Goal: Information Seeking & Learning: Learn about a topic

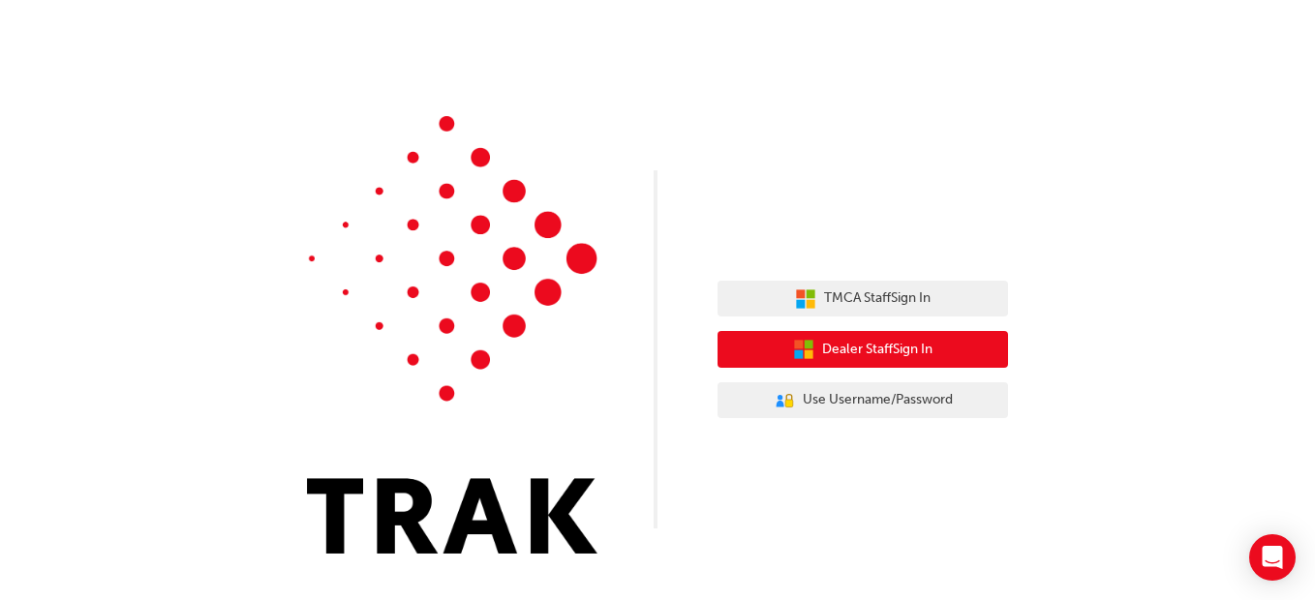
click at [875, 348] on span "Dealer Staff Sign In" at bounding box center [877, 350] width 110 height 22
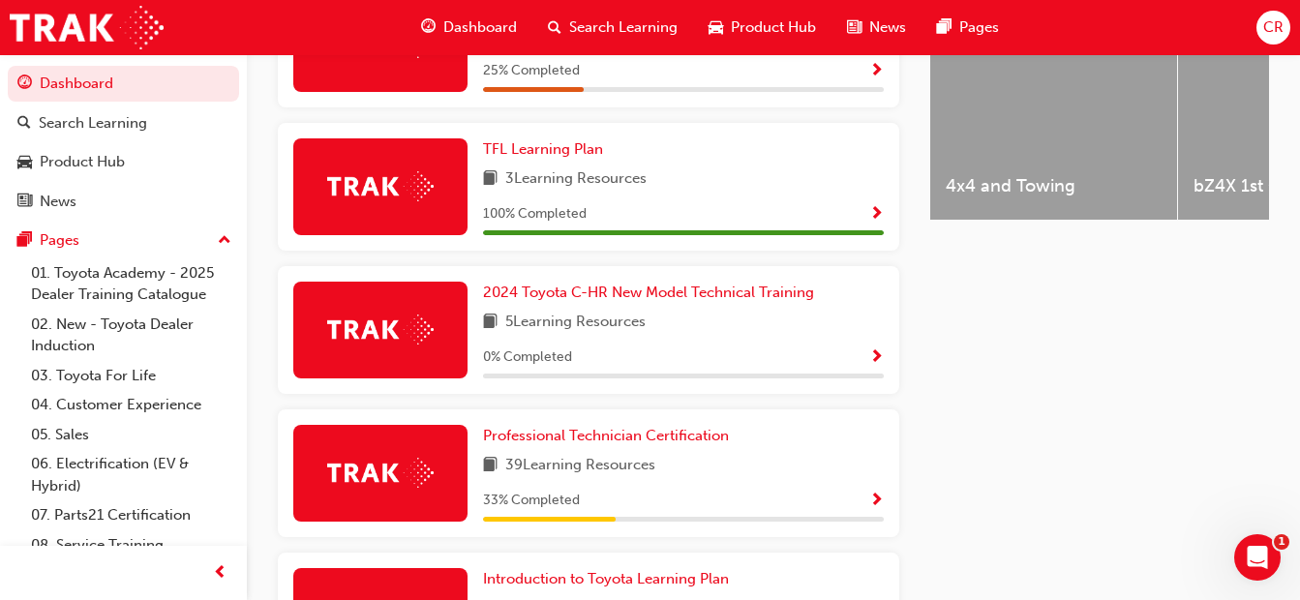
scroll to position [855, 0]
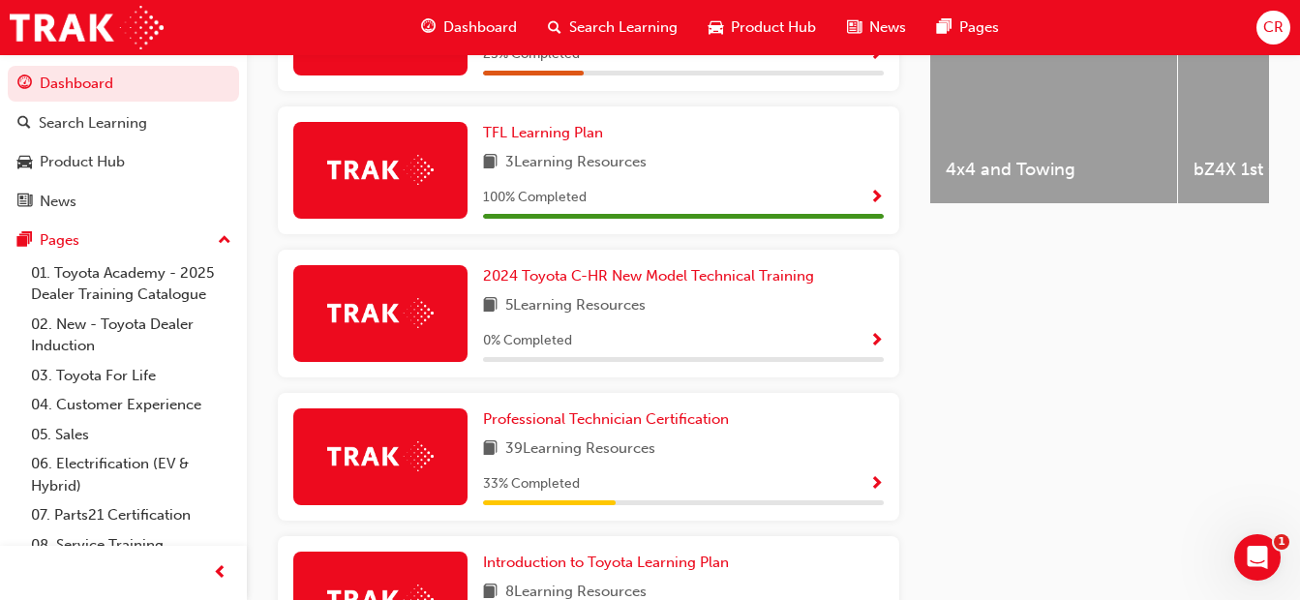
drag, startPoint x: 1297, startPoint y: 423, endPoint x: 1318, endPoint y: 476, distance: 57.4
drag, startPoint x: 1318, startPoint y: 476, endPoint x: 1175, endPoint y: 320, distance: 212.5
click at [1175, 320] on div "Latest News Show all Help Shape the Future of Toyota Academy Training and Win a…" at bounding box center [1100, 174] width 339 height 1072
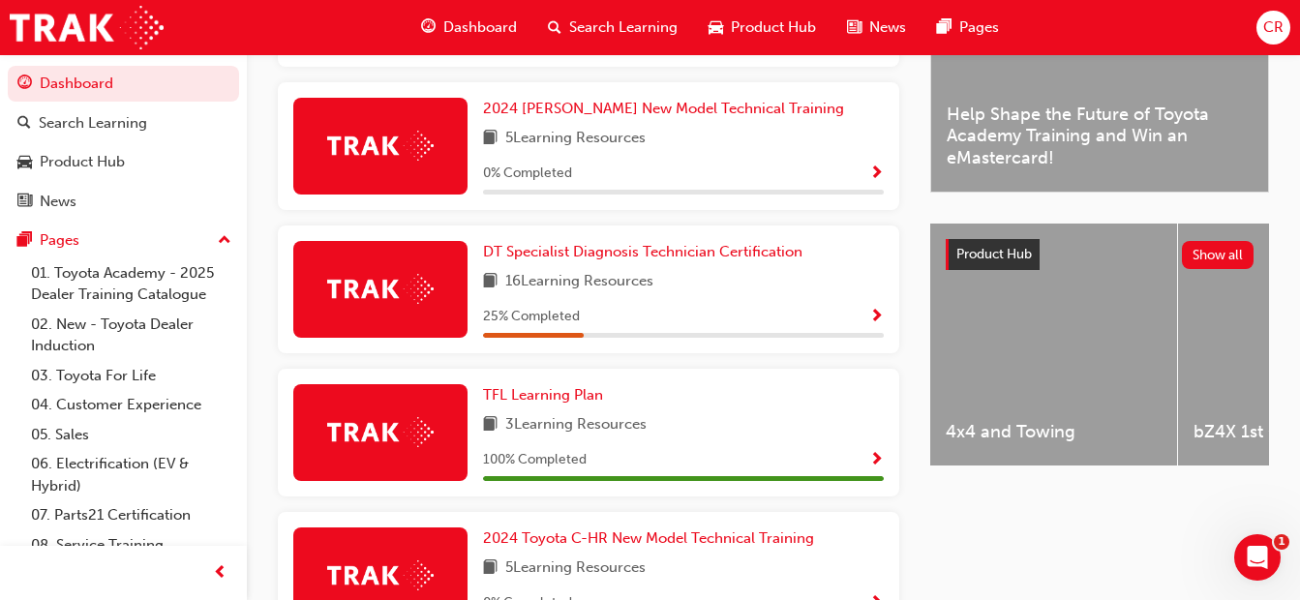
scroll to position [559, 0]
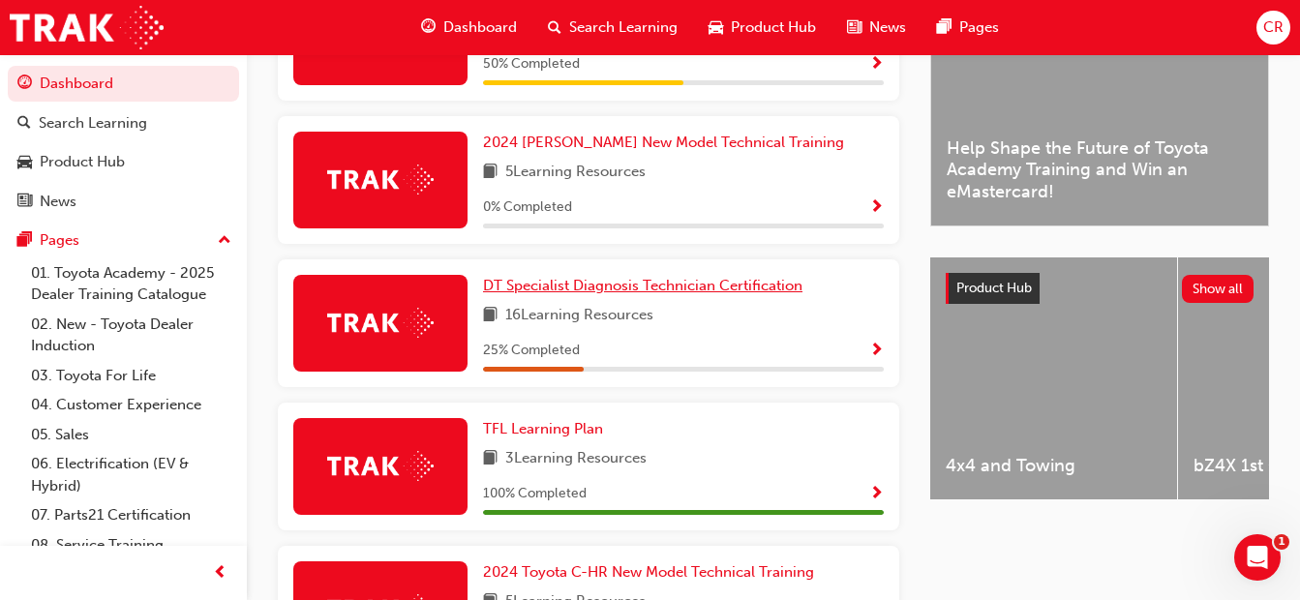
click at [504, 289] on span "DT Specialist Diagnosis Technician Certification" at bounding box center [643, 285] width 320 height 17
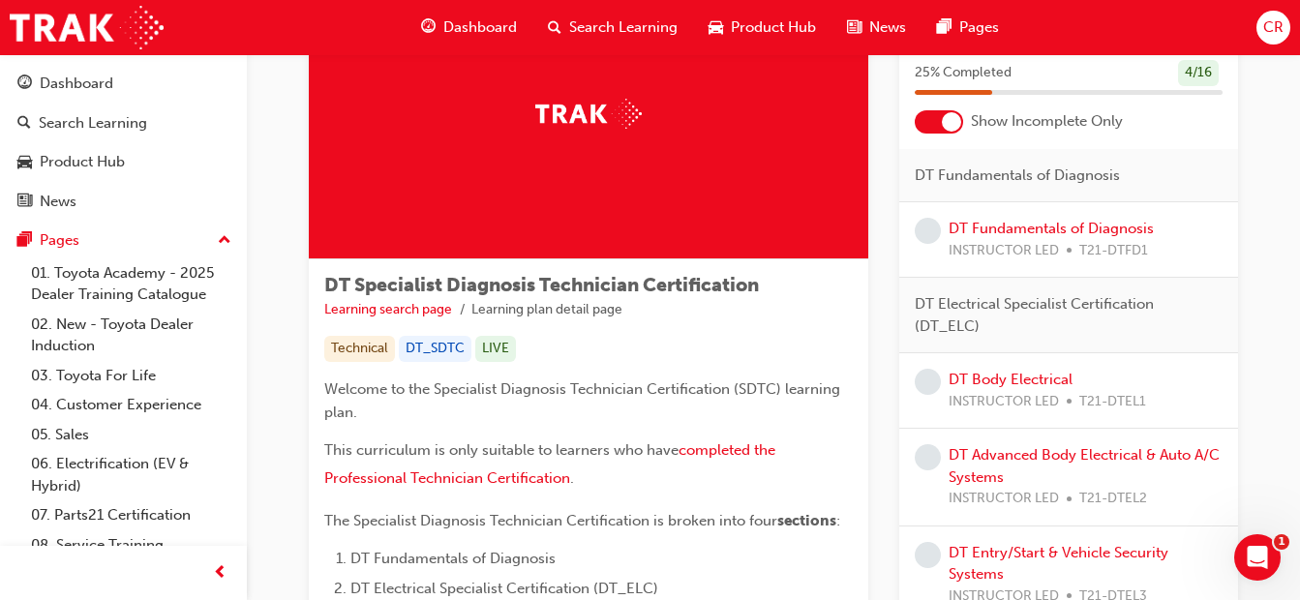
scroll to position [20, 0]
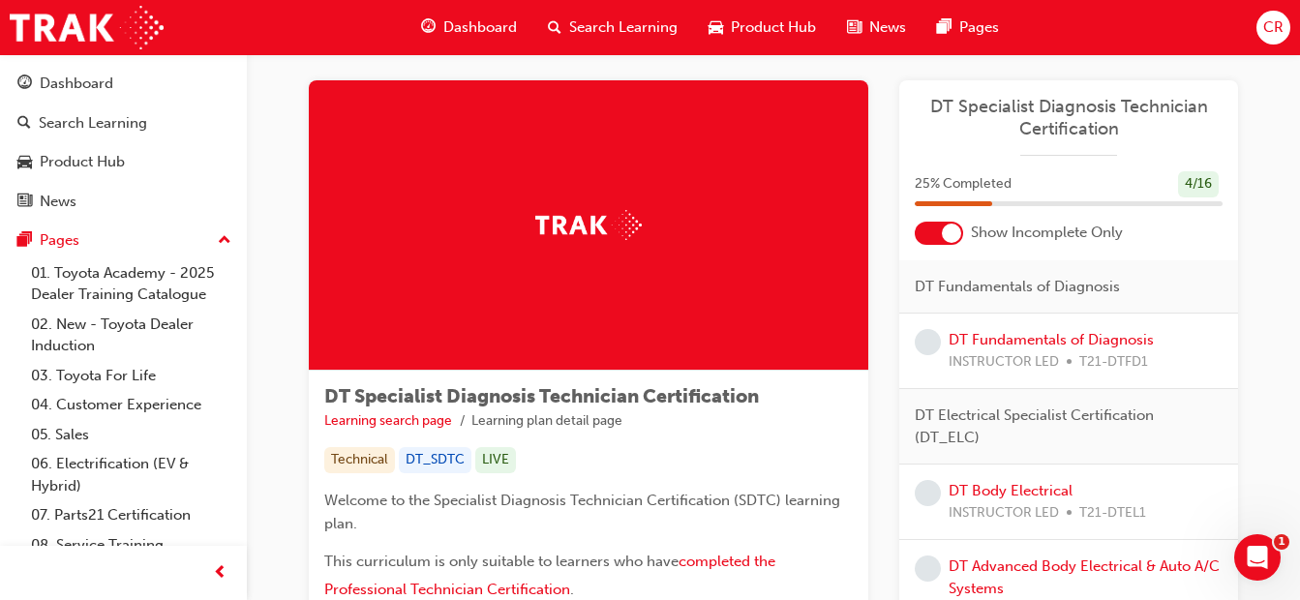
click at [78, 80] on div "Dashboard" at bounding box center [77, 84] width 74 height 22
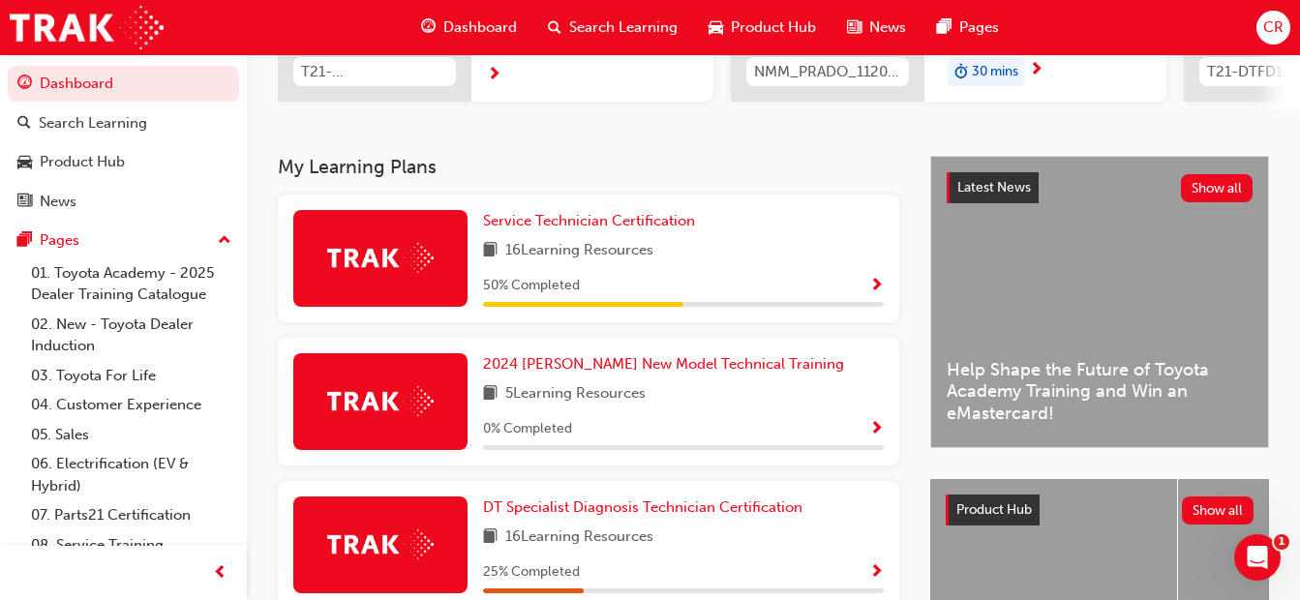
scroll to position [436, 0]
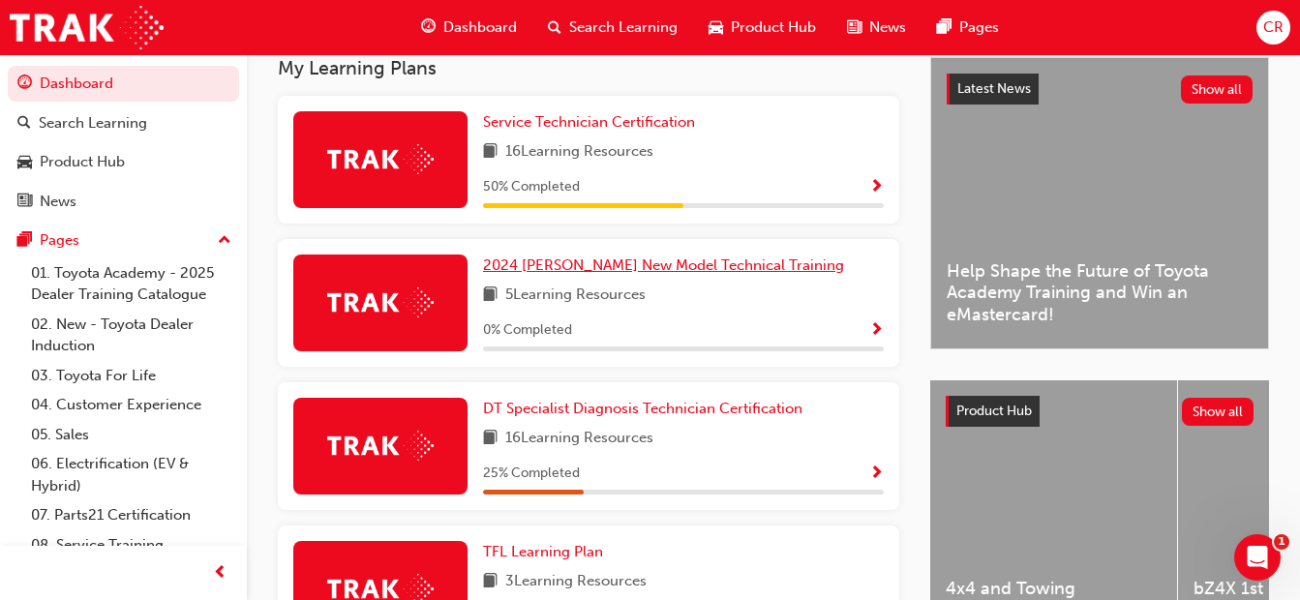
click at [645, 274] on span "2024 [PERSON_NAME] New Model Technical Training" at bounding box center [663, 265] width 361 height 17
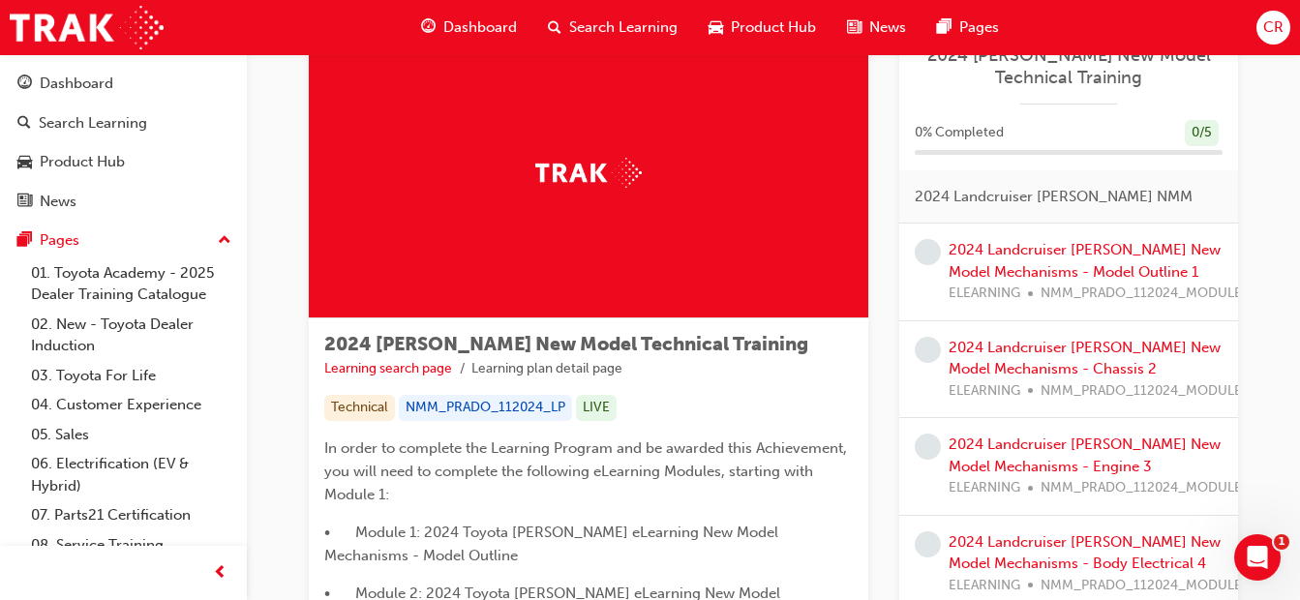
scroll to position [25, 0]
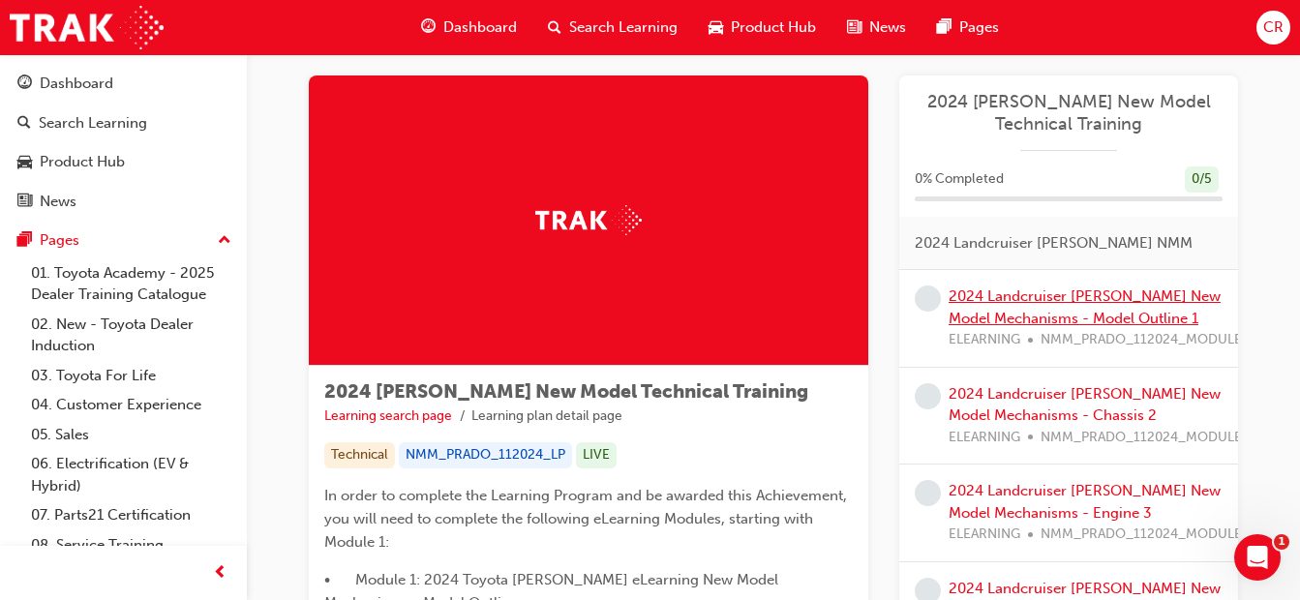
click at [1018, 304] on link "2024 Landcruiser [PERSON_NAME] New Model Mechanisms - Model Outline 1" at bounding box center [1085, 308] width 272 height 40
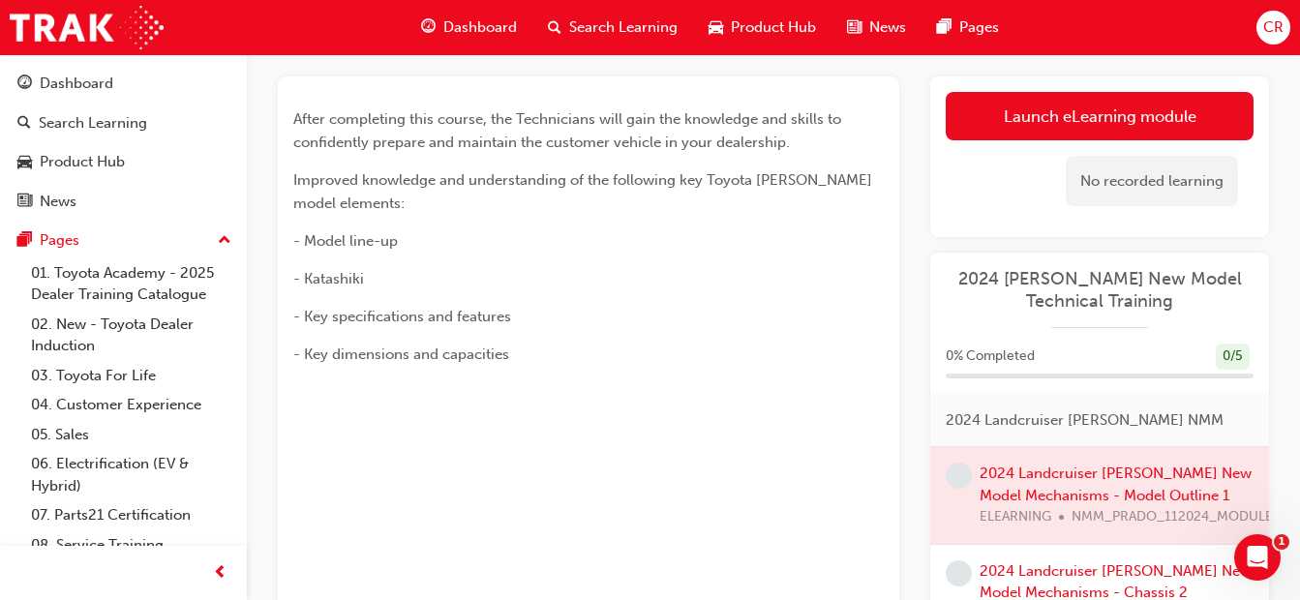
scroll to position [34, 0]
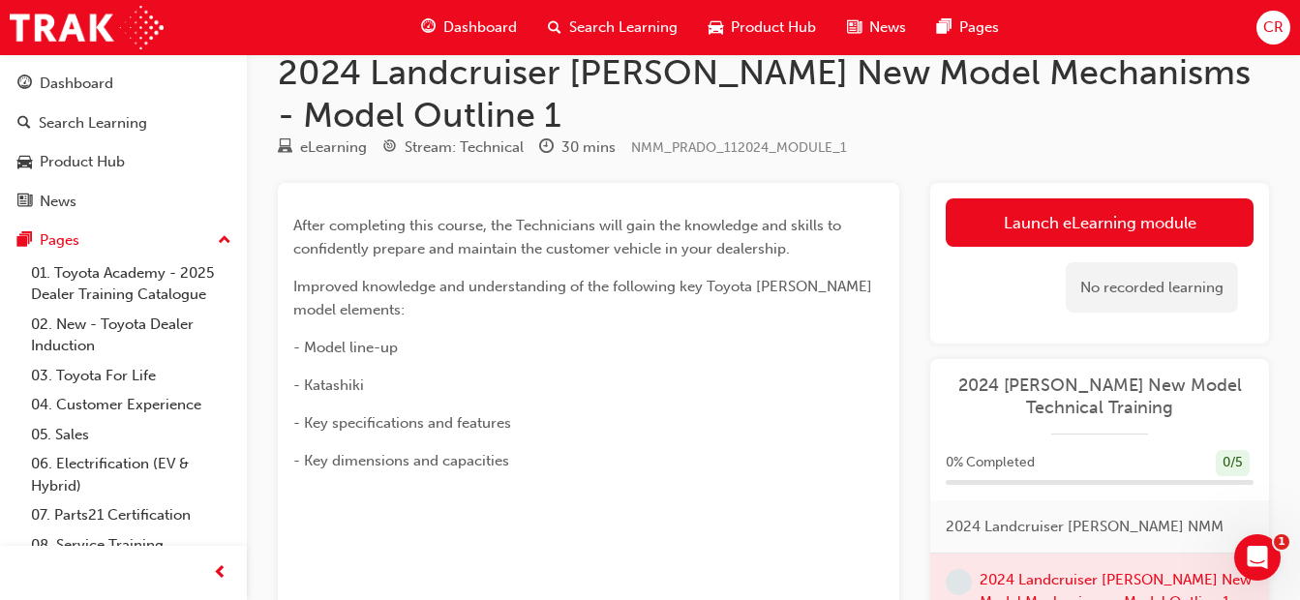
click at [1077, 215] on link "Launch eLearning module" at bounding box center [1100, 223] width 308 height 48
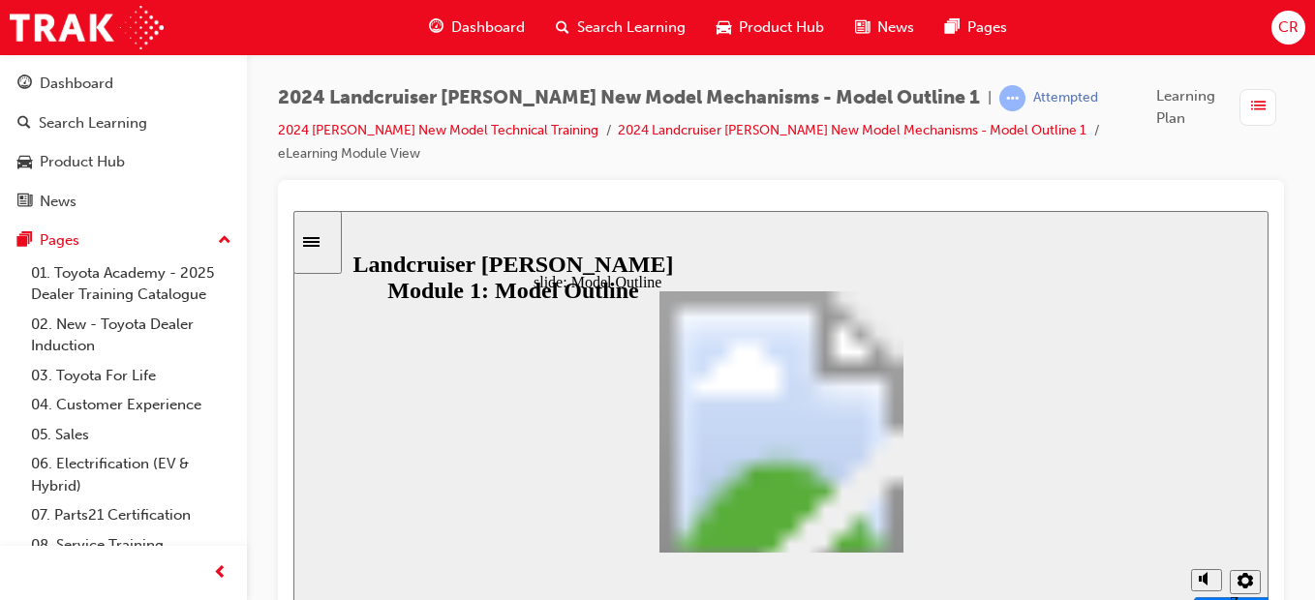
drag, startPoint x: 1160, startPoint y: 348, endPoint x: 1175, endPoint y: 414, distance: 68.4
click at [1175, 414] on div "slide: Model Outline Rectangle 1 Landcruiser [PERSON_NAME] New Model Technical …" at bounding box center [780, 413] width 975 height 405
drag, startPoint x: 1210, startPoint y: 509, endPoint x: 1205, endPoint y: 450, distance: 59.4
type input "10"
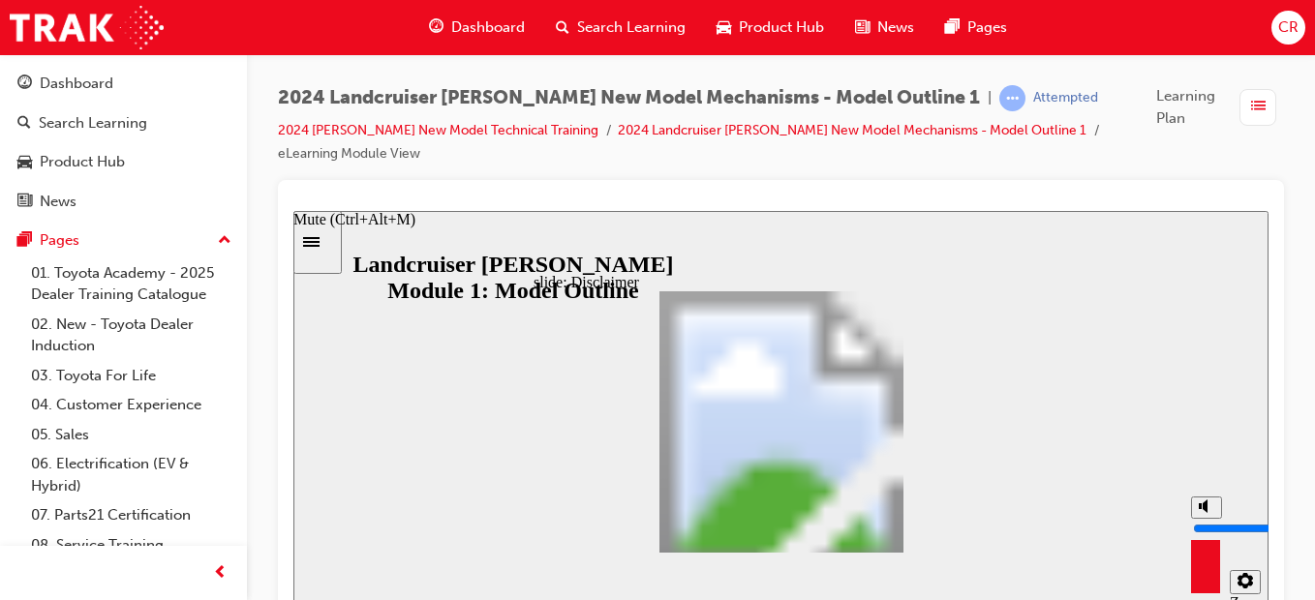
click at [1205, 521] on input "volume" at bounding box center [1255, 528] width 125 height 15
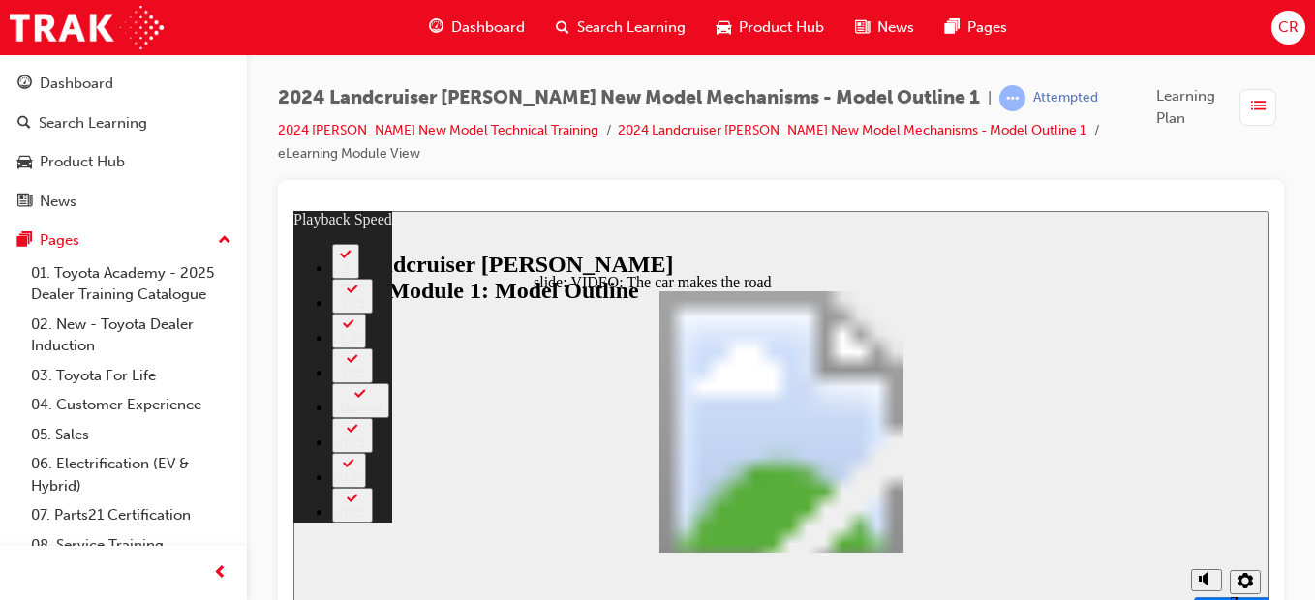
type input "0"
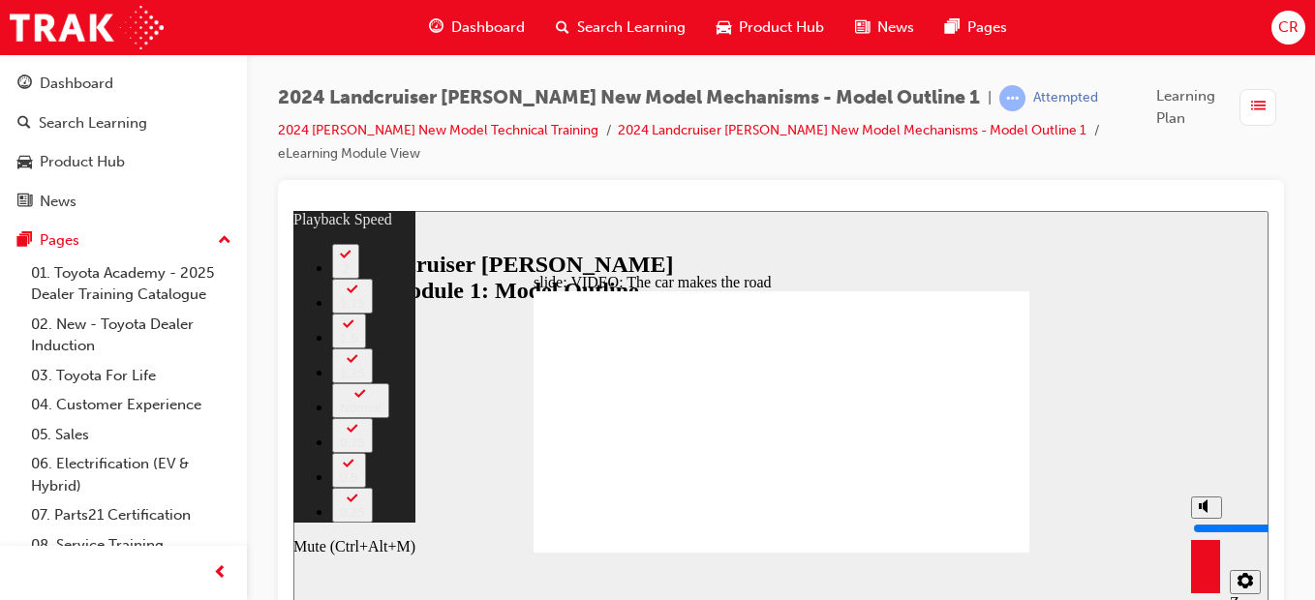
type input "10"
type input "9"
type input "10"
type input "9"
type input "8"
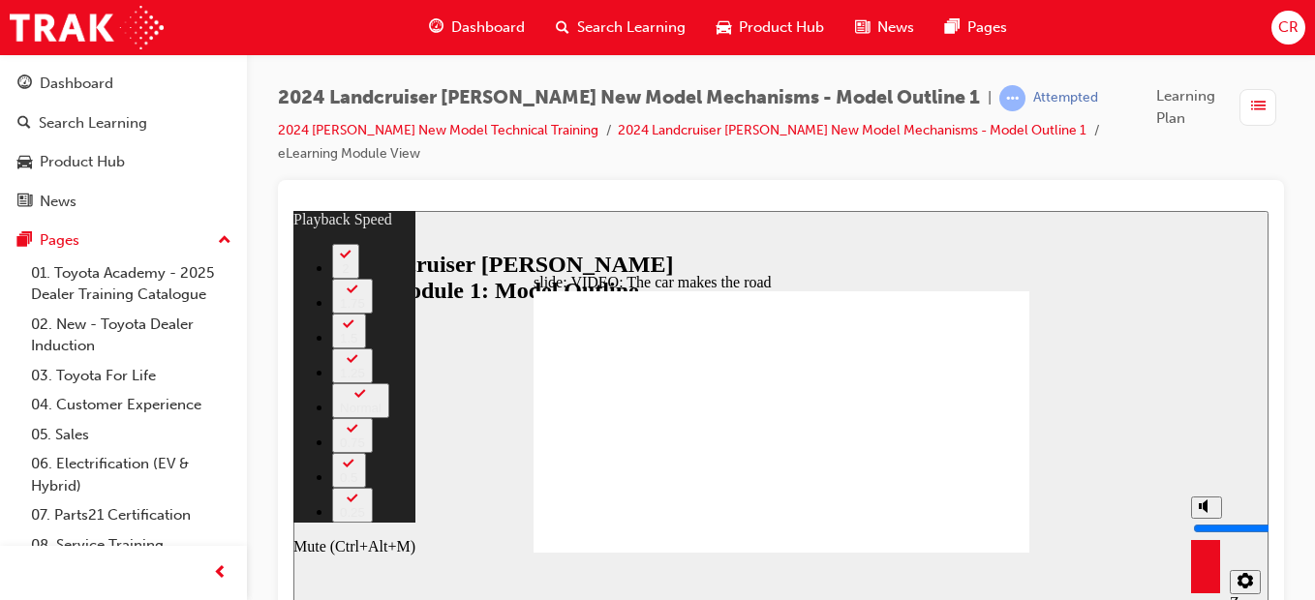
type input "10"
type input "8"
type input "10"
type input "7"
type input "10"
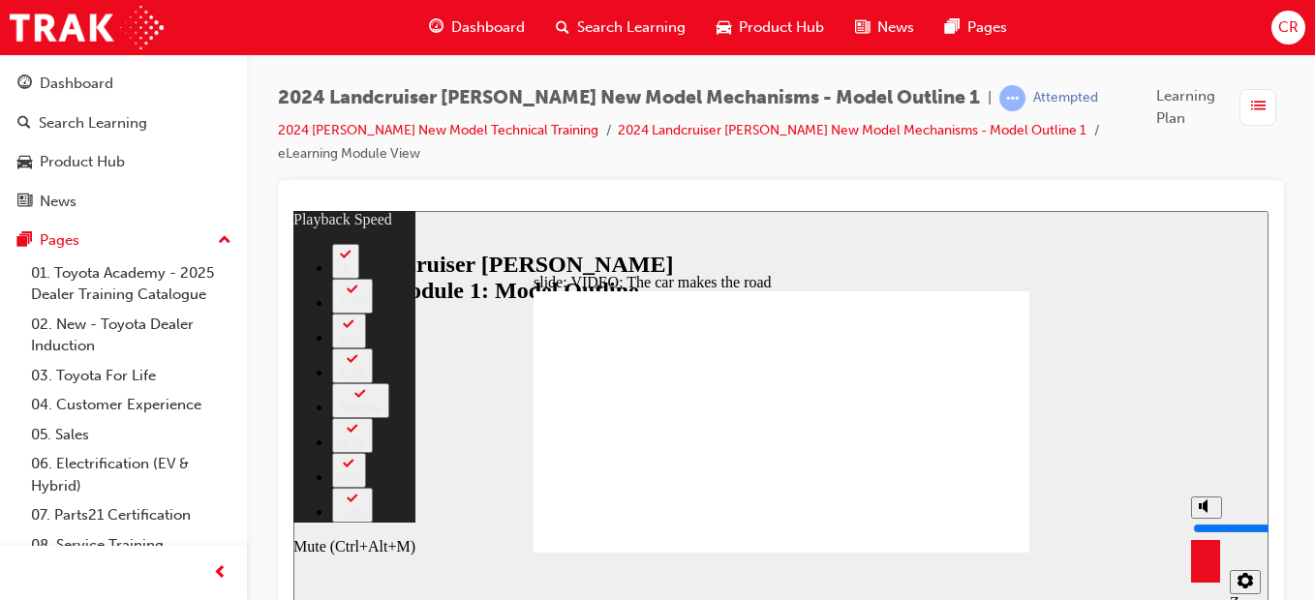
type input "7"
type input "10"
type input "6"
type input "10"
type input "6"
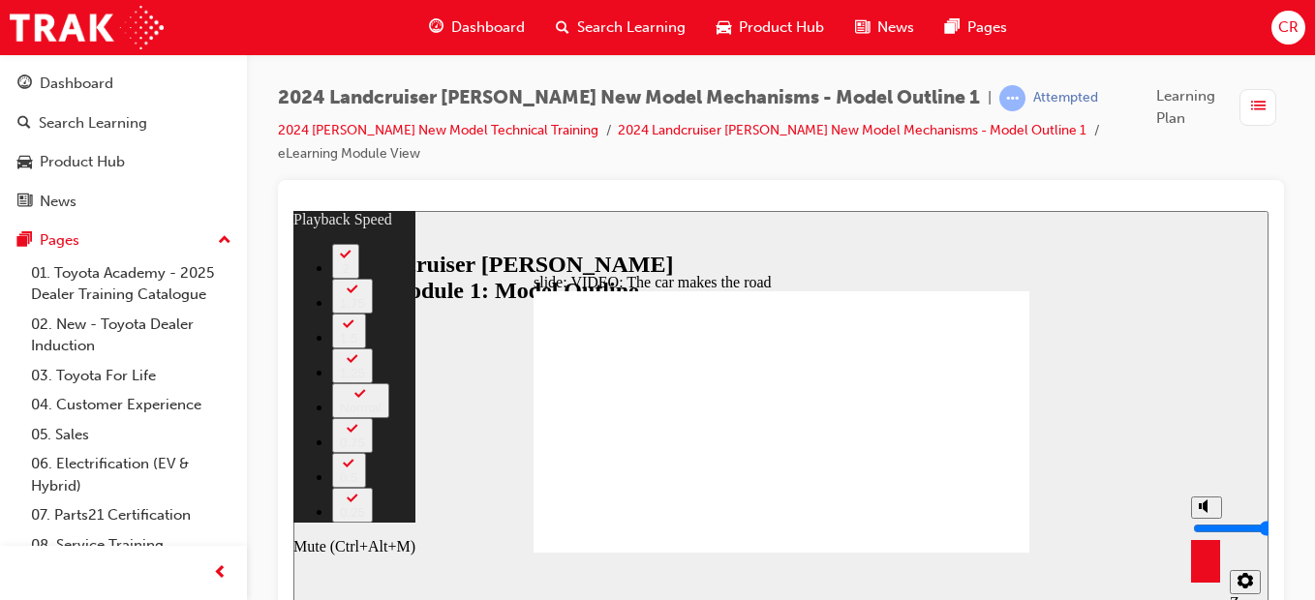
type input "10"
type input "5"
type input "10"
type input "5"
type input "11"
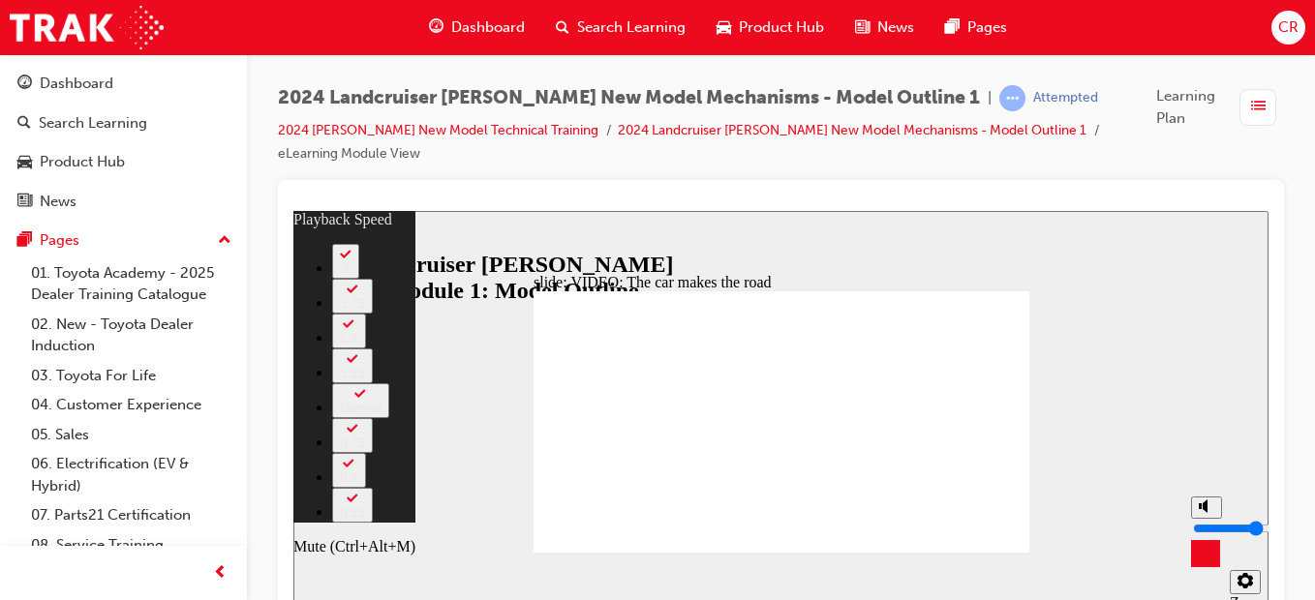
type input "4"
type input "11"
type input "4"
type input "11"
type input "3"
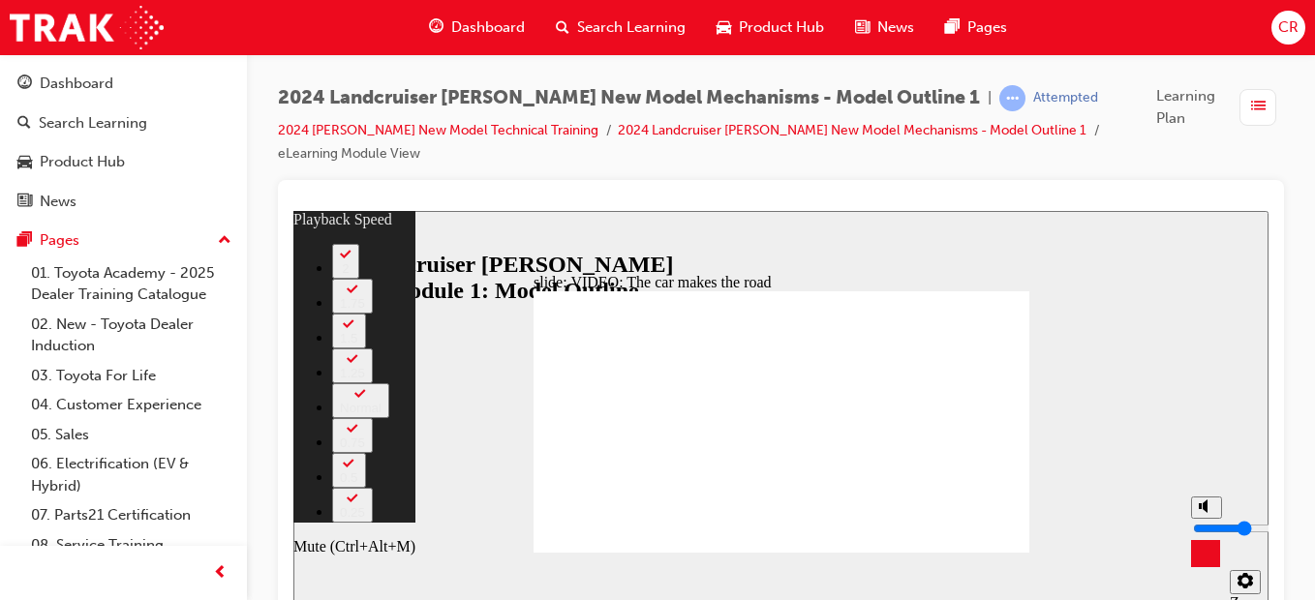
type input "11"
type input "3"
type input "12"
drag, startPoint x: 1202, startPoint y: 503, endPoint x: 1208, endPoint y: 535, distance: 33.6
type input "3"
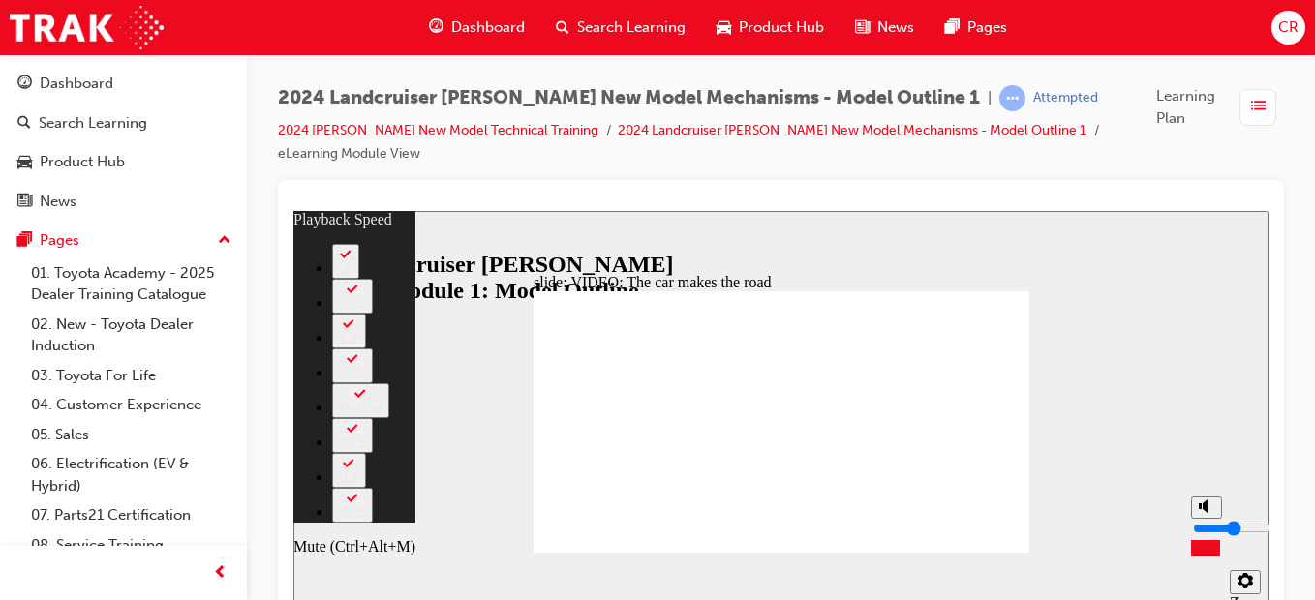
click at [1208, 535] on input "volume" at bounding box center [1255, 528] width 125 height 15
type input "17"
type input "2"
type input "17"
type input "2"
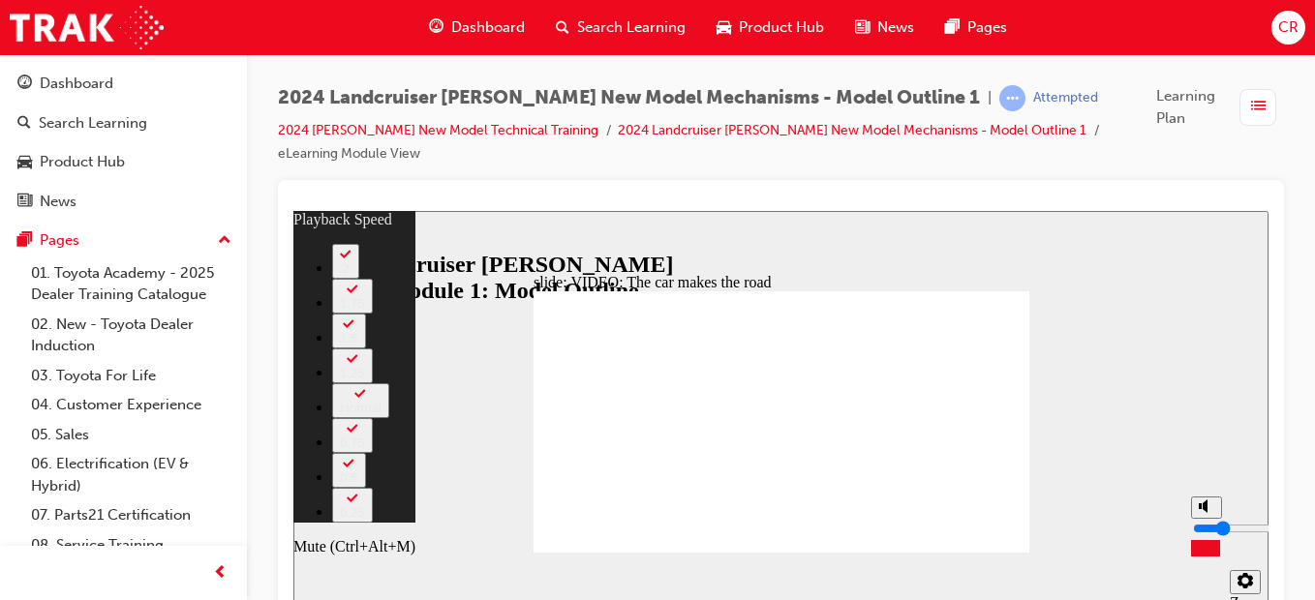
type input "17"
type input "1"
type input "17"
type input "1"
type input "0"
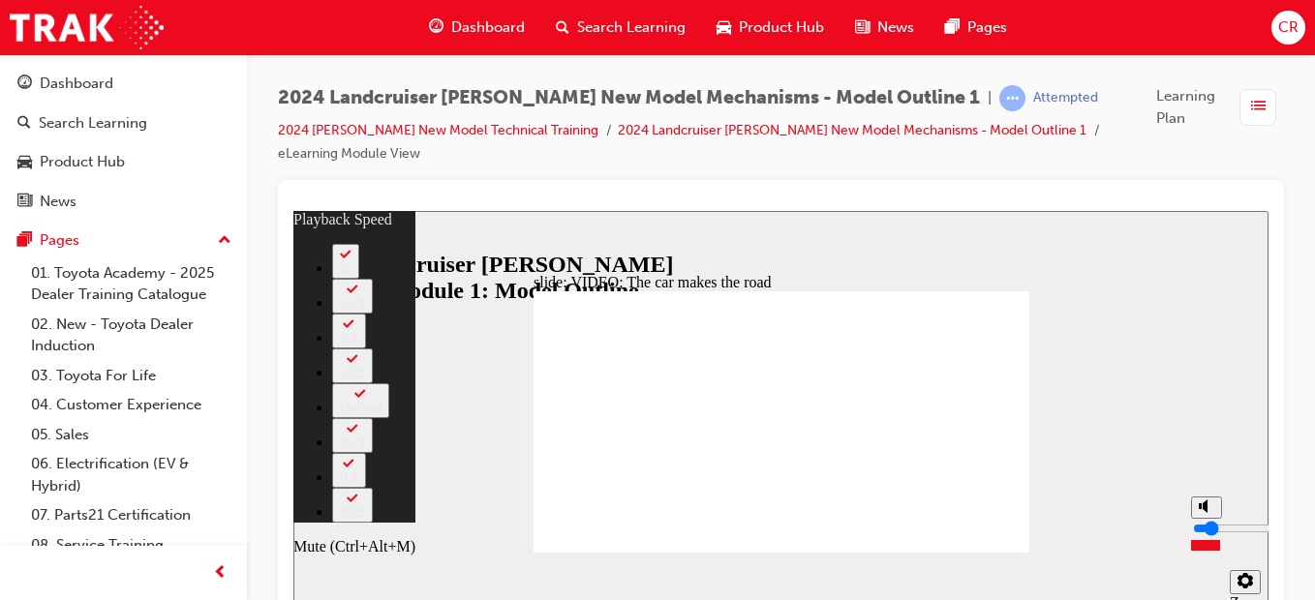
type input "17"
type input "0"
type input "19"
type input "1"
type input "19"
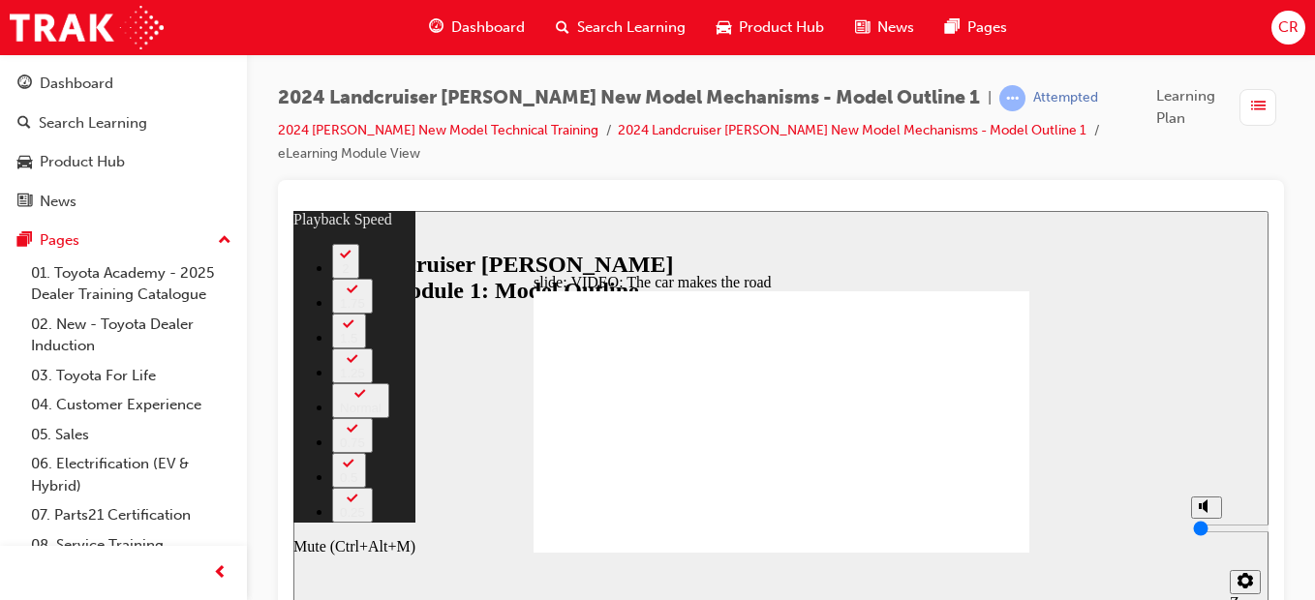
type input "1"
type input "19"
type input "2"
type input "19"
type input "2"
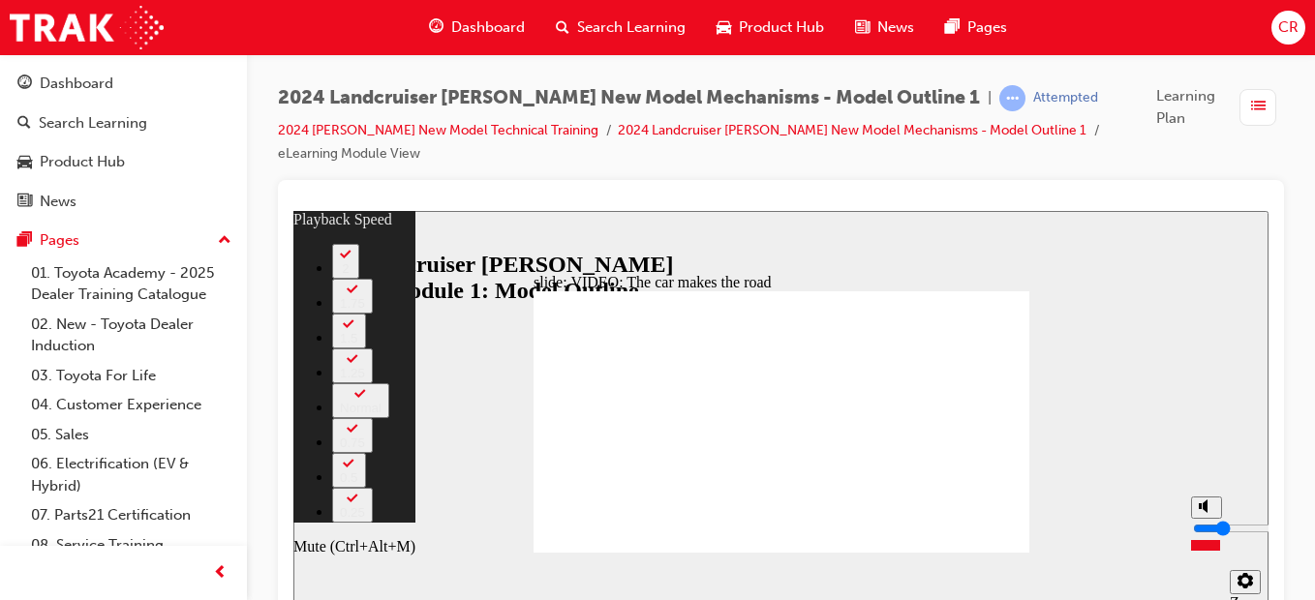
type input "20"
type input "2"
click at [1205, 536] on input "volume" at bounding box center [1255, 528] width 125 height 15
type input "31"
type input "1"
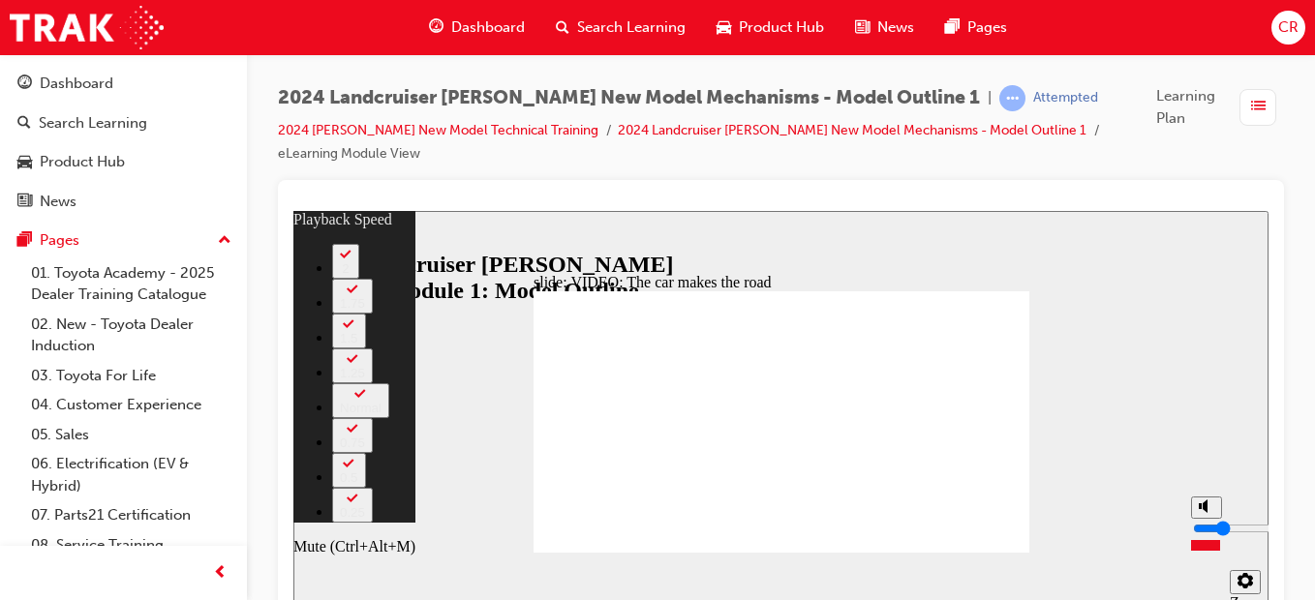
type input "31"
type input "1"
type input "31"
type input "0"
type input "31"
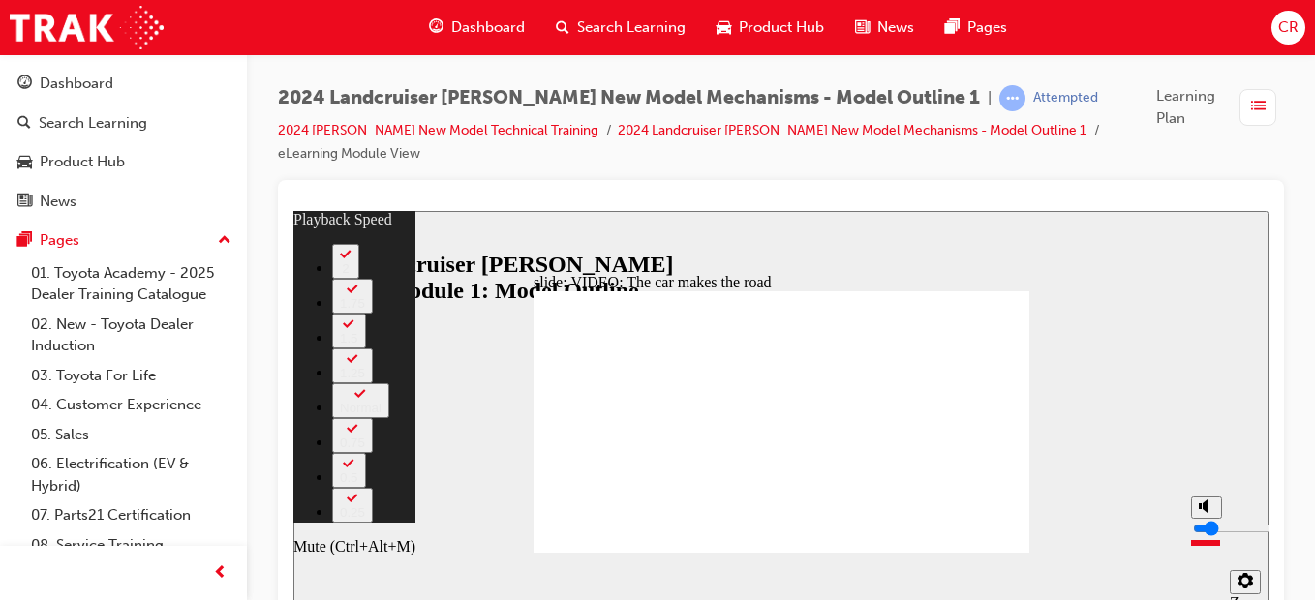
type input "0"
type input "31"
drag, startPoint x: 1205, startPoint y: 541, endPoint x: 1209, endPoint y: 558, distance: 17.2
type input "0"
click at [1209, 536] on input "volume" at bounding box center [1255, 528] width 125 height 15
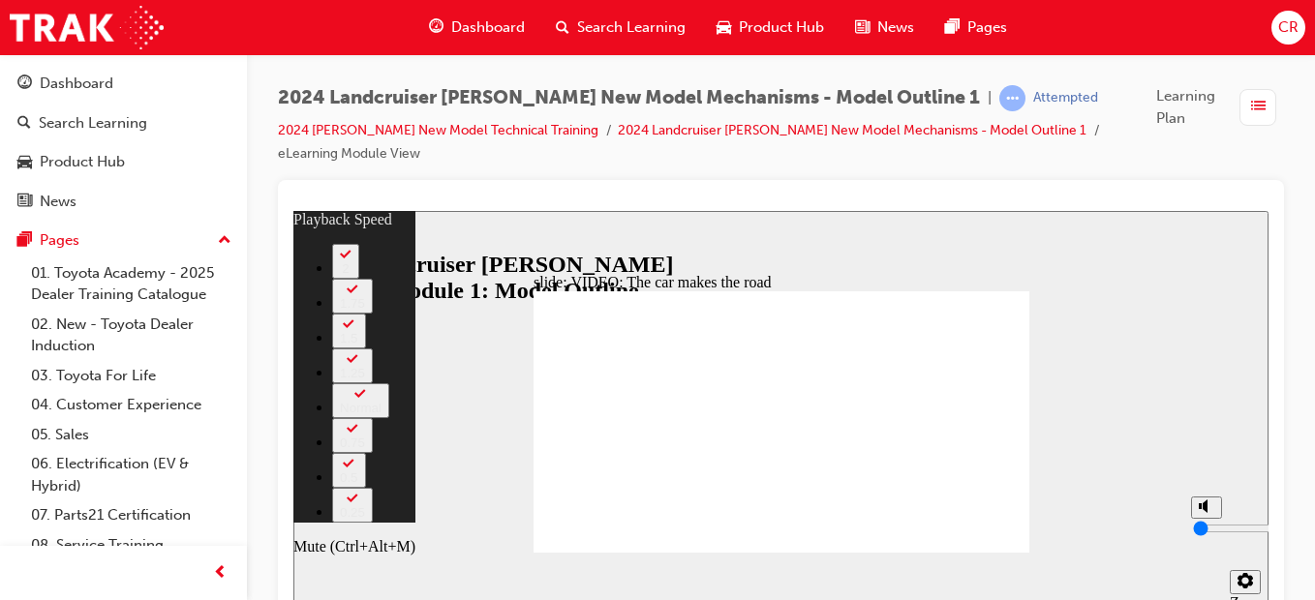
click at [1209, 536] on input "volume" at bounding box center [1255, 528] width 125 height 15
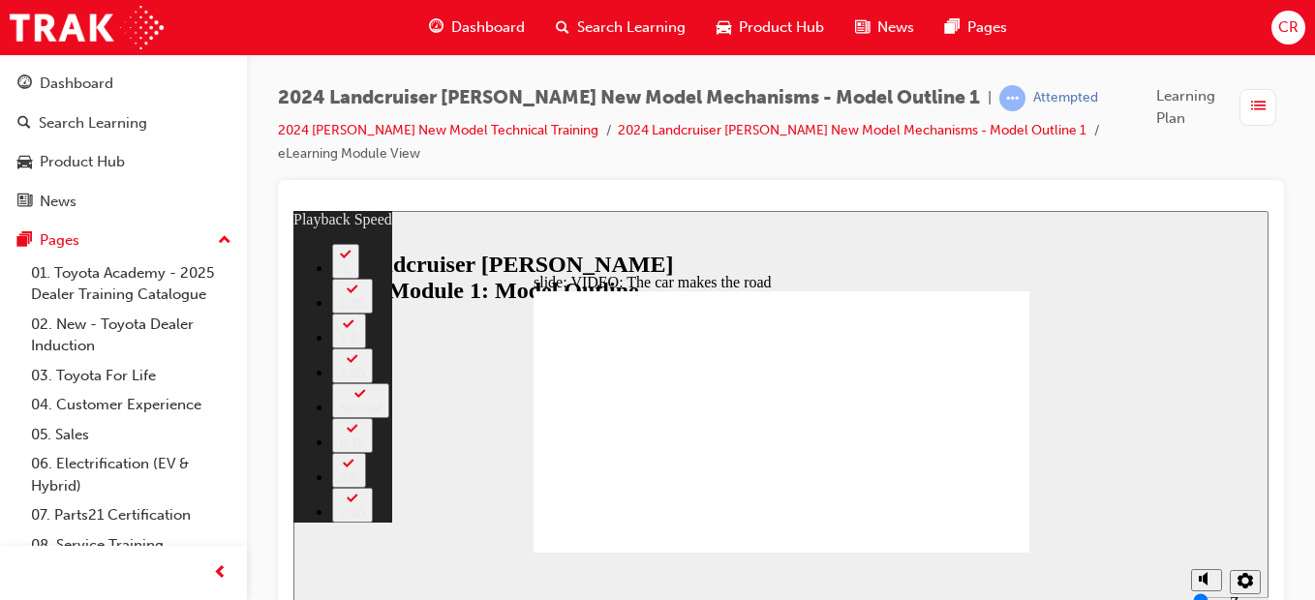
type input "86"
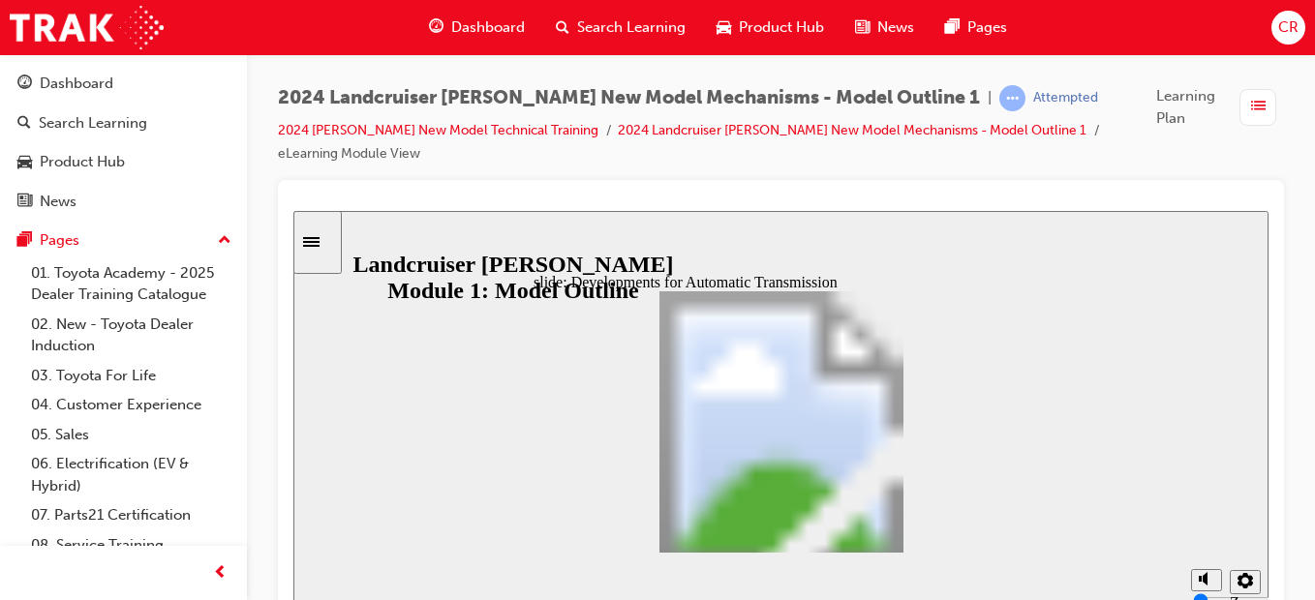
click at [779, 562] on section "Playback Speed 2 1.75" at bounding box center [780, 584] width 975 height 63
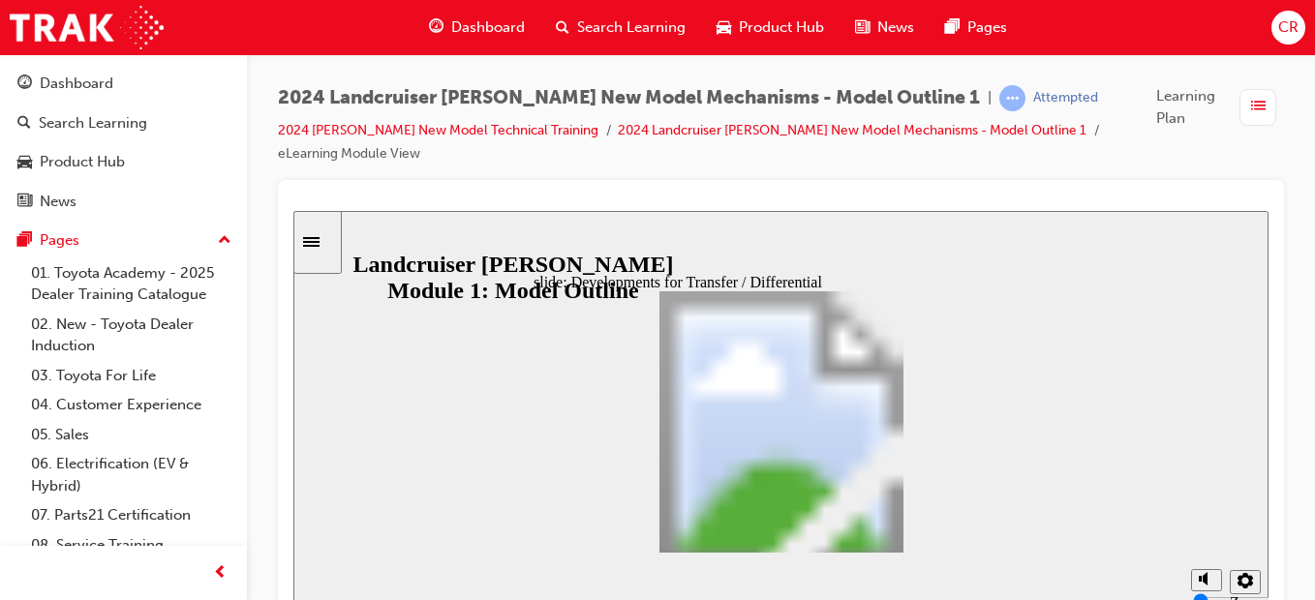
click at [46, 88] on div "Dashboard" at bounding box center [77, 84] width 74 height 22
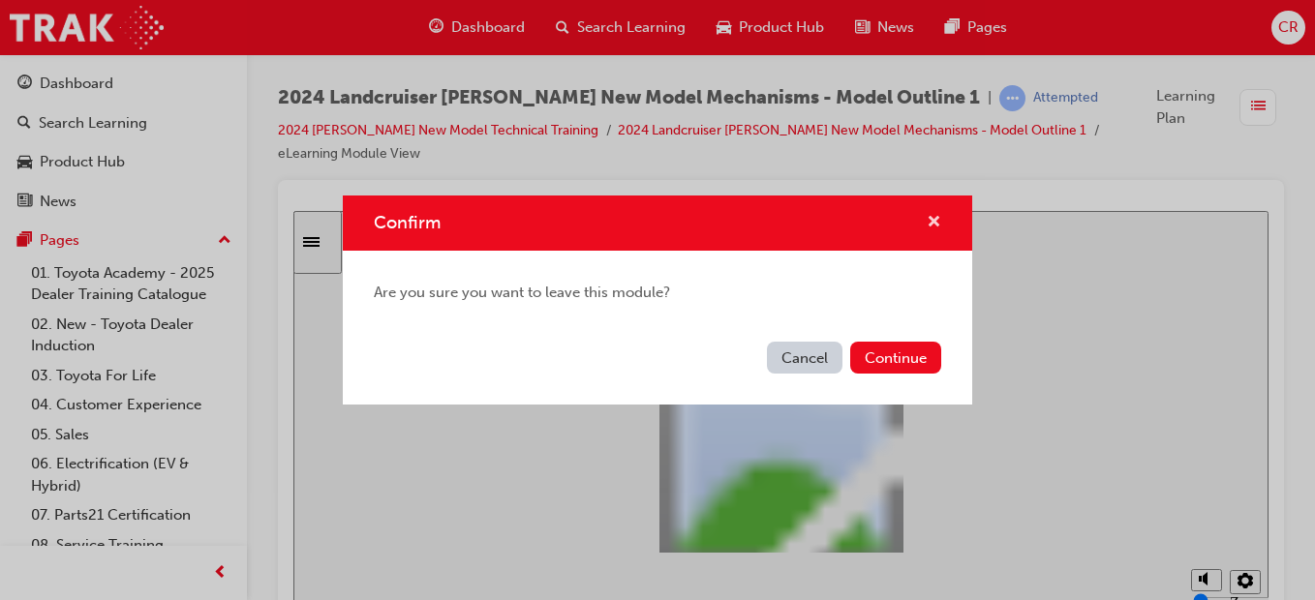
click at [932, 219] on span "cross-icon" at bounding box center [934, 223] width 15 height 17
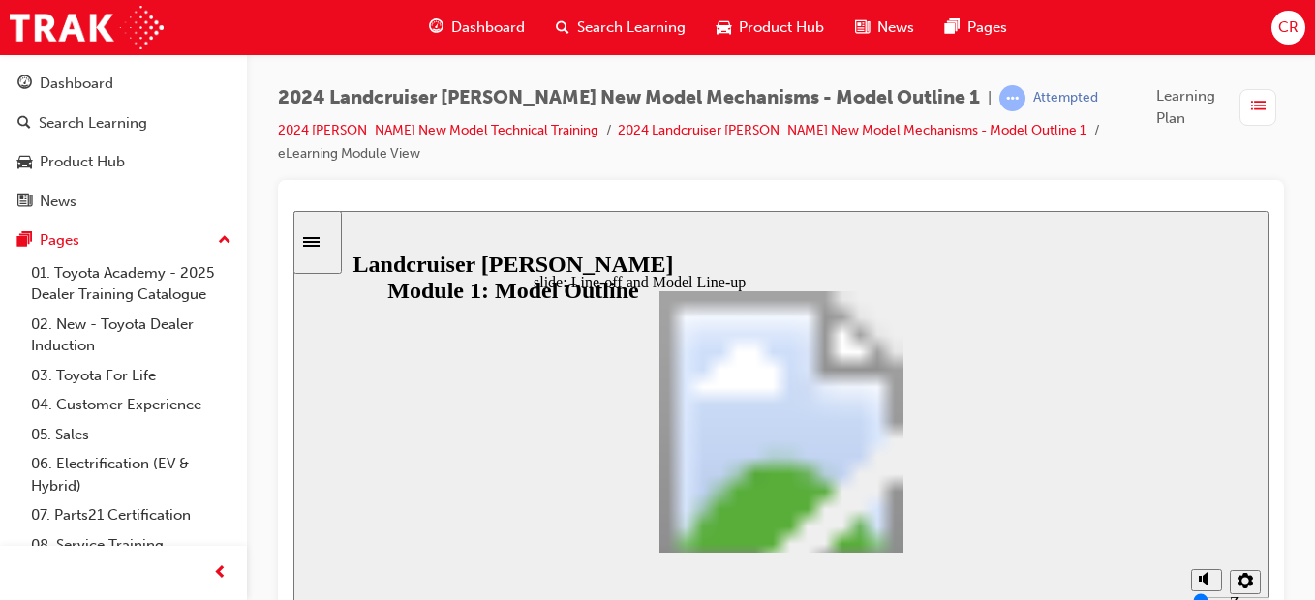
drag, startPoint x: 1148, startPoint y: 381, endPoint x: 1175, endPoint y: 443, distance: 68.2
click at [1175, 443] on div "slide: Line-off and Model Line-up Line-off and Model Line-up Intro Oval 1 Line …" at bounding box center [780, 413] width 975 height 405
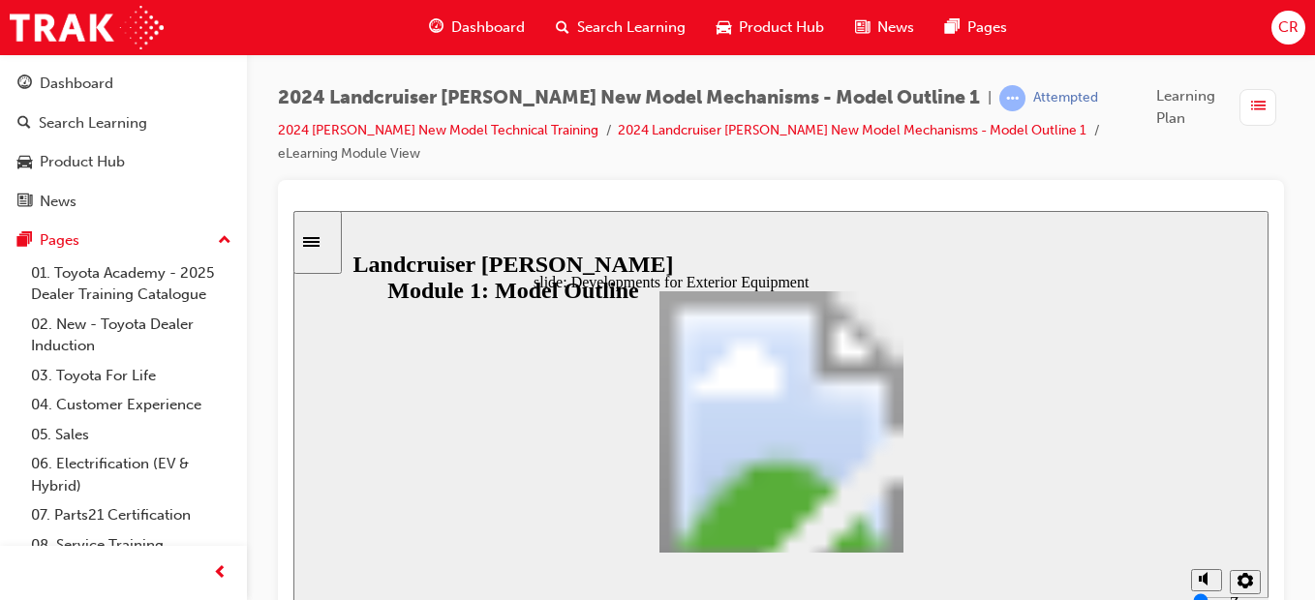
click at [831, 268] on div "slide: Developments for Interior Equipment Rectangular Hotspot 1 Group 1 arrow…" at bounding box center [780, 413] width 975 height 405
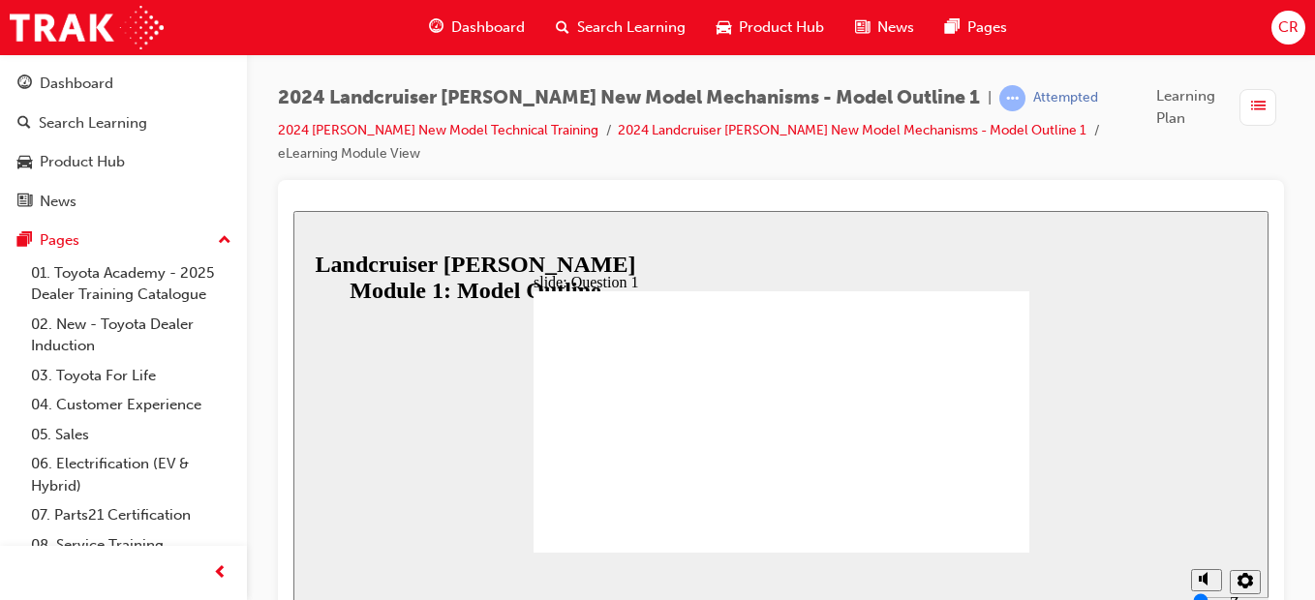
radio input "true"
radio input "false"
radio input "true"
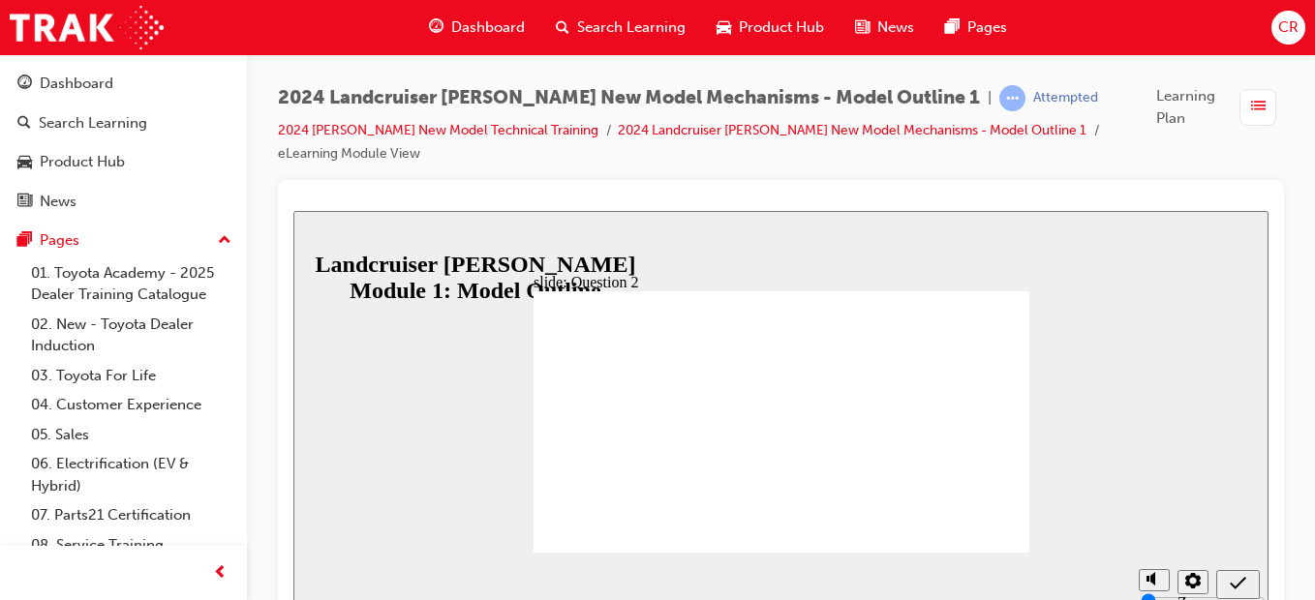
radio input "true"
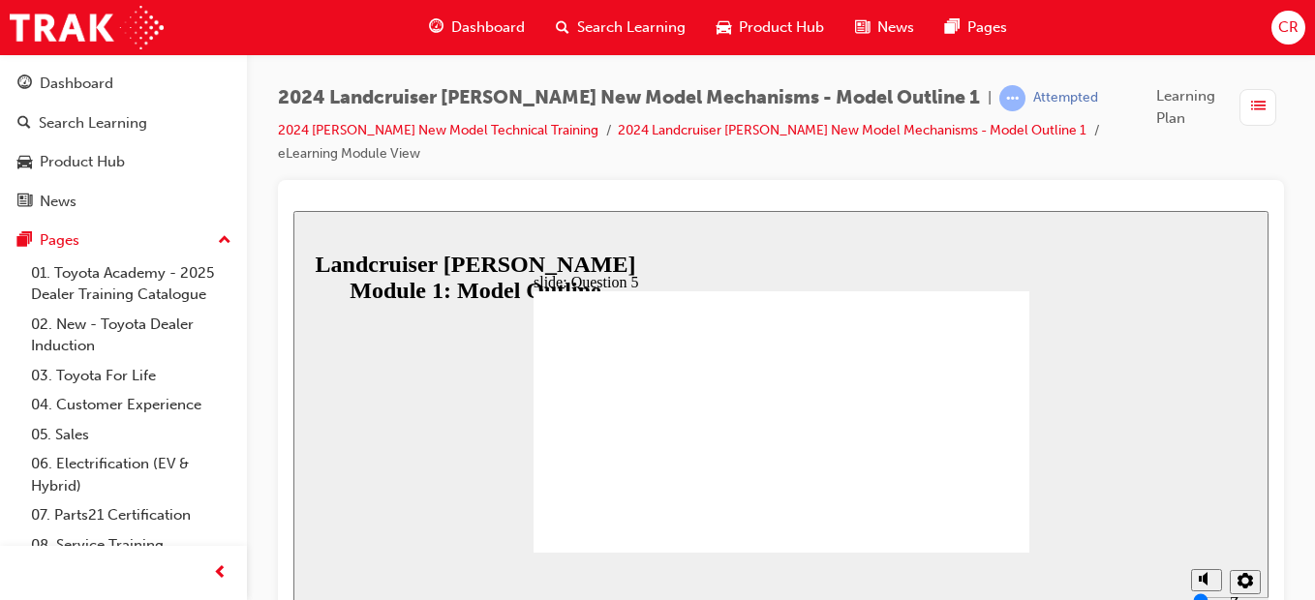
radio input "false"
radio input "true"
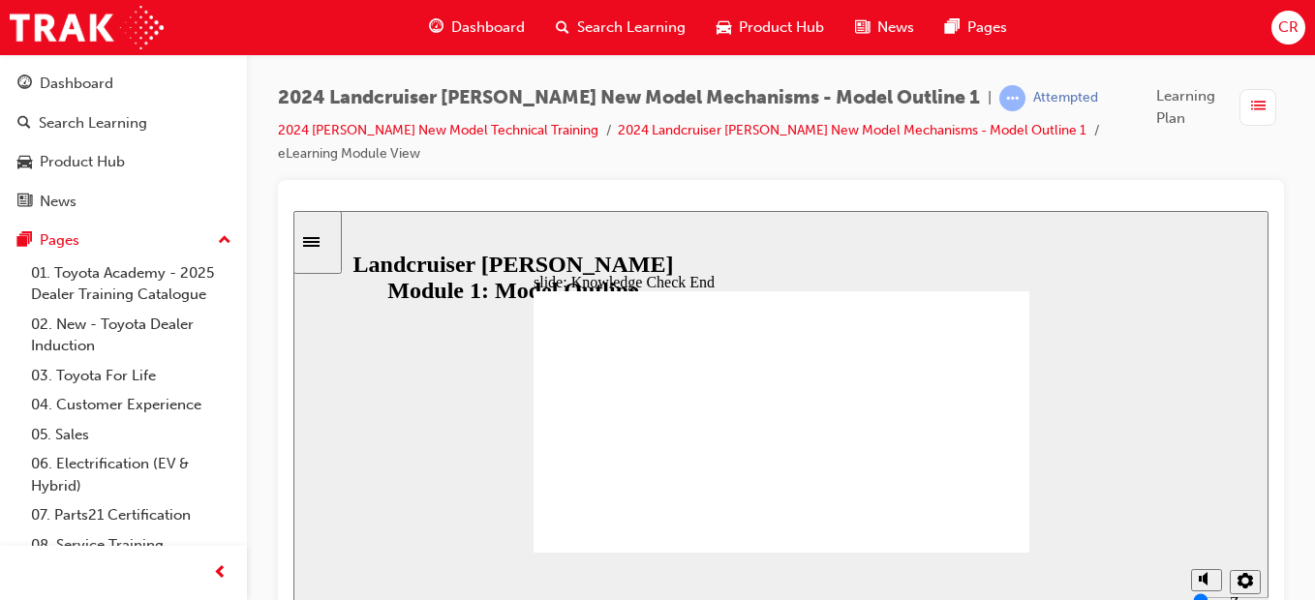
click at [332, 237] on icon "Sidebar Toggle" at bounding box center [317, 241] width 29 height 12
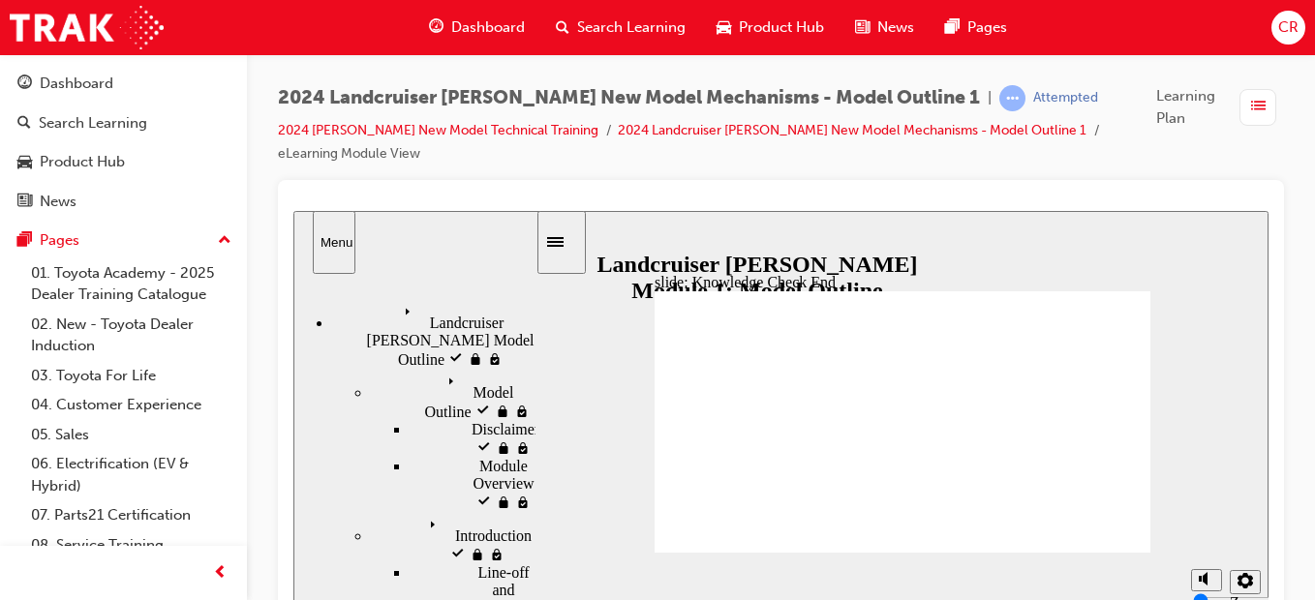
click at [1238, 587] on icon "Previous (Ctrl+Alt+Comma)" at bounding box center [1241, 584] width 9 height 15
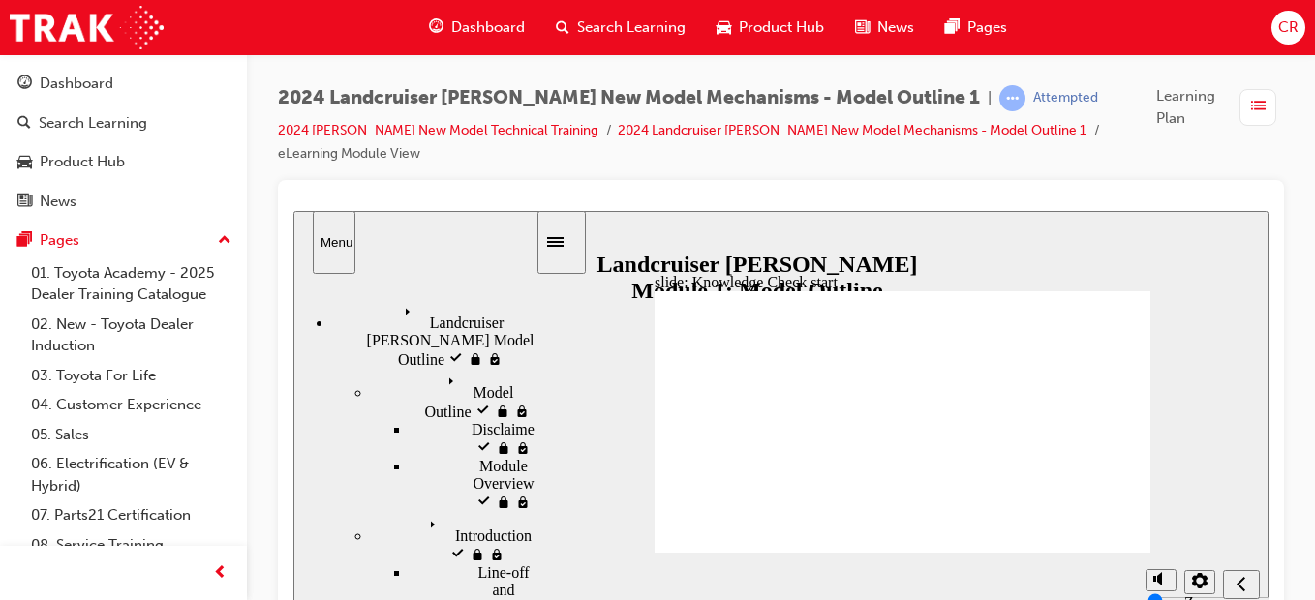
click at [325, 240] on div "Menu" at bounding box center [334, 242] width 27 height 15
click at [576, 240] on icon "Sidebar Toggle" at bounding box center [561, 241] width 29 height 12
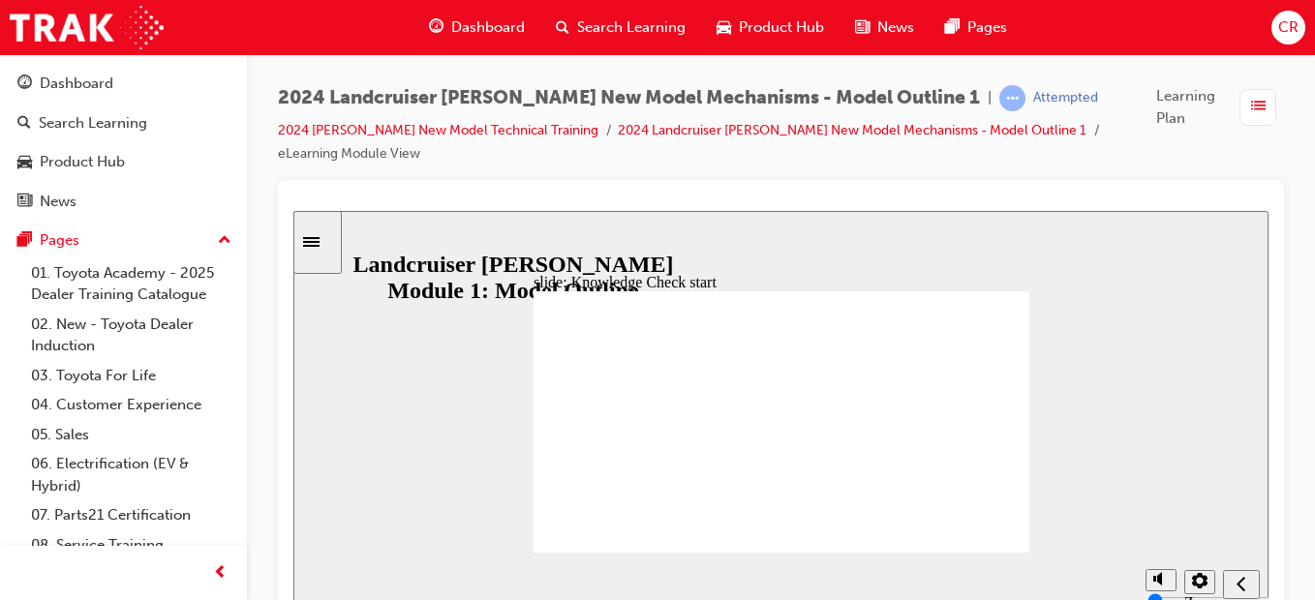
click at [1247, 104] on div "button" at bounding box center [1257, 107] width 37 height 37
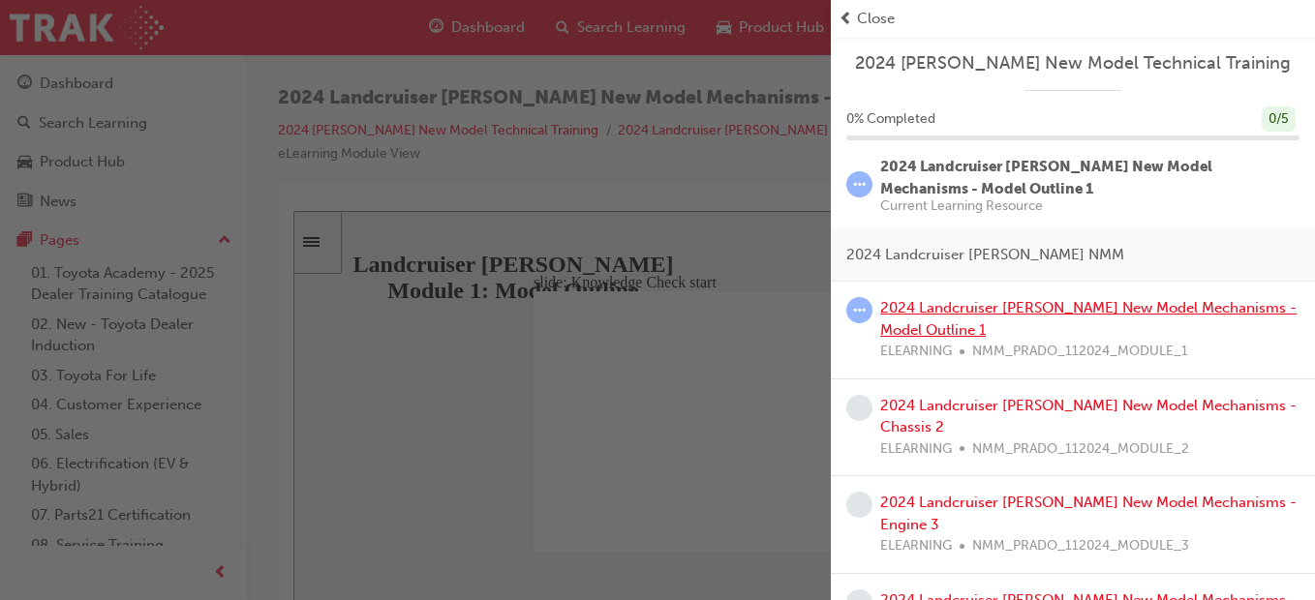
click at [1020, 310] on link "2024 Landcruiser [PERSON_NAME] New Model Mechanisms - Model Outline 1" at bounding box center [1088, 319] width 416 height 40
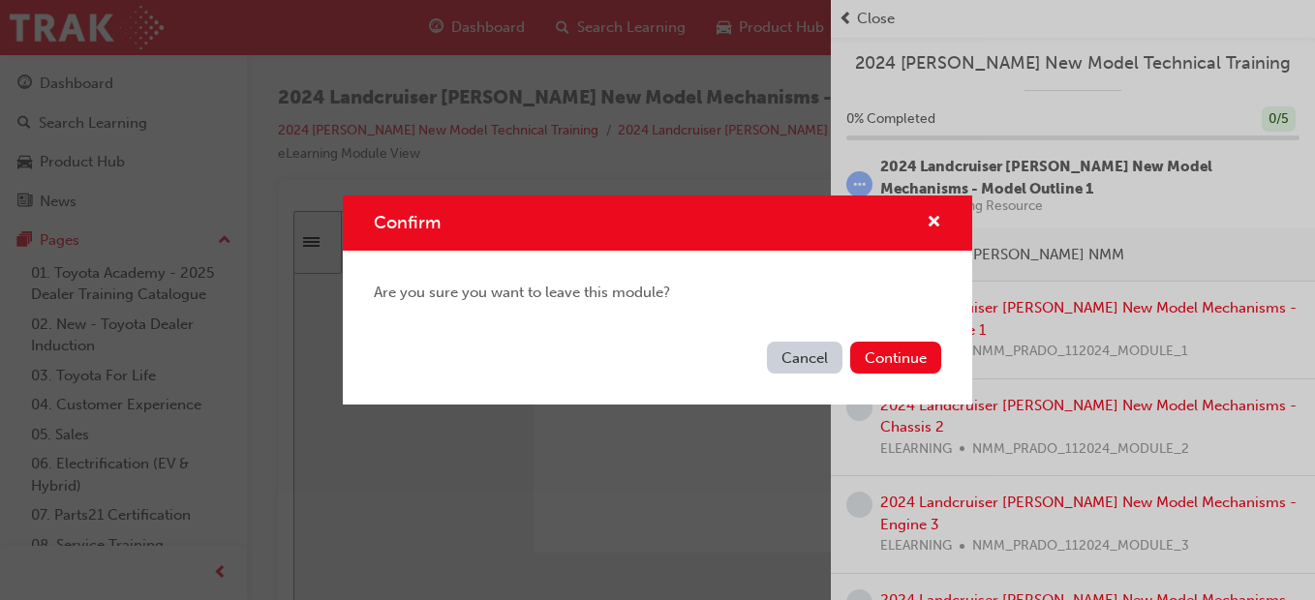
click at [935, 197] on div "Confirm" at bounding box center [657, 223] width 629 height 55
click at [931, 227] on span "cross-icon" at bounding box center [934, 223] width 15 height 17
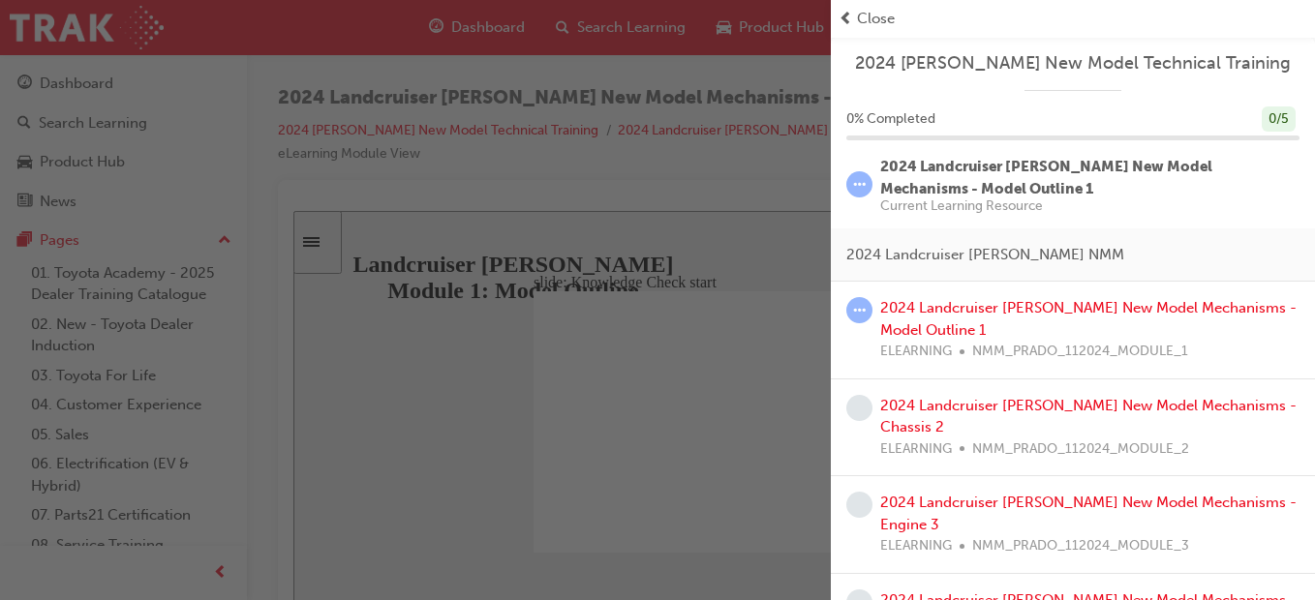
click at [846, 25] on span "prev-icon" at bounding box center [846, 19] width 15 height 22
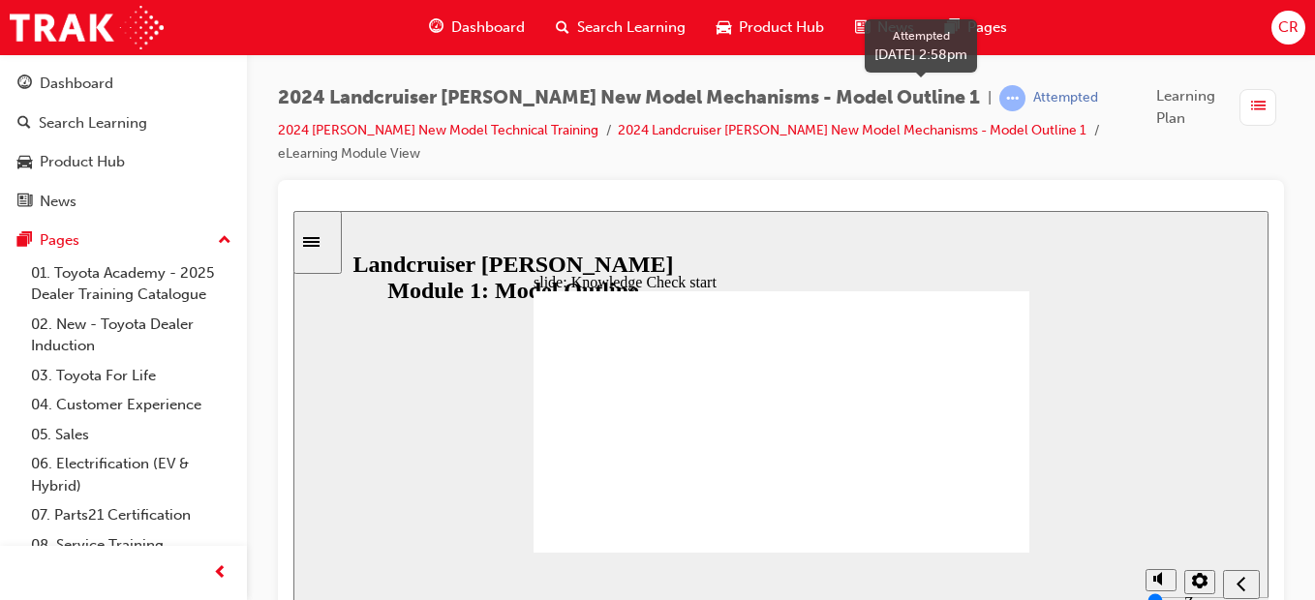
click at [999, 98] on span "learningRecordVerb_ATTEMPT-icon" at bounding box center [1012, 98] width 26 height 26
click at [73, 88] on div "Dashboard" at bounding box center [77, 84] width 74 height 22
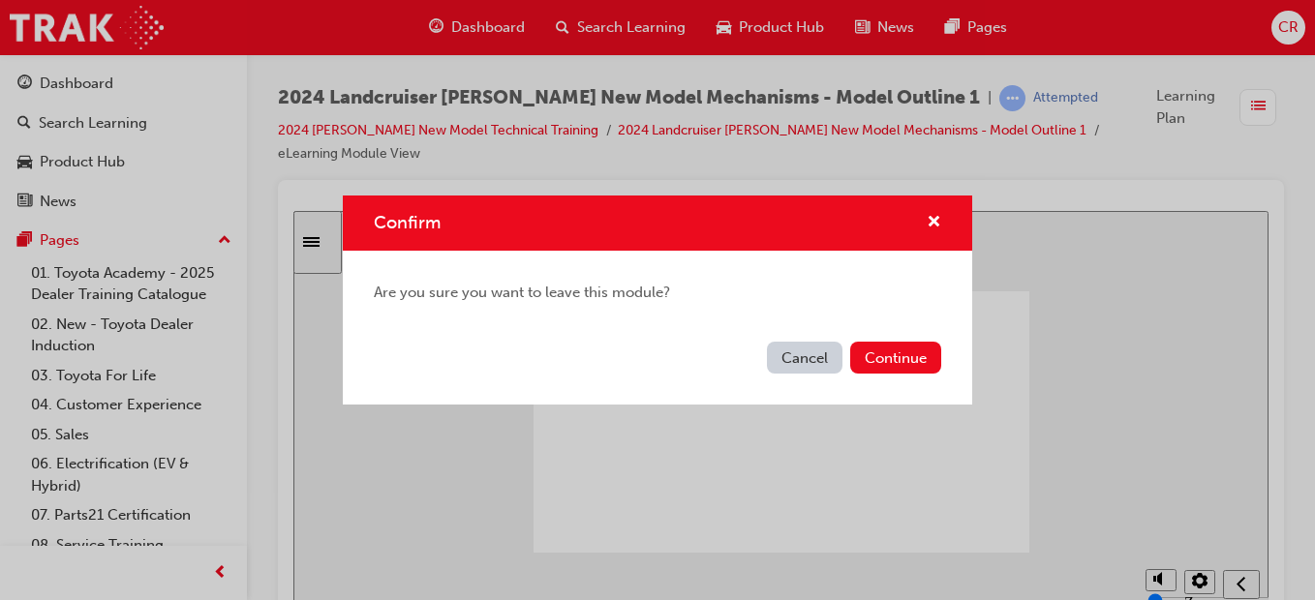
click at [871, 350] on button "Continue" at bounding box center [895, 358] width 91 height 32
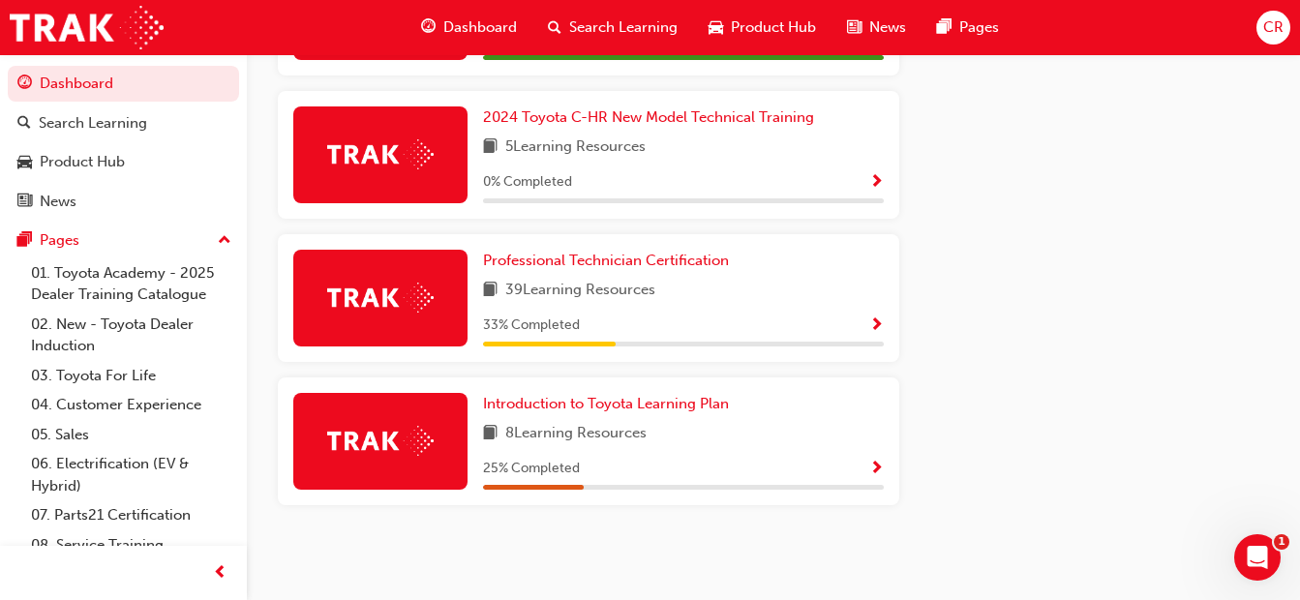
scroll to position [973, 0]
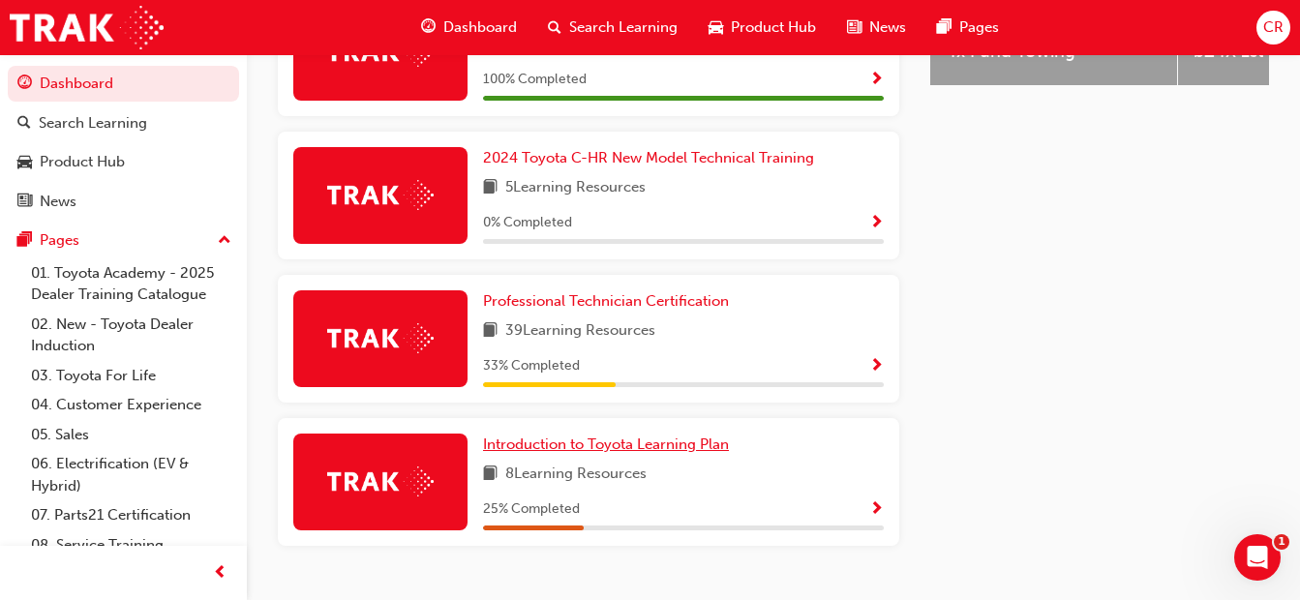
click at [622, 453] on span "Introduction to Toyota Learning Plan" at bounding box center [606, 444] width 246 height 17
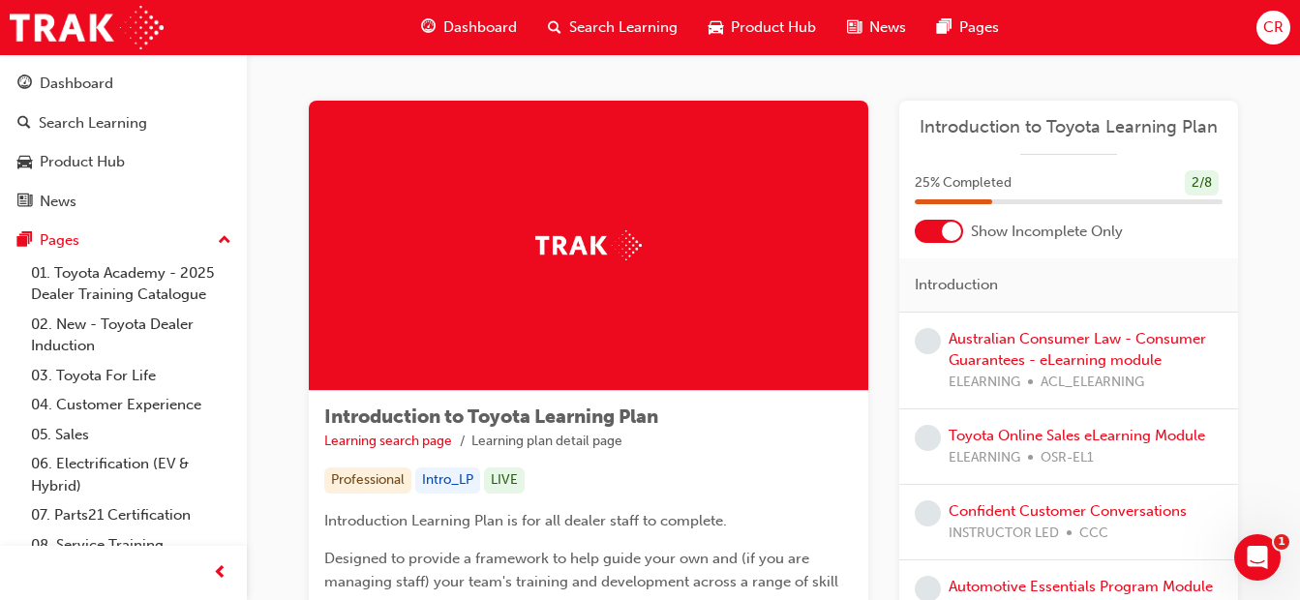
click at [81, 87] on div "Dashboard" at bounding box center [77, 84] width 74 height 22
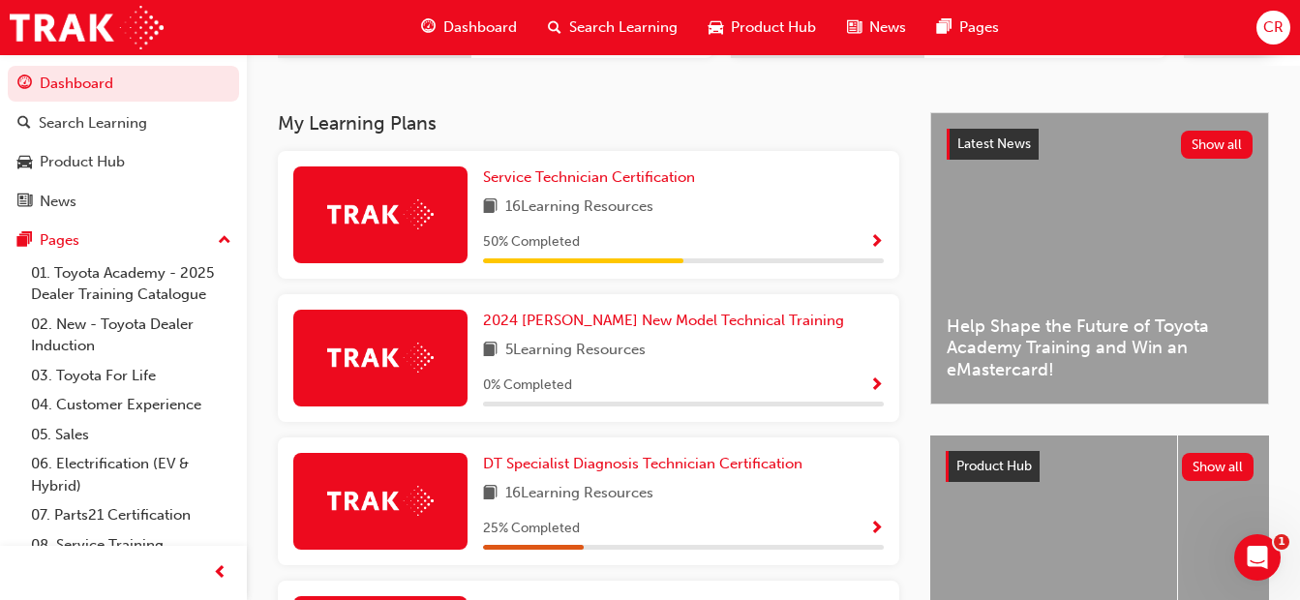
scroll to position [482, 0]
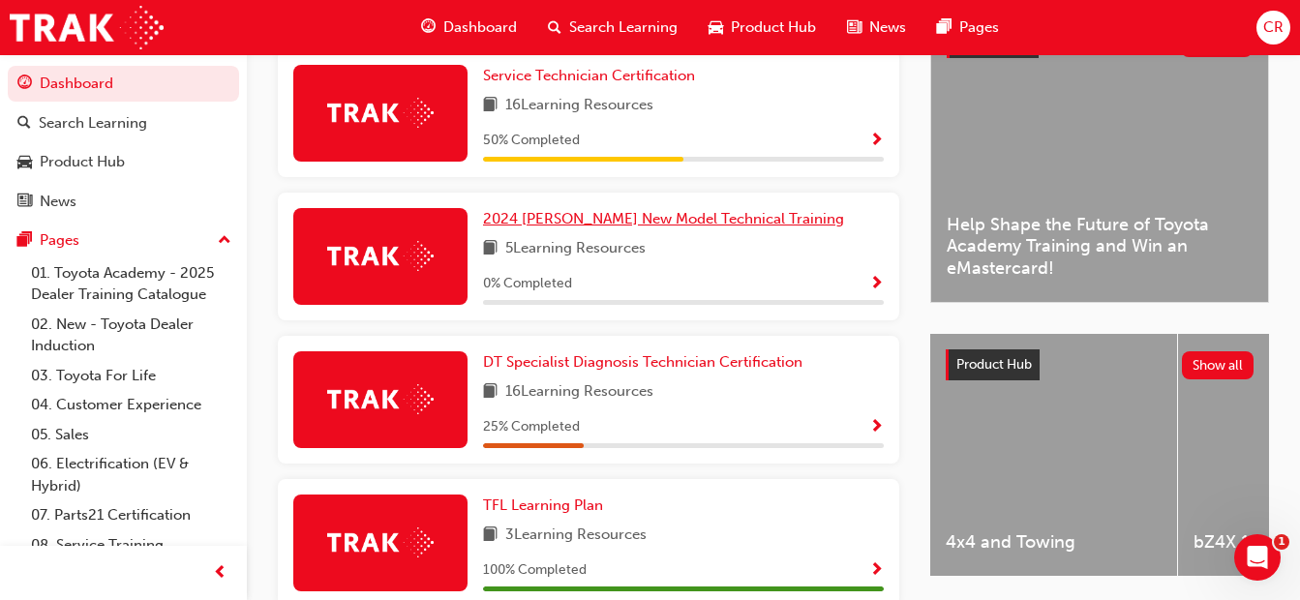
click at [581, 226] on span "2024 [PERSON_NAME] New Model Technical Training" at bounding box center [663, 218] width 361 height 17
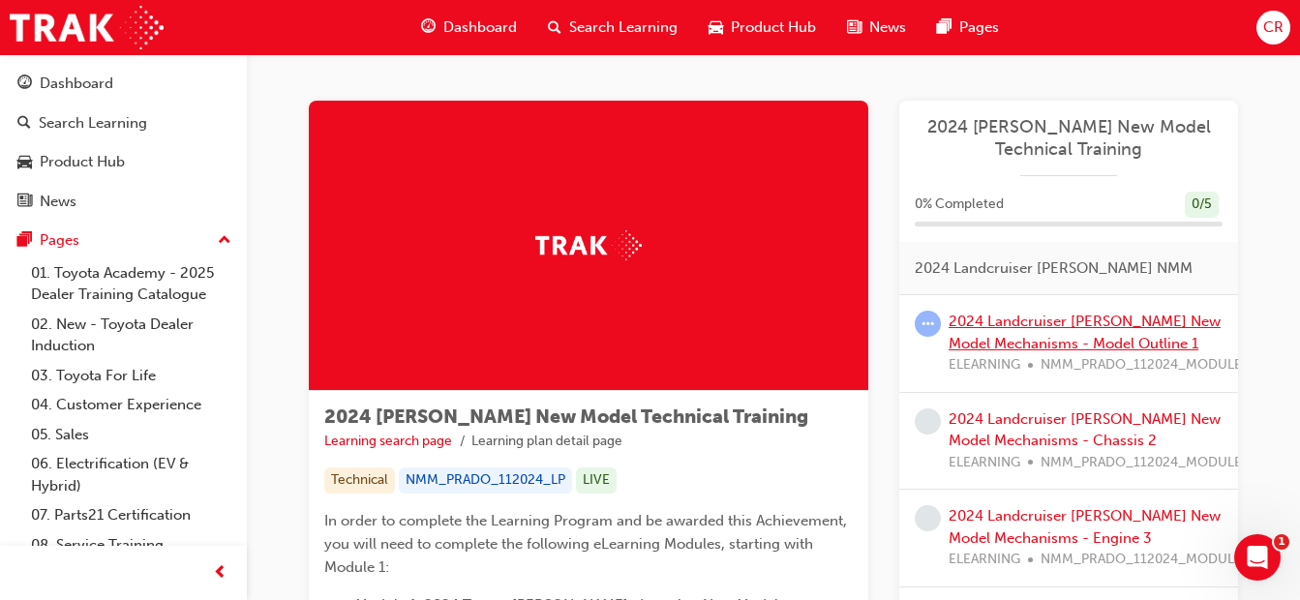
click at [1055, 323] on link "2024 Landcruiser [PERSON_NAME] New Model Mechanisms - Model Outline 1" at bounding box center [1085, 333] width 272 height 40
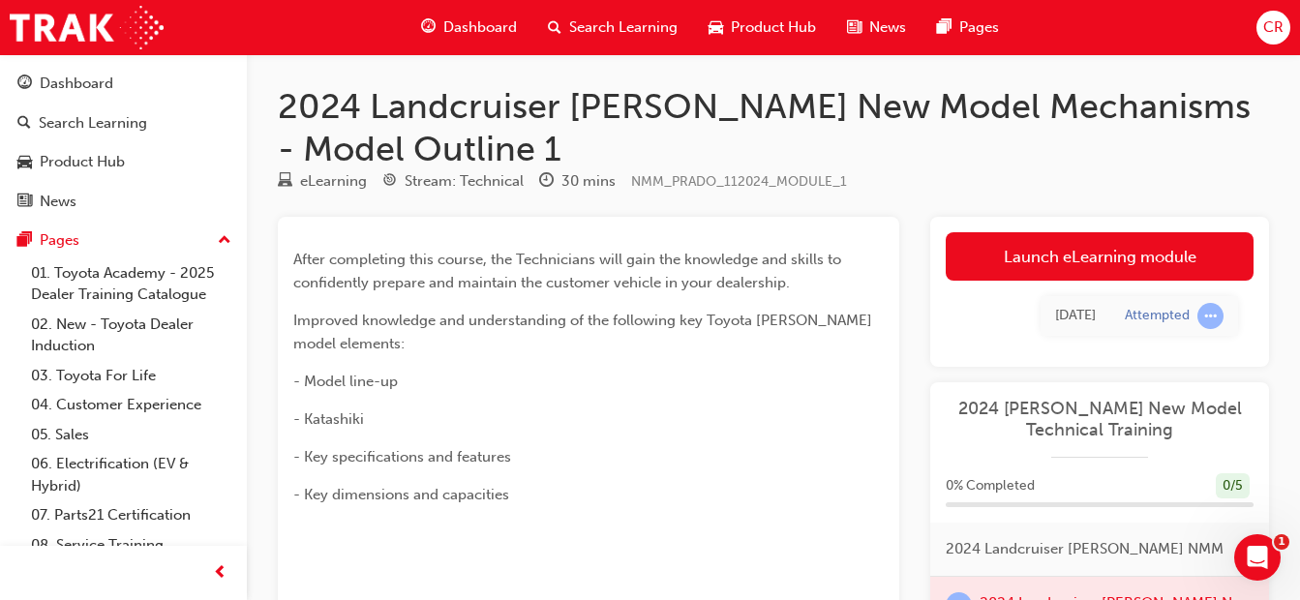
click at [1070, 249] on link "Launch eLearning module" at bounding box center [1100, 256] width 308 height 48
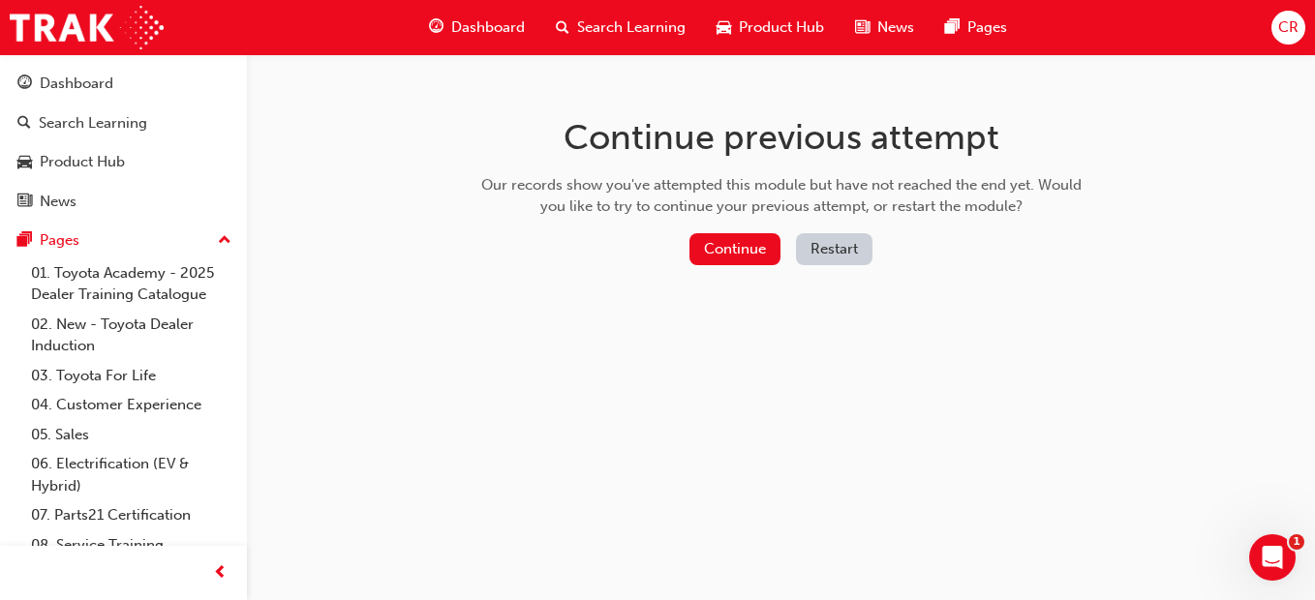
click at [756, 239] on button "Continue" at bounding box center [734, 249] width 91 height 32
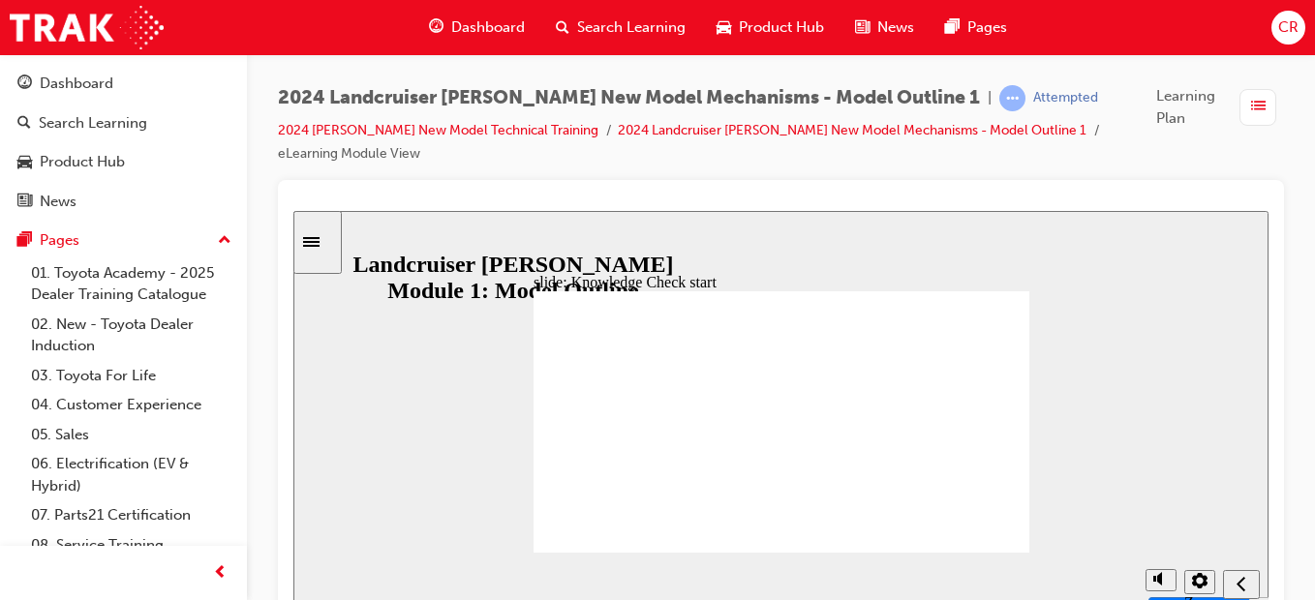
click at [332, 238] on icon "Sidebar Toggle" at bounding box center [317, 241] width 29 height 12
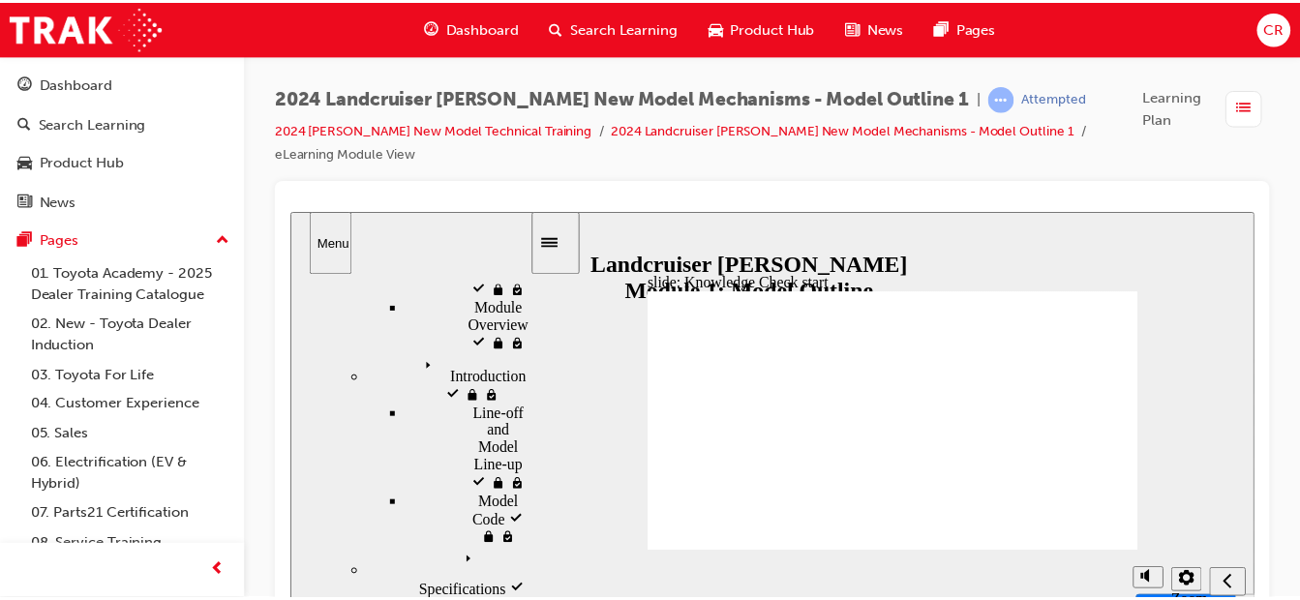
scroll to position [192, 0]
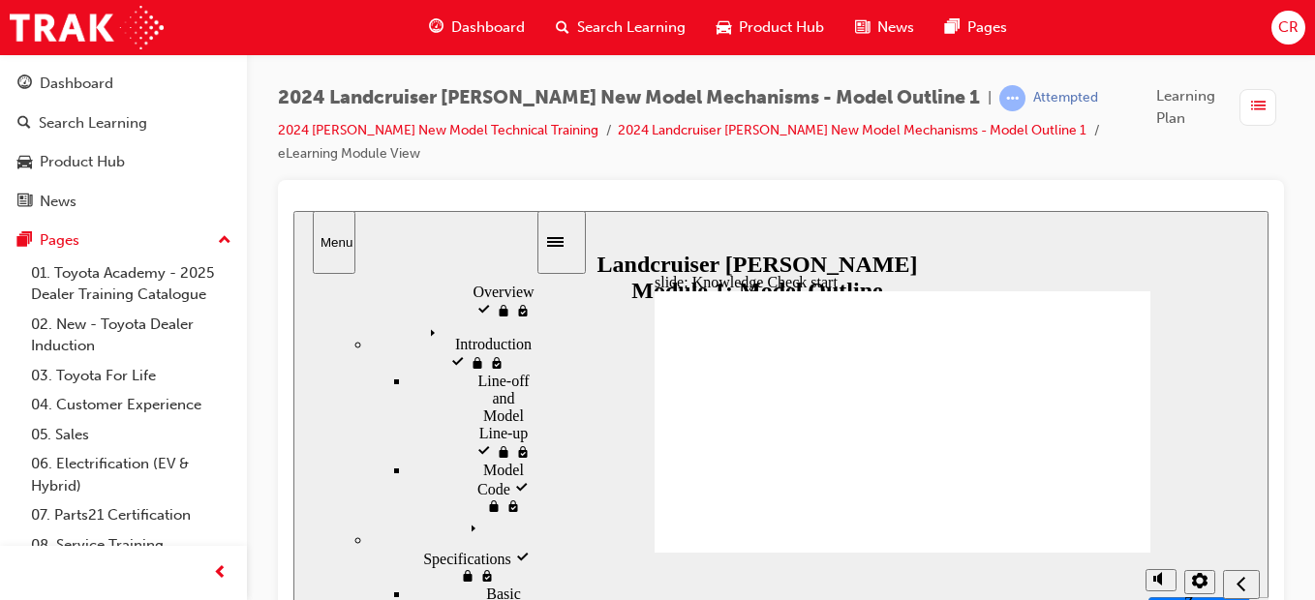
drag, startPoint x: 530, startPoint y: 370, endPoint x: 581, endPoint y: 592, distance: 227.6
click at [581, 592] on div "slide: Knowledge Check start Landcruiser [PERSON_NAME] New Model Technical Trai…" at bounding box center [780, 413] width 975 height 405
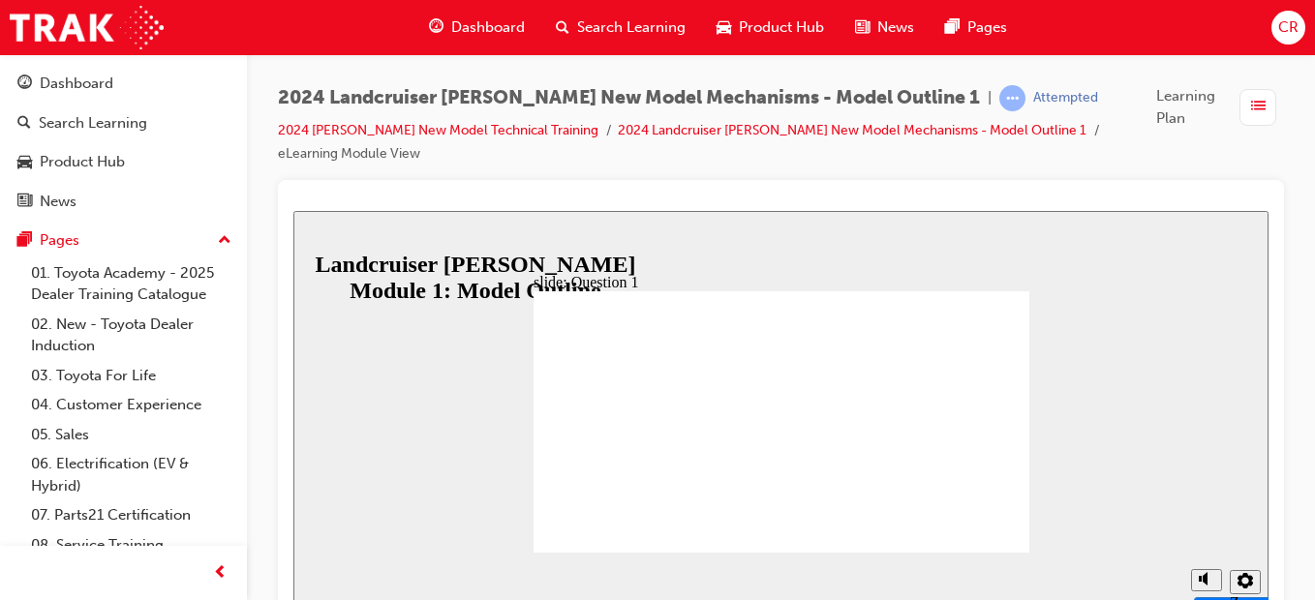
radio input "true"
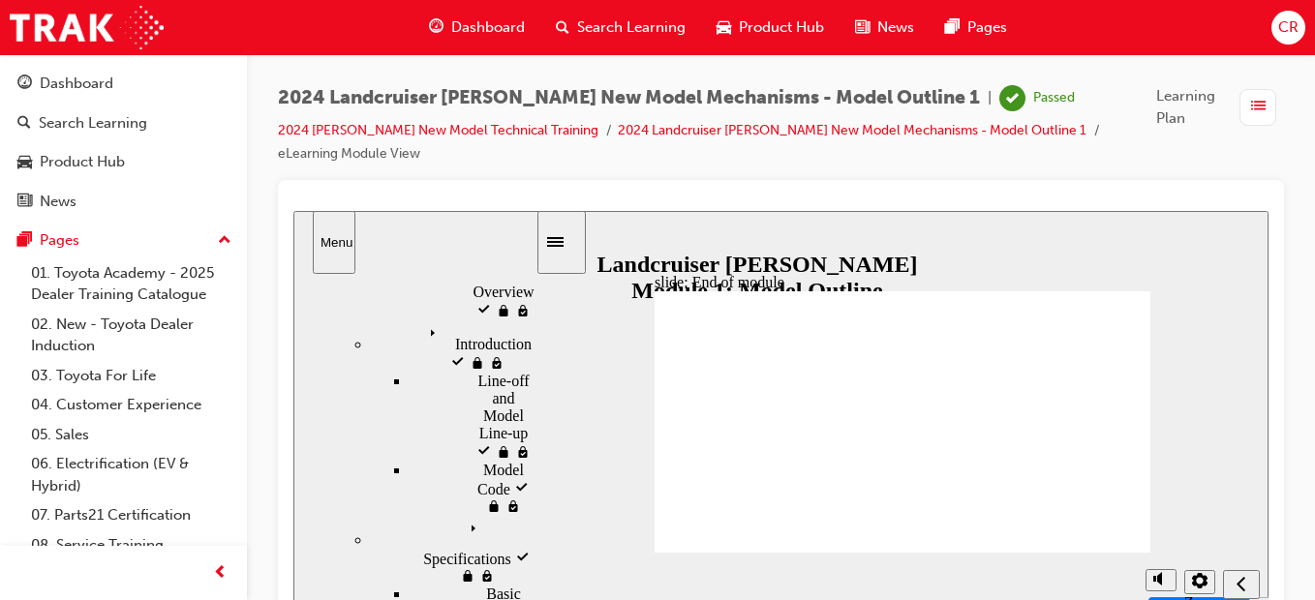
click at [564, 242] on icon "Sidebar Toggle" at bounding box center [555, 242] width 16 height 10
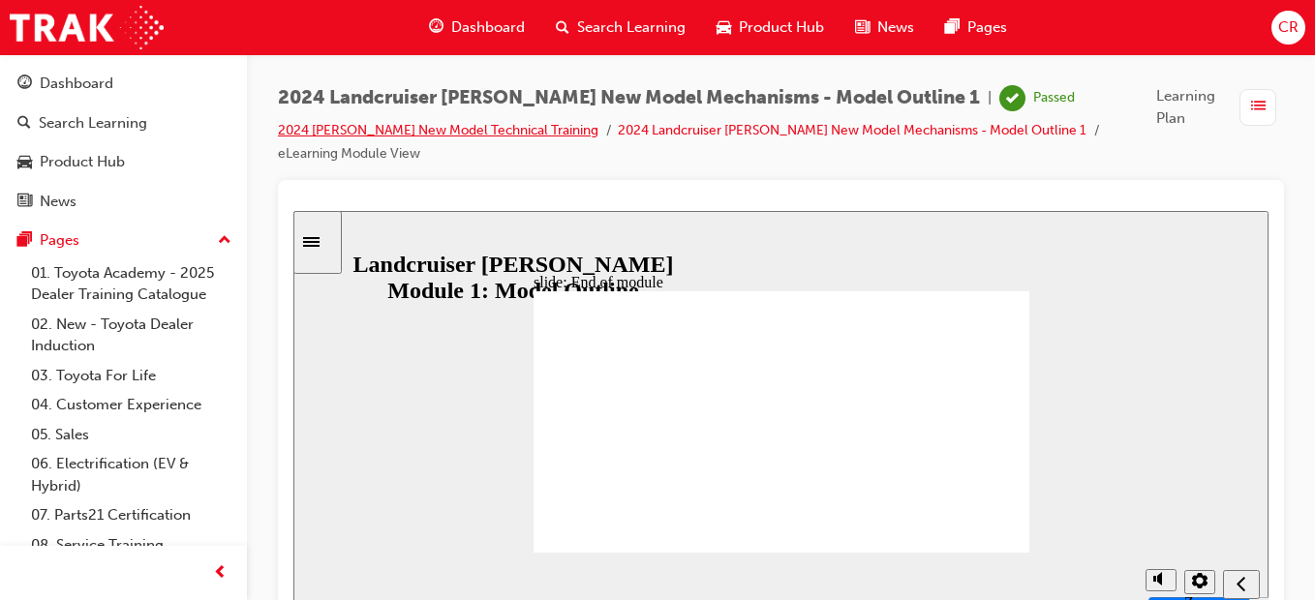
click at [421, 130] on link "2024 [PERSON_NAME] New Model Technical Training" at bounding box center [438, 130] width 321 height 16
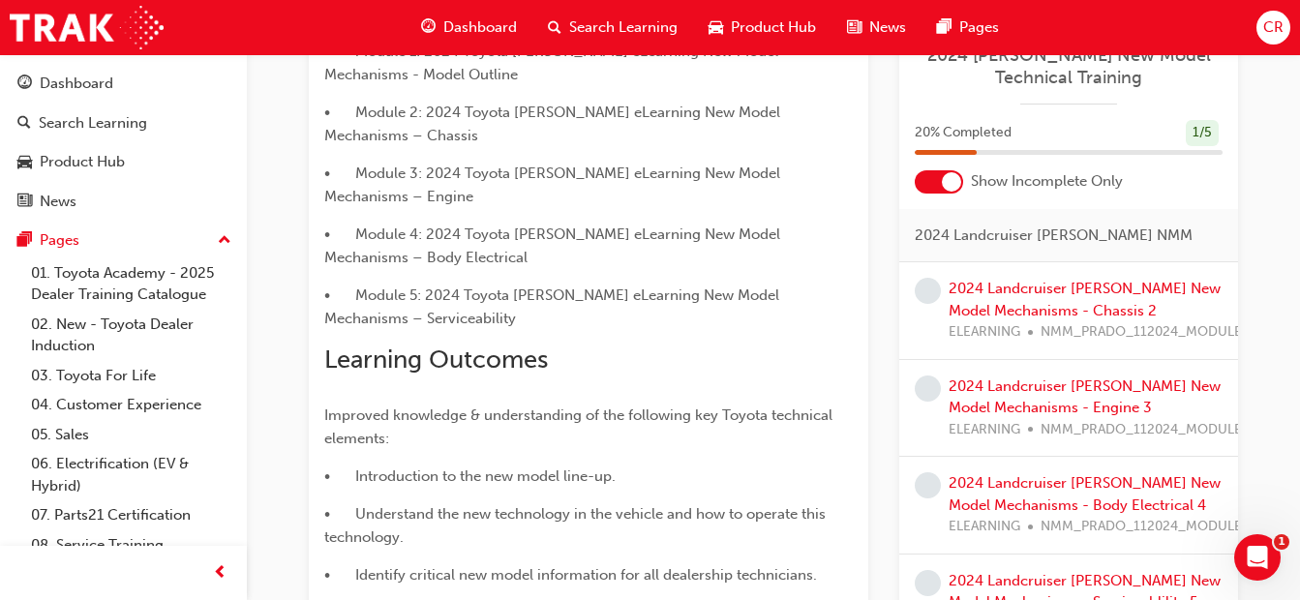
scroll to position [574, 0]
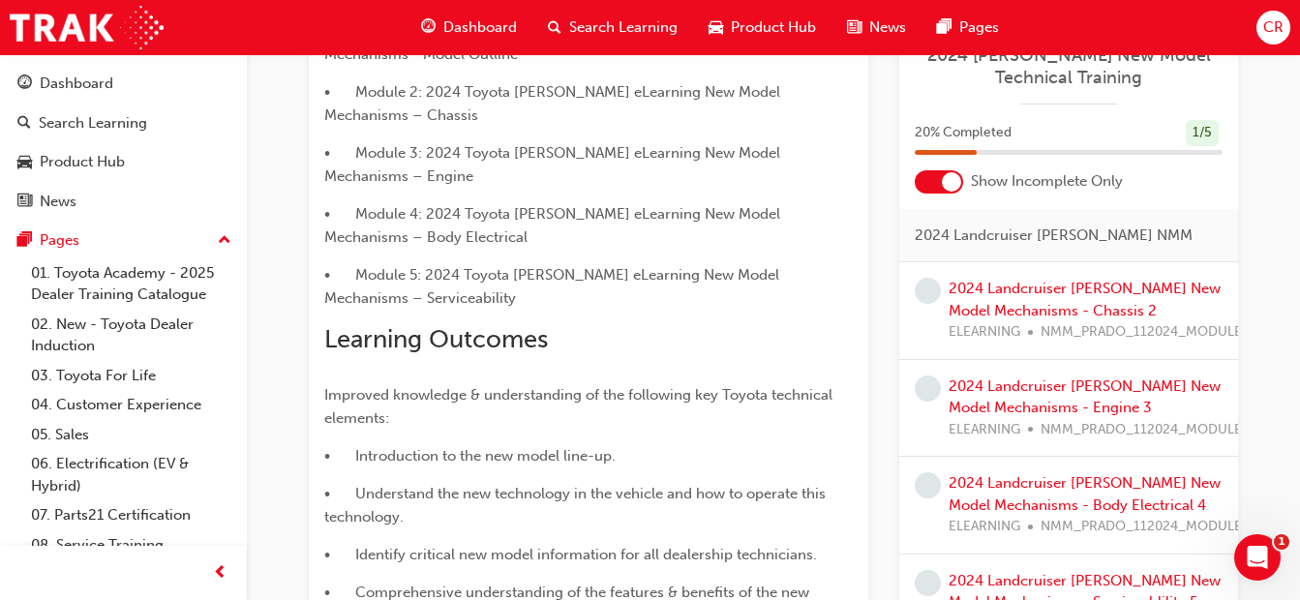
drag, startPoint x: 1252, startPoint y: 392, endPoint x: 1252, endPoint y: 433, distance: 40.7
click at [1249, 449] on div "2024 [PERSON_NAME] New Model Technical Training Learning search page Learning p…" at bounding box center [774, 154] width 992 height 1254
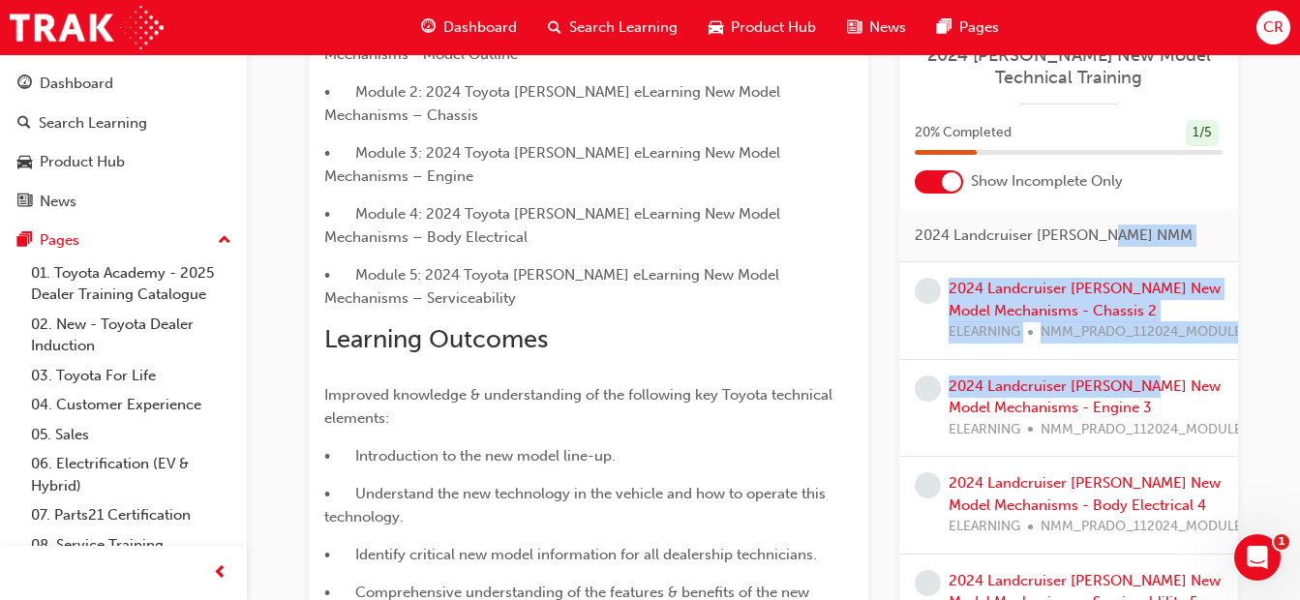
drag, startPoint x: 1152, startPoint y: 361, endPoint x: 1125, endPoint y: 234, distance: 129.7
click at [1125, 234] on div "2024 Landcruiser [GEOGRAPHIC_DATA] NMM 2024 Landcruiser [PERSON_NAME] New Model…" at bounding box center [1069, 430] width 339 height 443
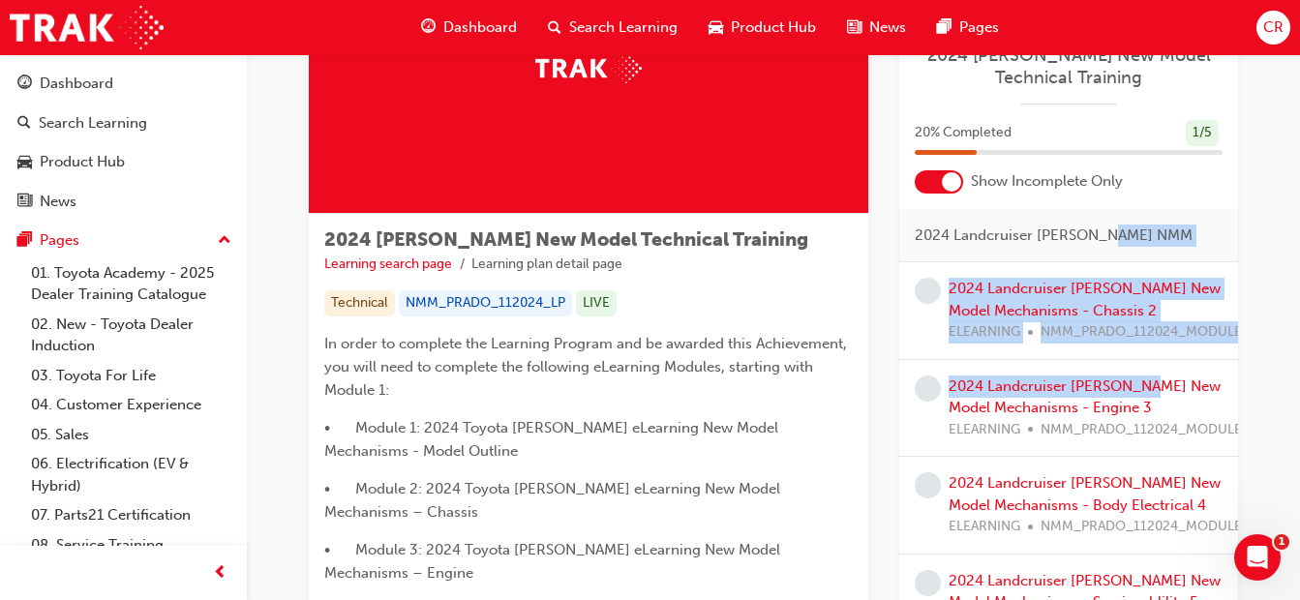
scroll to position [169, 0]
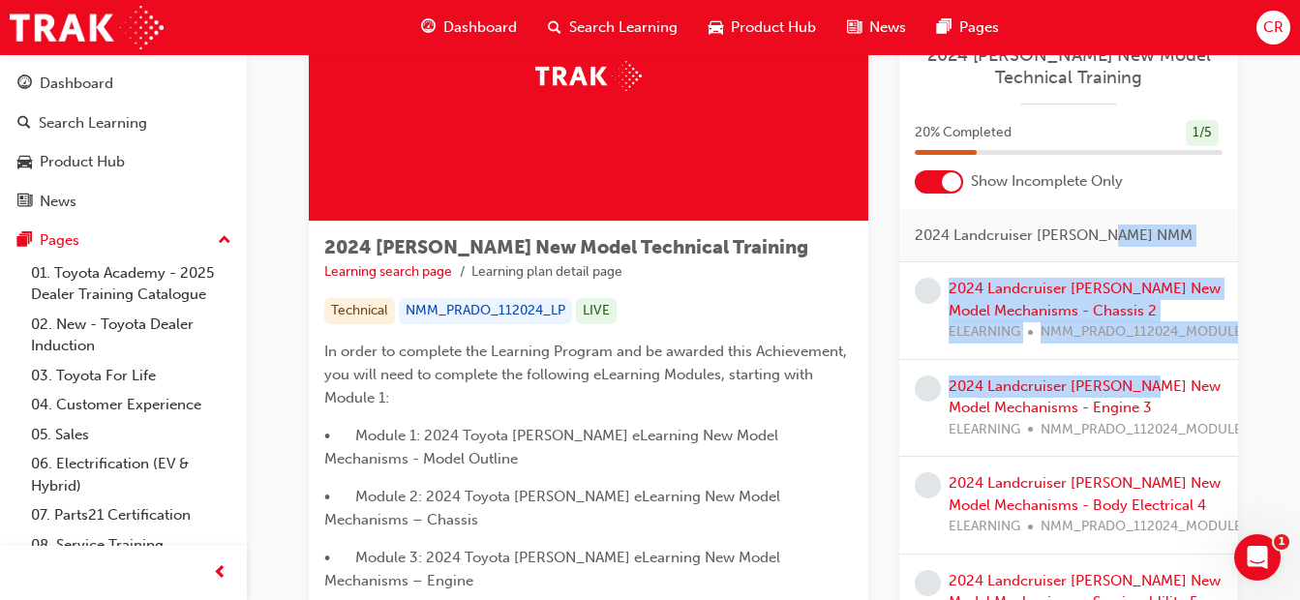
click at [1108, 298] on div "2024 Landcruiser [PERSON_NAME] New Model Mechanisms - Chassis 2 ELEARNING NMM_P…" at bounding box center [1103, 311] width 309 height 66
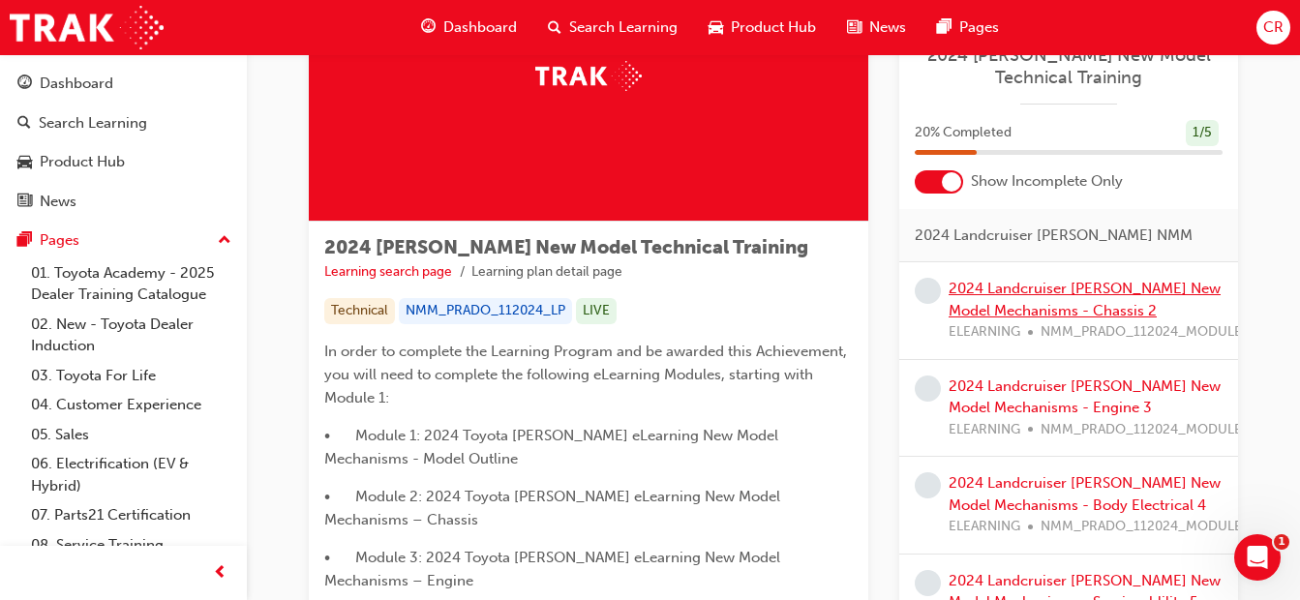
click at [1054, 295] on link "2024 Landcruiser [PERSON_NAME] New Model Mechanisms - Chassis 2" at bounding box center [1085, 300] width 272 height 40
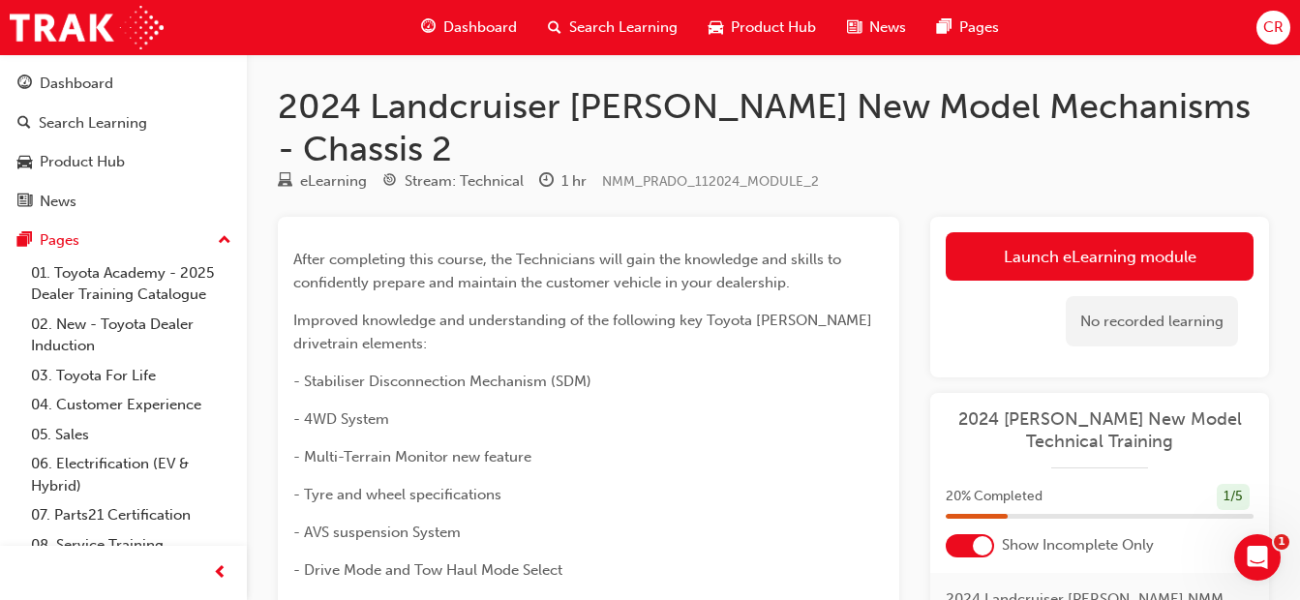
click at [1047, 232] on link "Launch eLearning module" at bounding box center [1100, 256] width 308 height 48
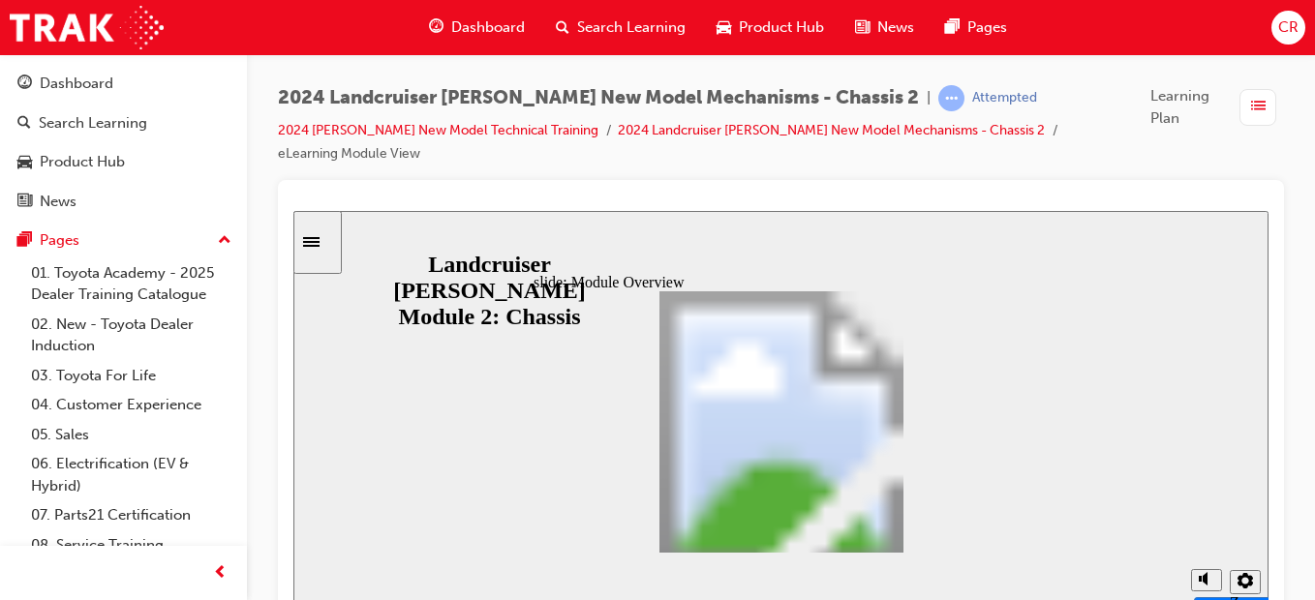
drag, startPoint x: 933, startPoint y: 395, endPoint x: 939, endPoint y: 411, distance: 16.5
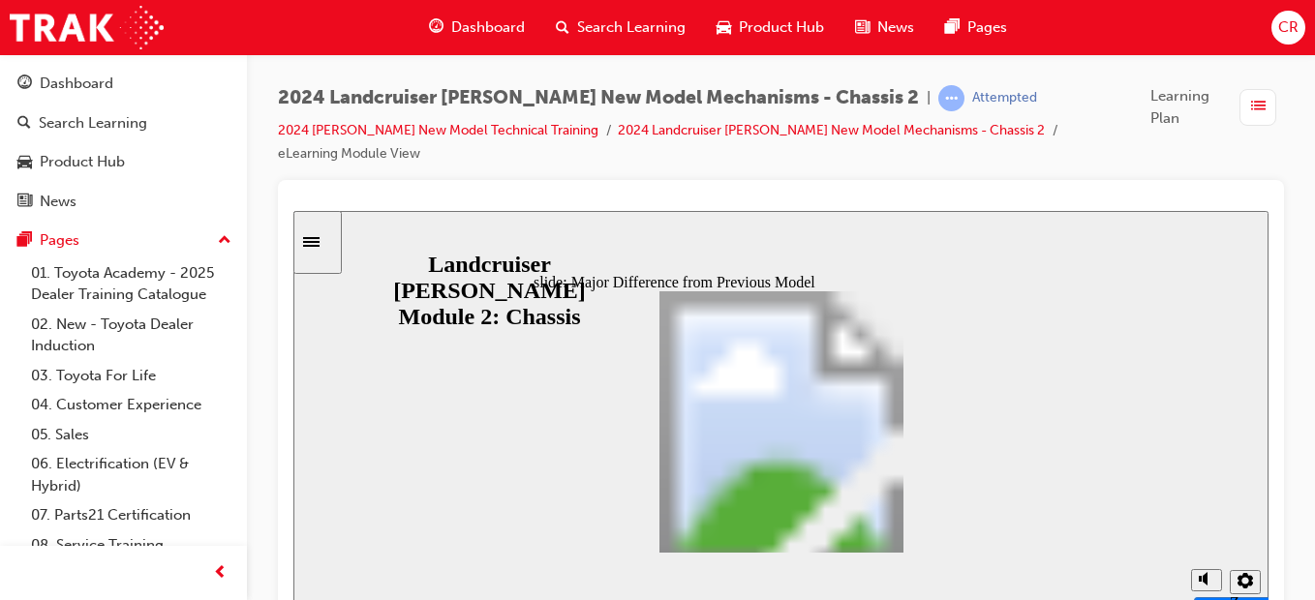
drag, startPoint x: 932, startPoint y: 398, endPoint x: 943, endPoint y: 418, distance: 23.0
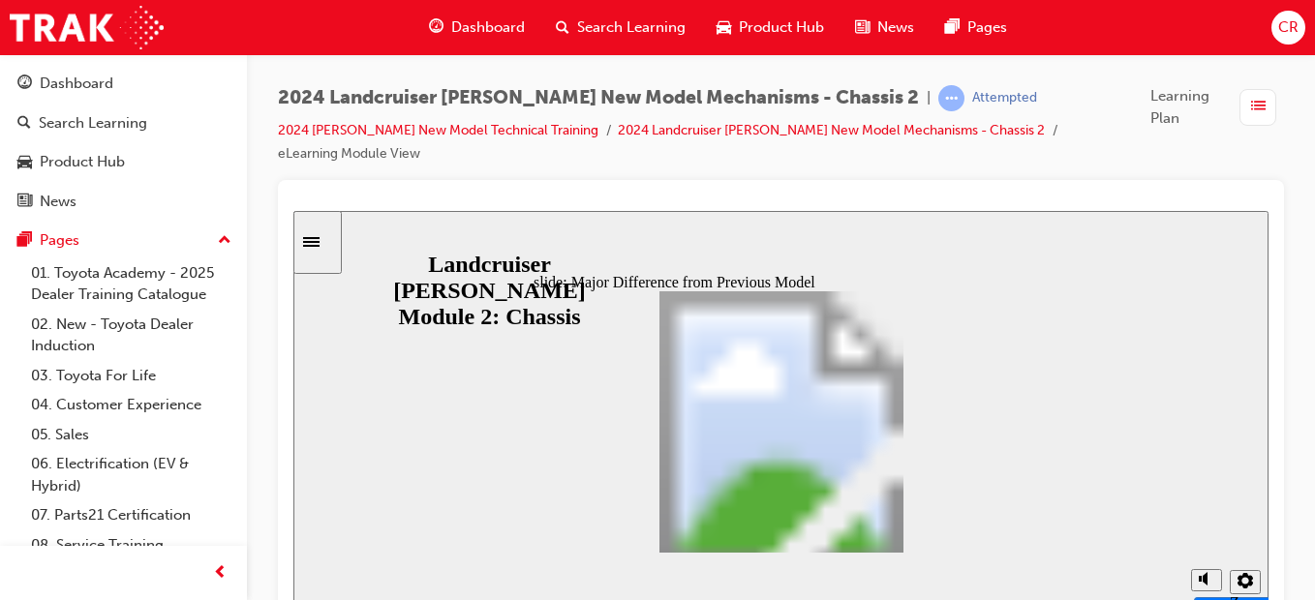
drag, startPoint x: 932, startPoint y: 409, endPoint x: 940, endPoint y: 424, distance: 17.3
drag, startPoint x: 933, startPoint y: 433, endPoint x: 938, endPoint y: 443, distance: 10.8
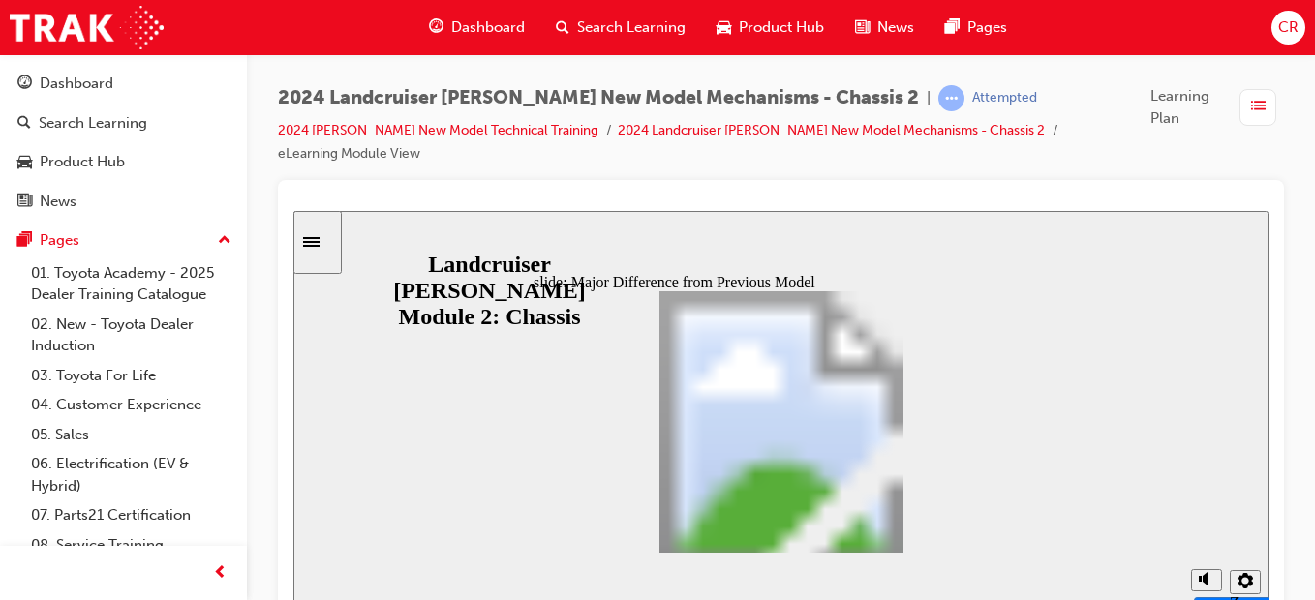
scroll to position [238, 0]
drag, startPoint x: 931, startPoint y: 441, endPoint x: 942, endPoint y: 458, distance: 20.9
drag, startPoint x: 932, startPoint y: 467, endPoint x: 950, endPoint y: 489, distance: 28.3
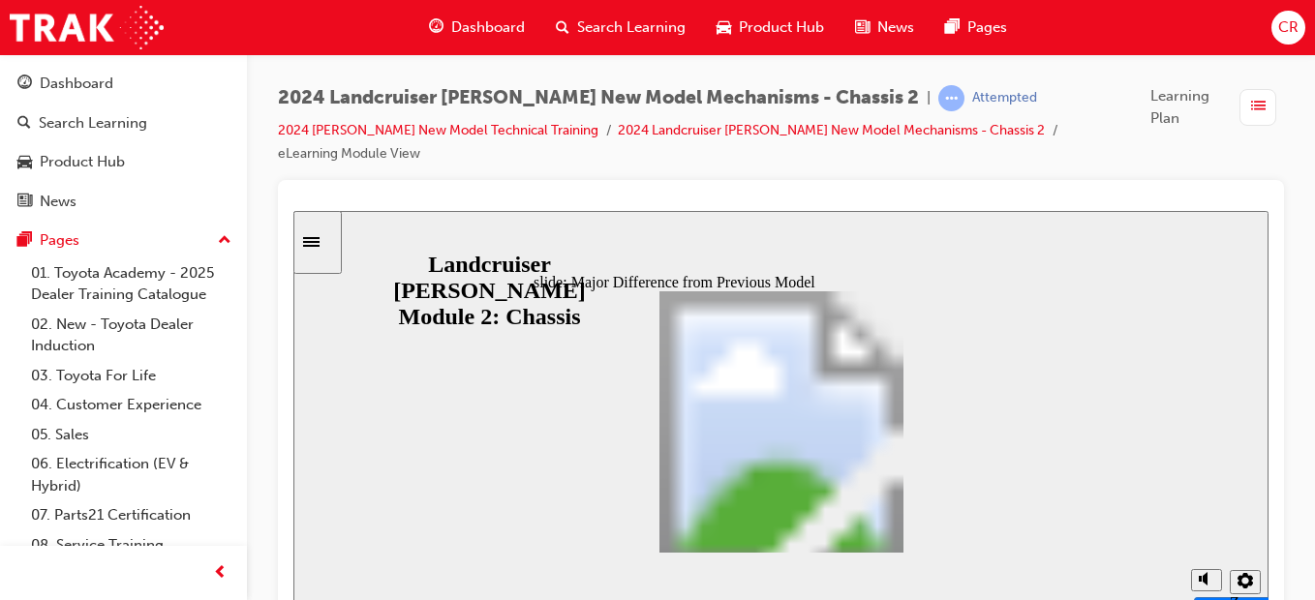
drag, startPoint x: 933, startPoint y: 483, endPoint x: 939, endPoint y: 503, distance: 20.2
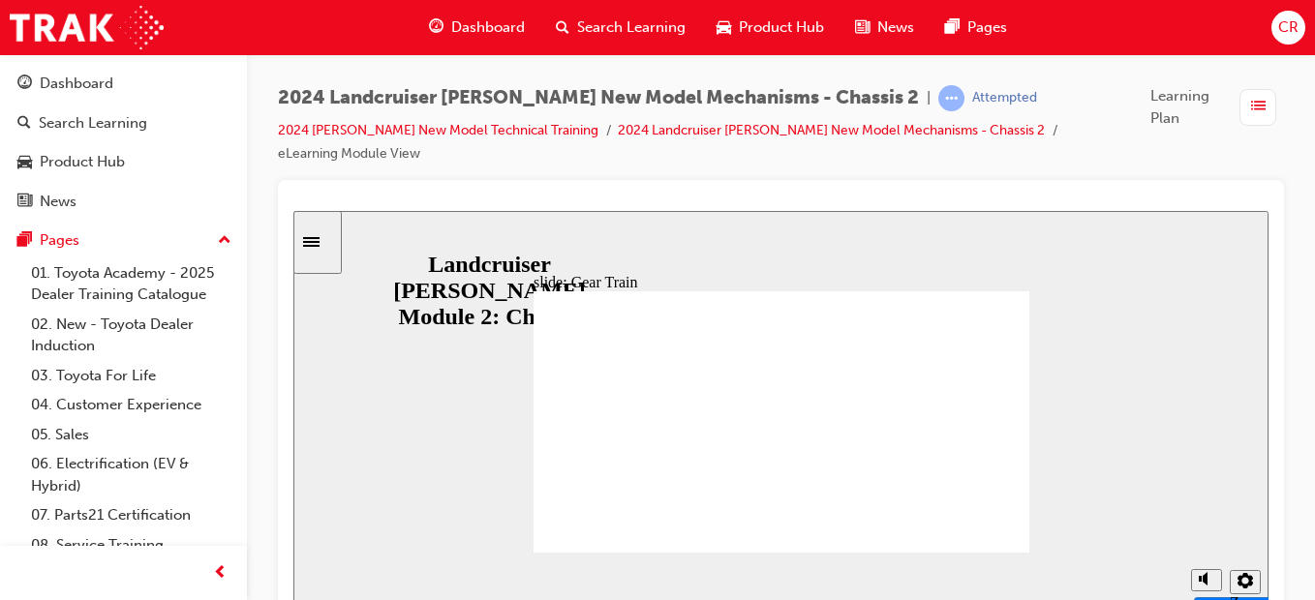
drag, startPoint x: 931, startPoint y: 382, endPoint x: 935, endPoint y: 402, distance: 20.0
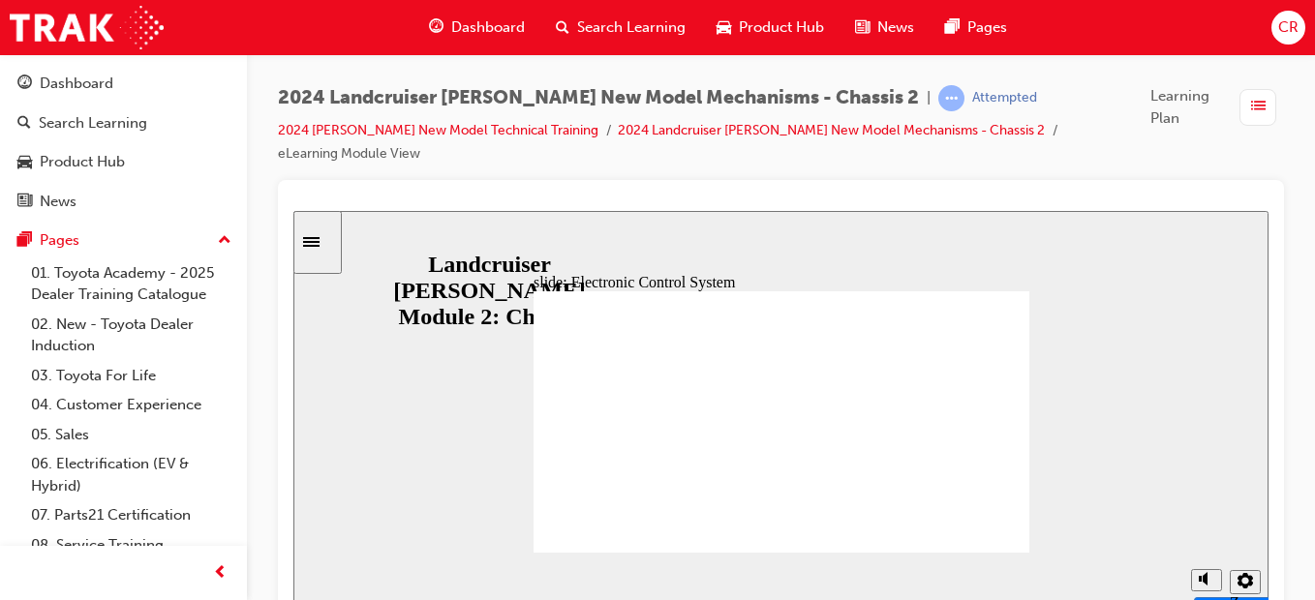
drag, startPoint x: 929, startPoint y: 383, endPoint x: 935, endPoint y: 397, distance: 15.2
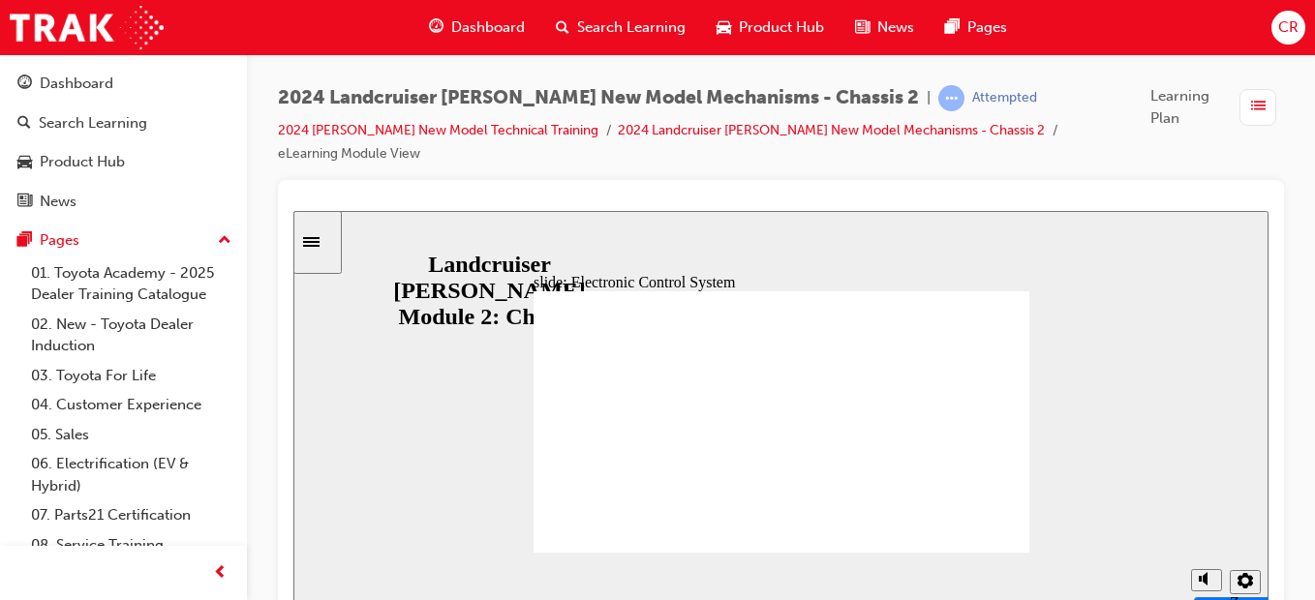
drag, startPoint x: 926, startPoint y: 411, endPoint x: 940, endPoint y: 432, distance: 25.8
drag, startPoint x: 927, startPoint y: 422, endPoint x: 932, endPoint y: 446, distance: 24.7
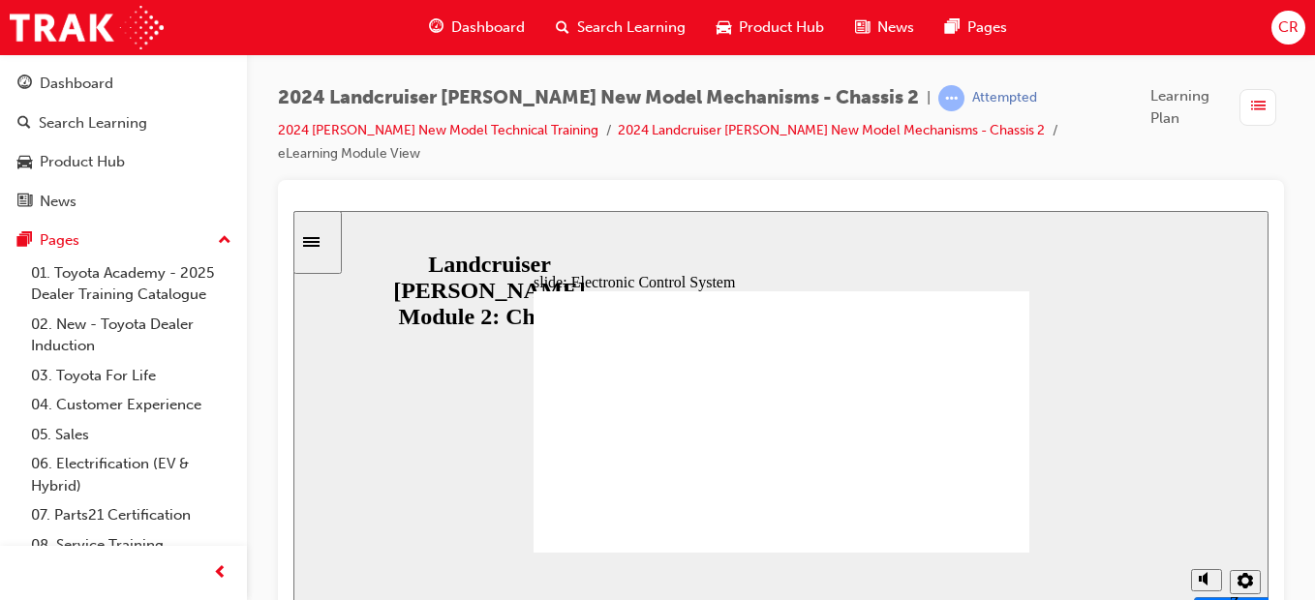
scroll to position [338, 0]
drag, startPoint x: 929, startPoint y: 458, endPoint x: 943, endPoint y: 486, distance: 31.6
drag, startPoint x: 928, startPoint y: 474, endPoint x: 932, endPoint y: 497, distance: 22.6
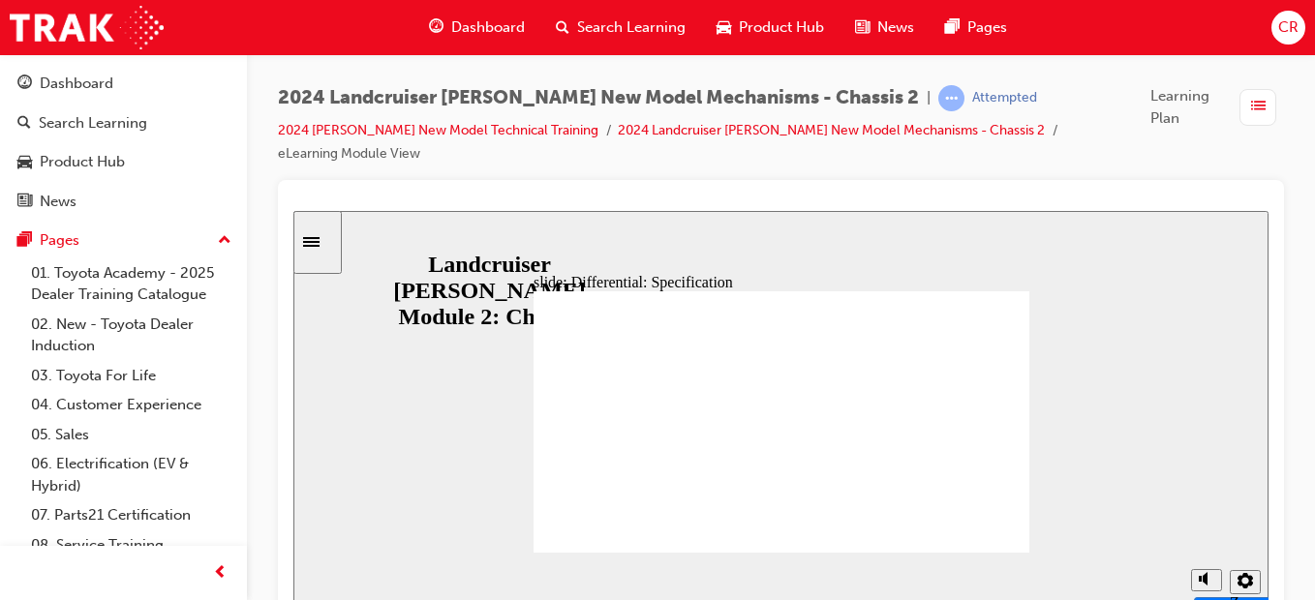
scroll to position [23, 0]
drag, startPoint x: 828, startPoint y: 412, endPoint x: 852, endPoint y: 478, distance: 70.2
drag, startPoint x: 831, startPoint y: 455, endPoint x: 857, endPoint y: 371, distance: 88.2
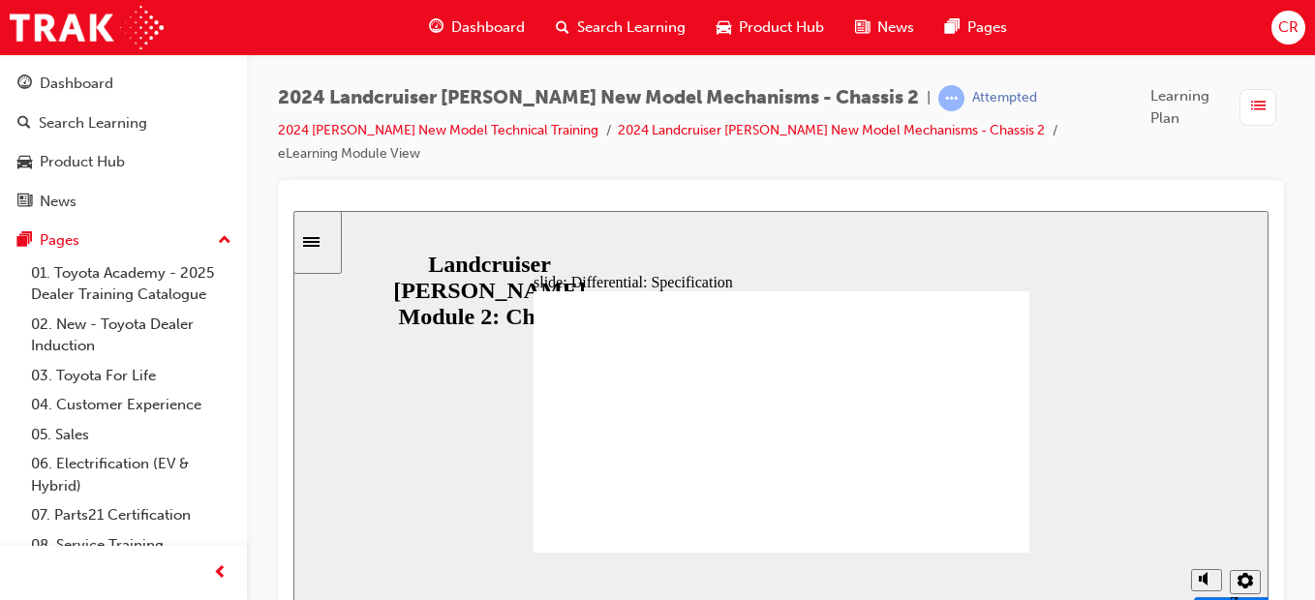
drag, startPoint x: 828, startPoint y: 415, endPoint x: 840, endPoint y: 486, distance: 71.8
drag, startPoint x: 549, startPoint y: 320, endPoint x: 713, endPoint y: 404, distance: 184.1
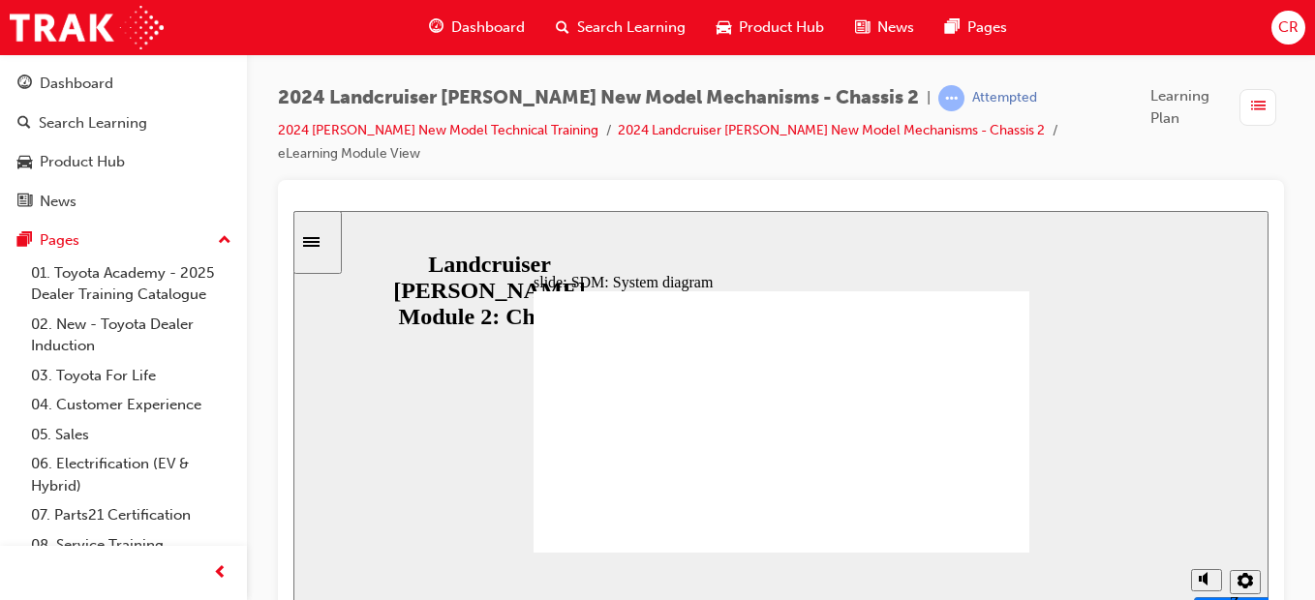
drag, startPoint x: 565, startPoint y: 330, endPoint x: 712, endPoint y: 367, distance: 150.8
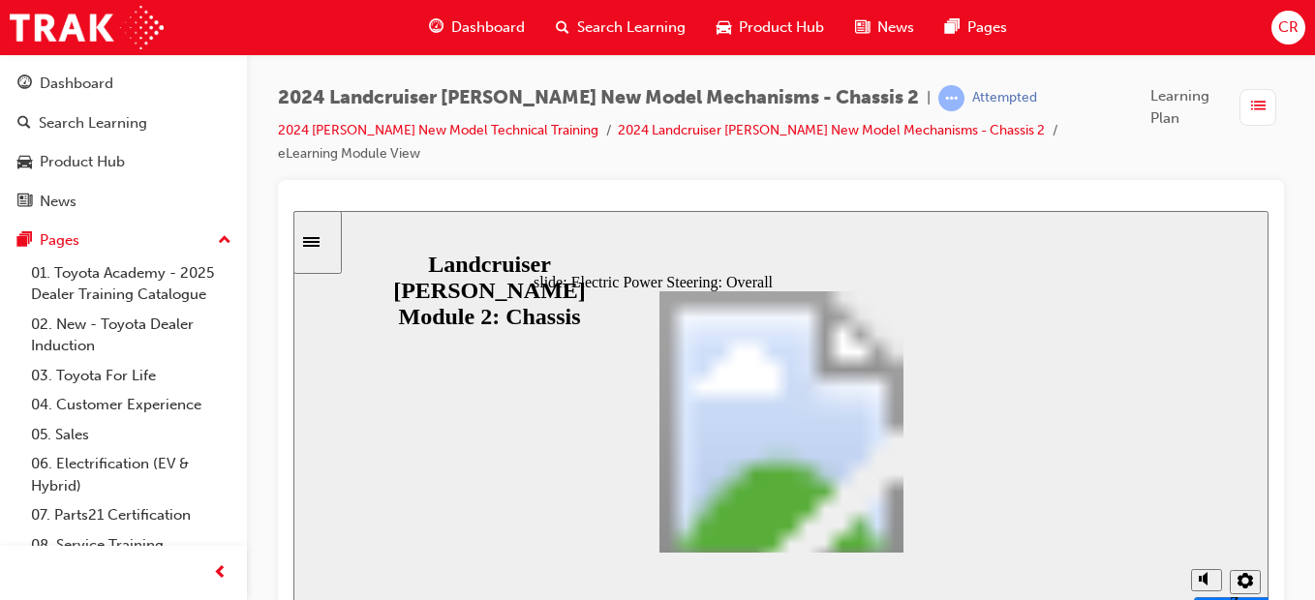
scroll to position [59, 0]
drag, startPoint x: 926, startPoint y: 489, endPoint x: 939, endPoint y: 529, distance: 42.0
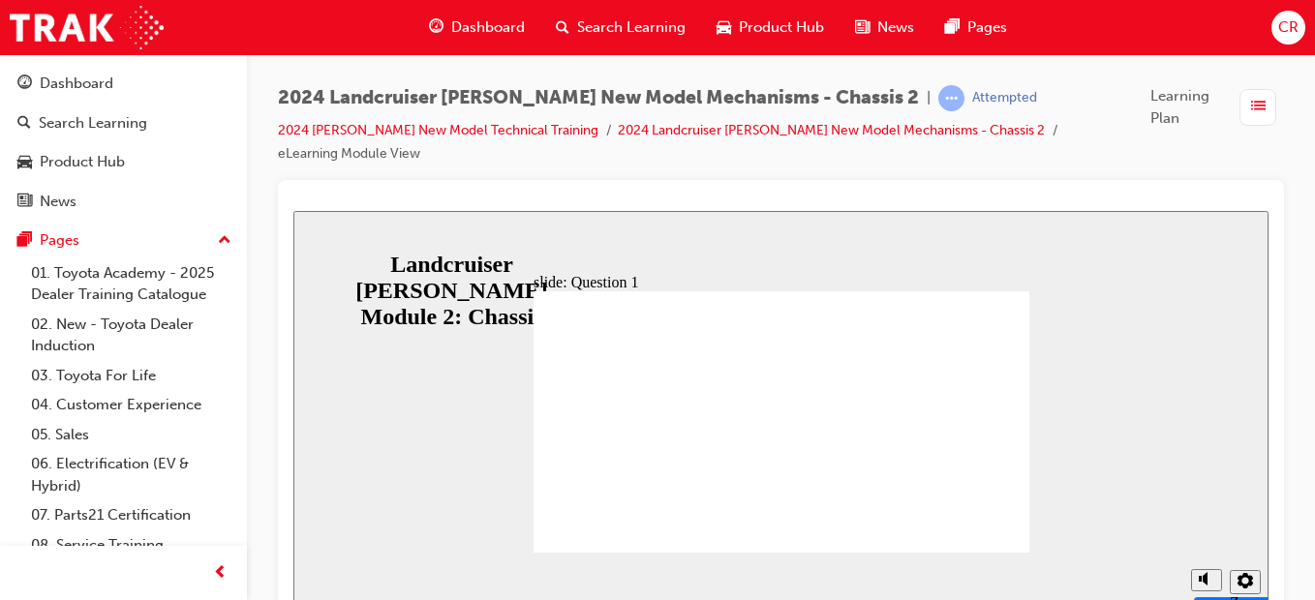
radio input "true"
radio input "false"
radio input "true"
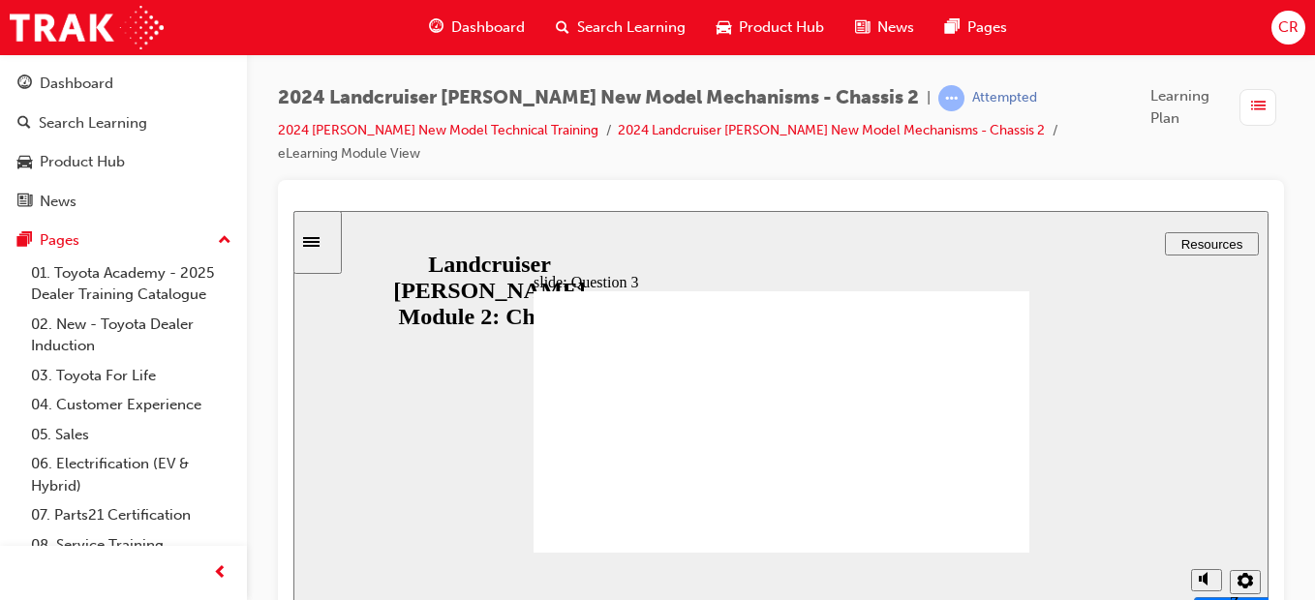
radio input "true"
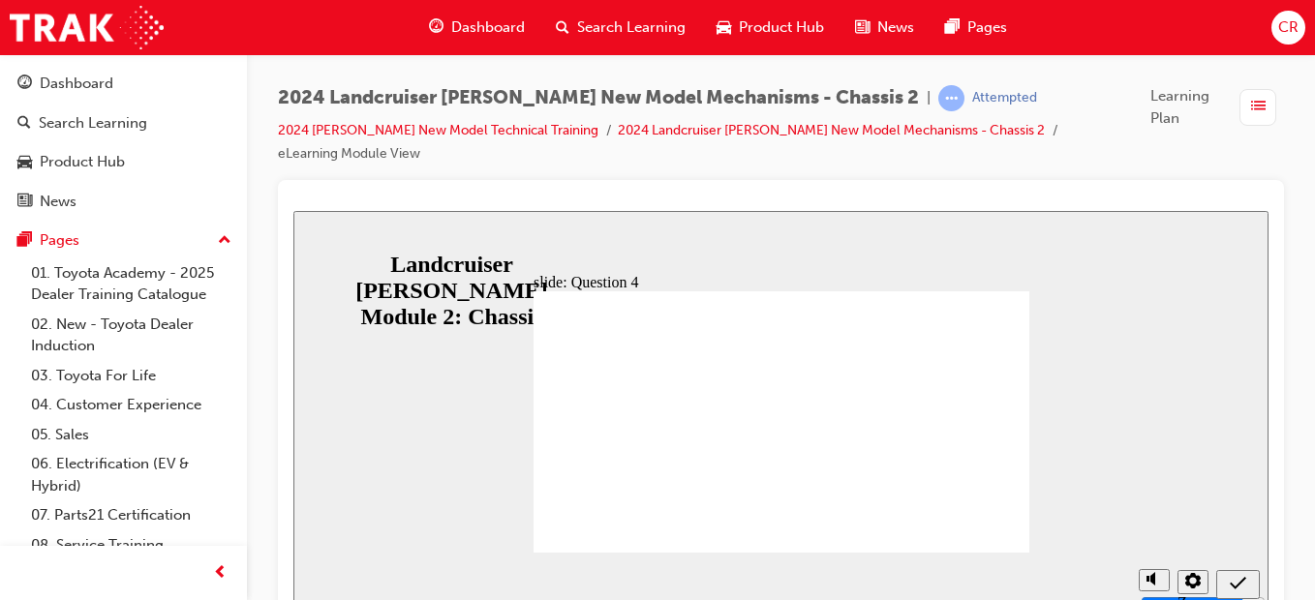
radio input "true"
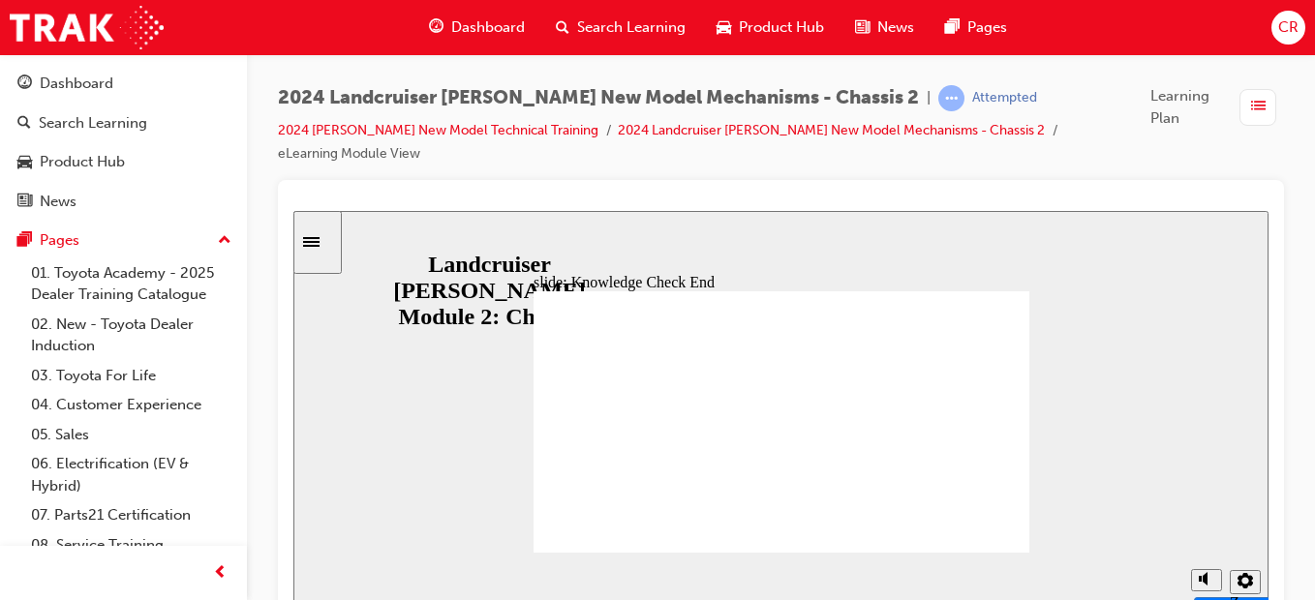
click at [329, 248] on div "Sidebar Toggle" at bounding box center [317, 242] width 33 height 15
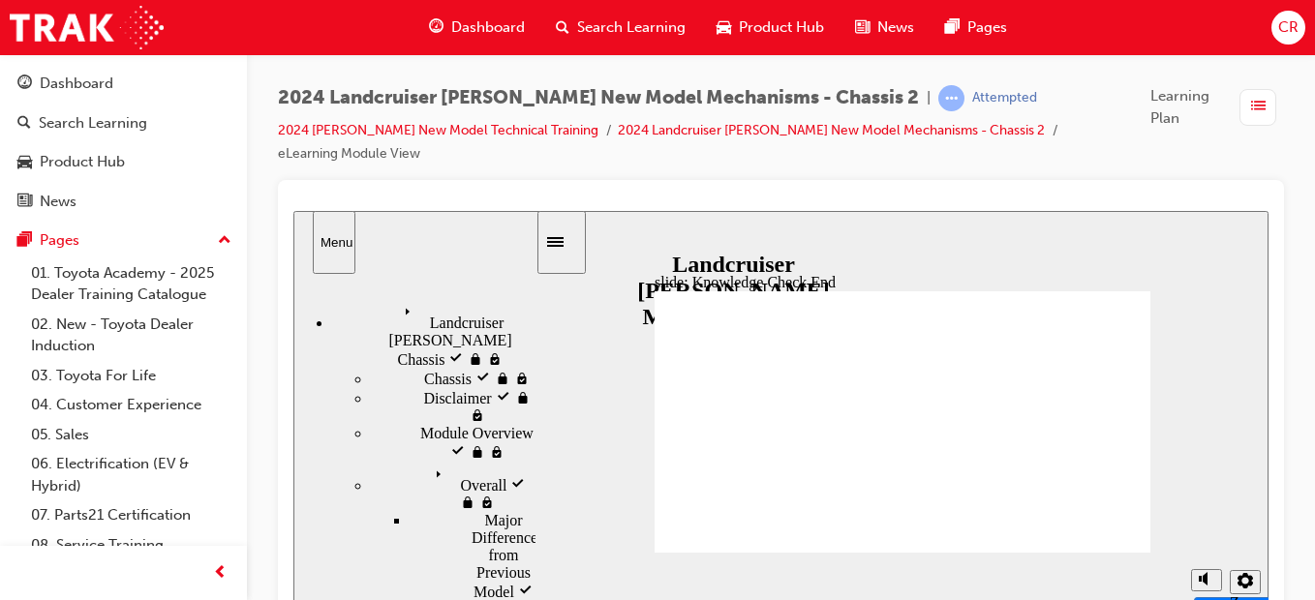
click at [399, 299] on span "Landcruiser Prado Chassis visited" at bounding box center [466, 325] width 138 height 52
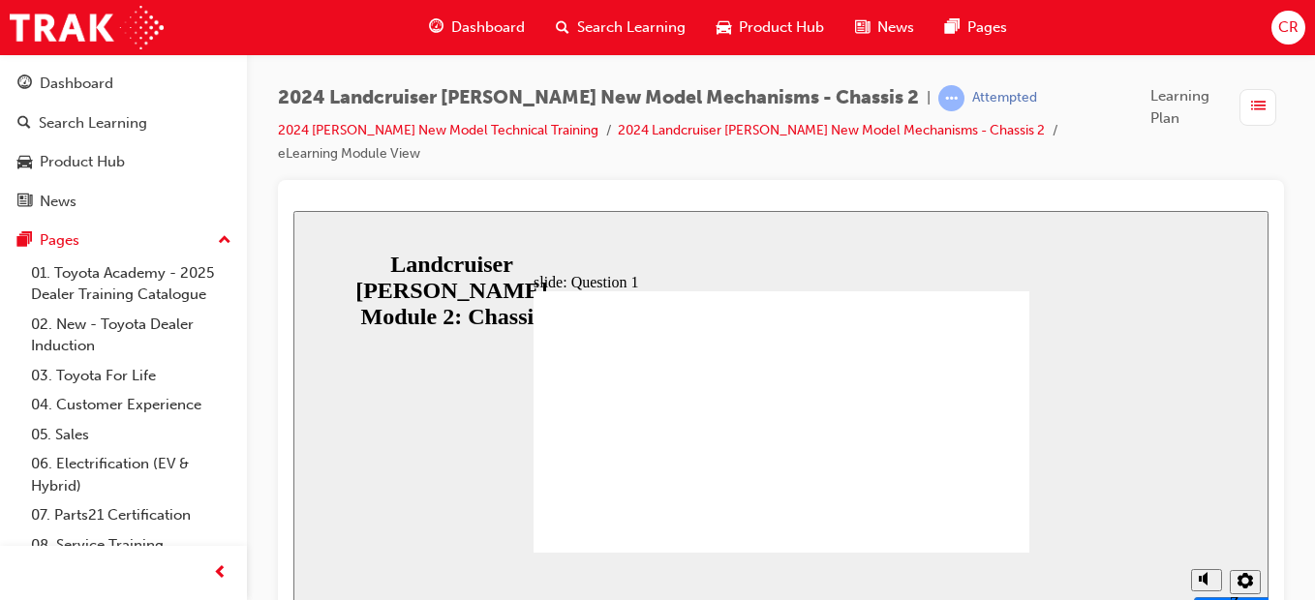
radio input "true"
radio input "false"
radio input "true"
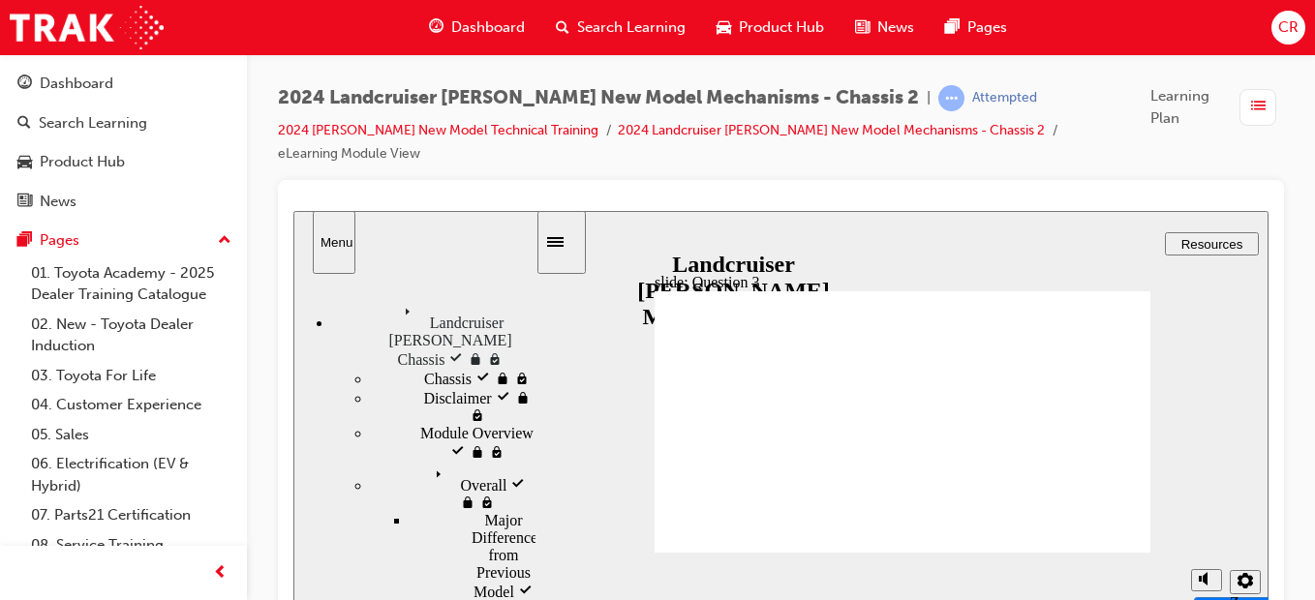
radio input "true"
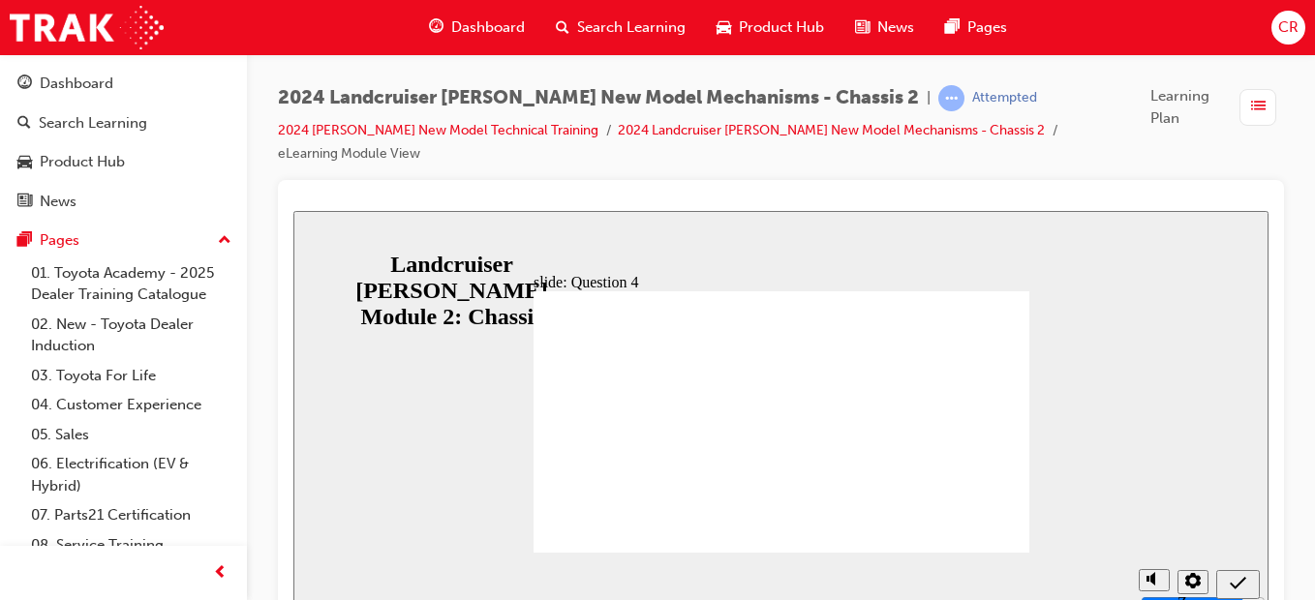
radio input "true"
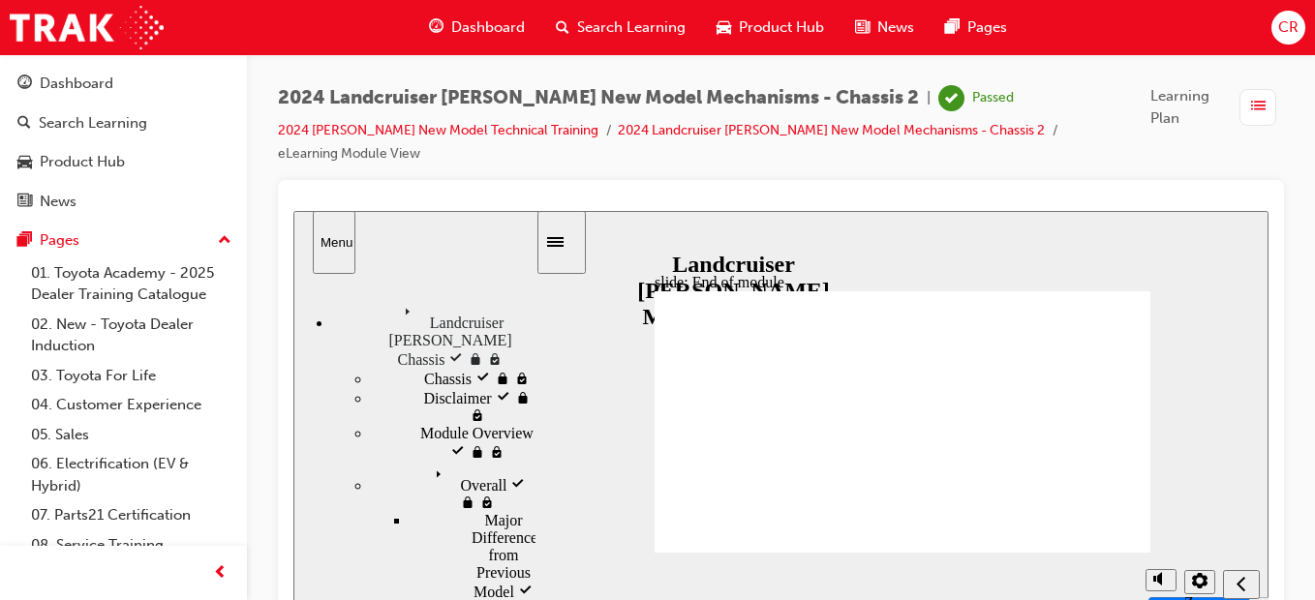
click at [75, 86] on div "Dashboard" at bounding box center [77, 84] width 74 height 22
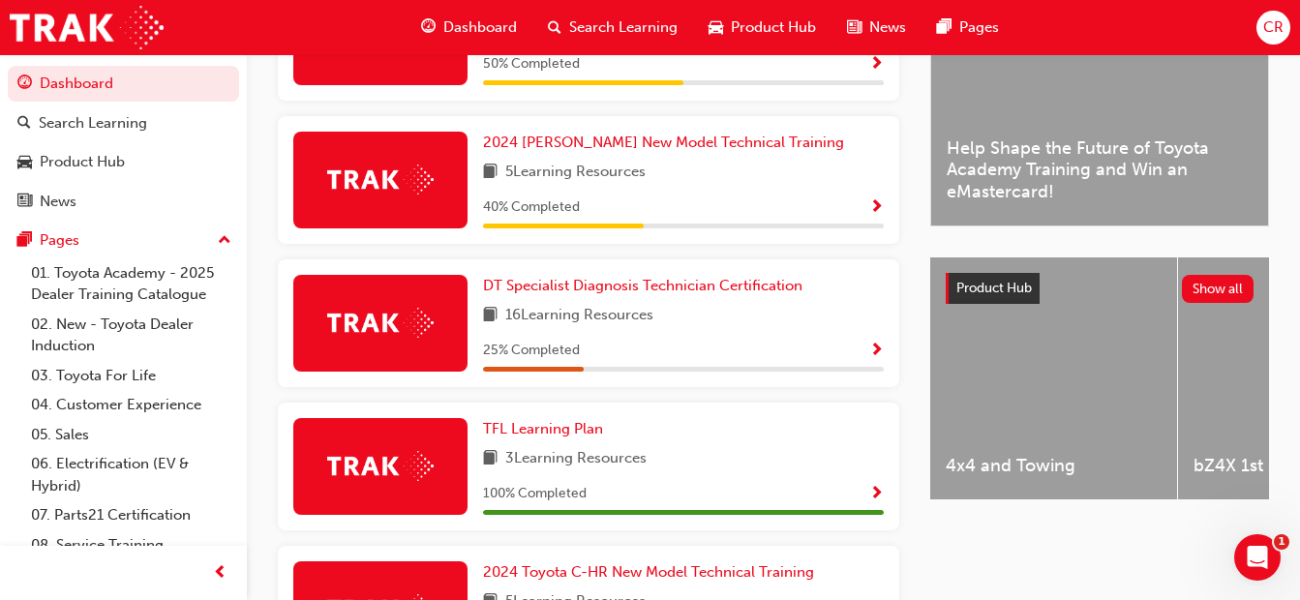
scroll to position [565, 0]
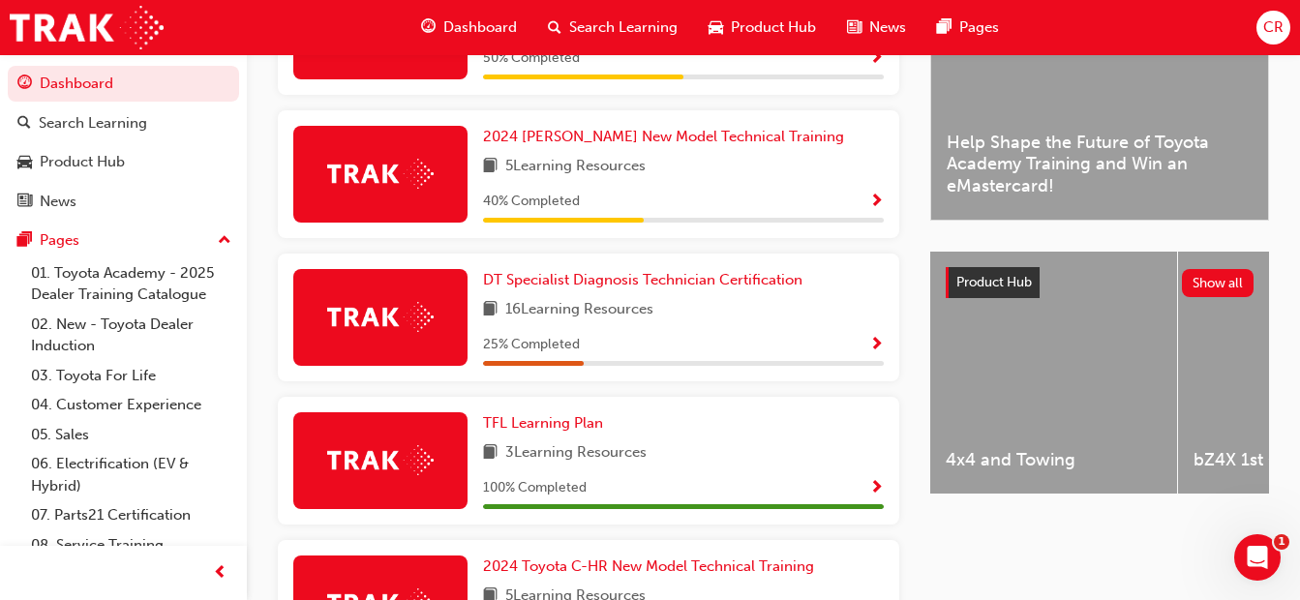
click at [1273, 29] on span "CR" at bounding box center [1274, 27] width 20 height 22
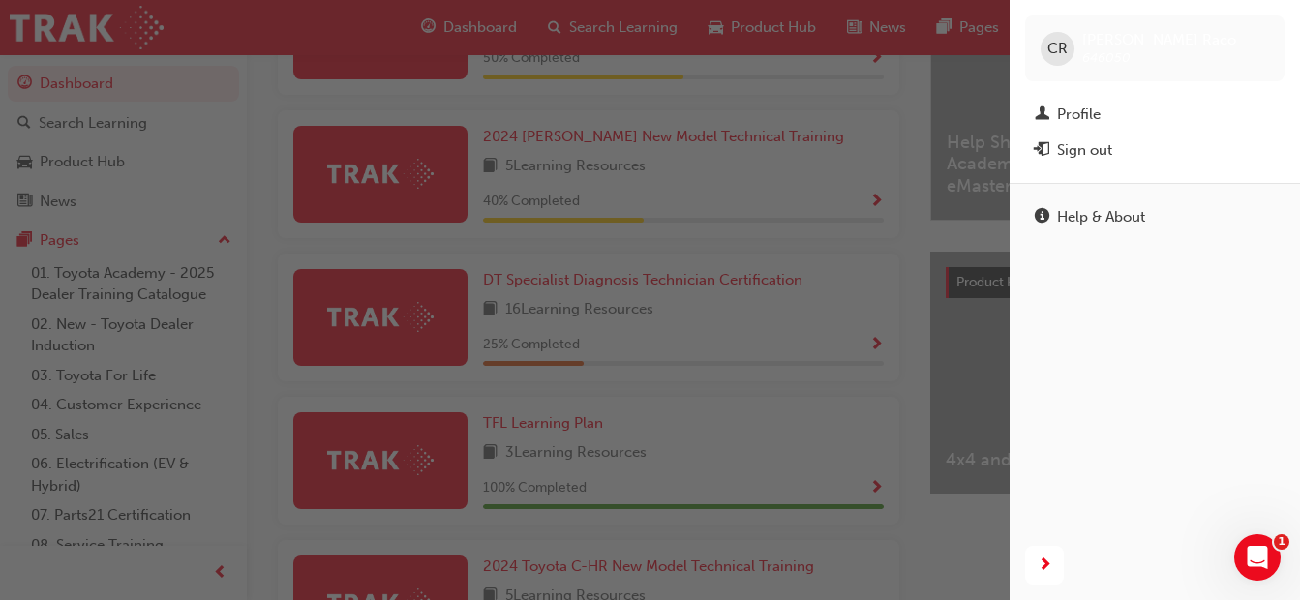
click at [1099, 149] on div "Sign out" at bounding box center [1084, 150] width 55 height 22
